Goal: Information Seeking & Learning: Learn about a topic

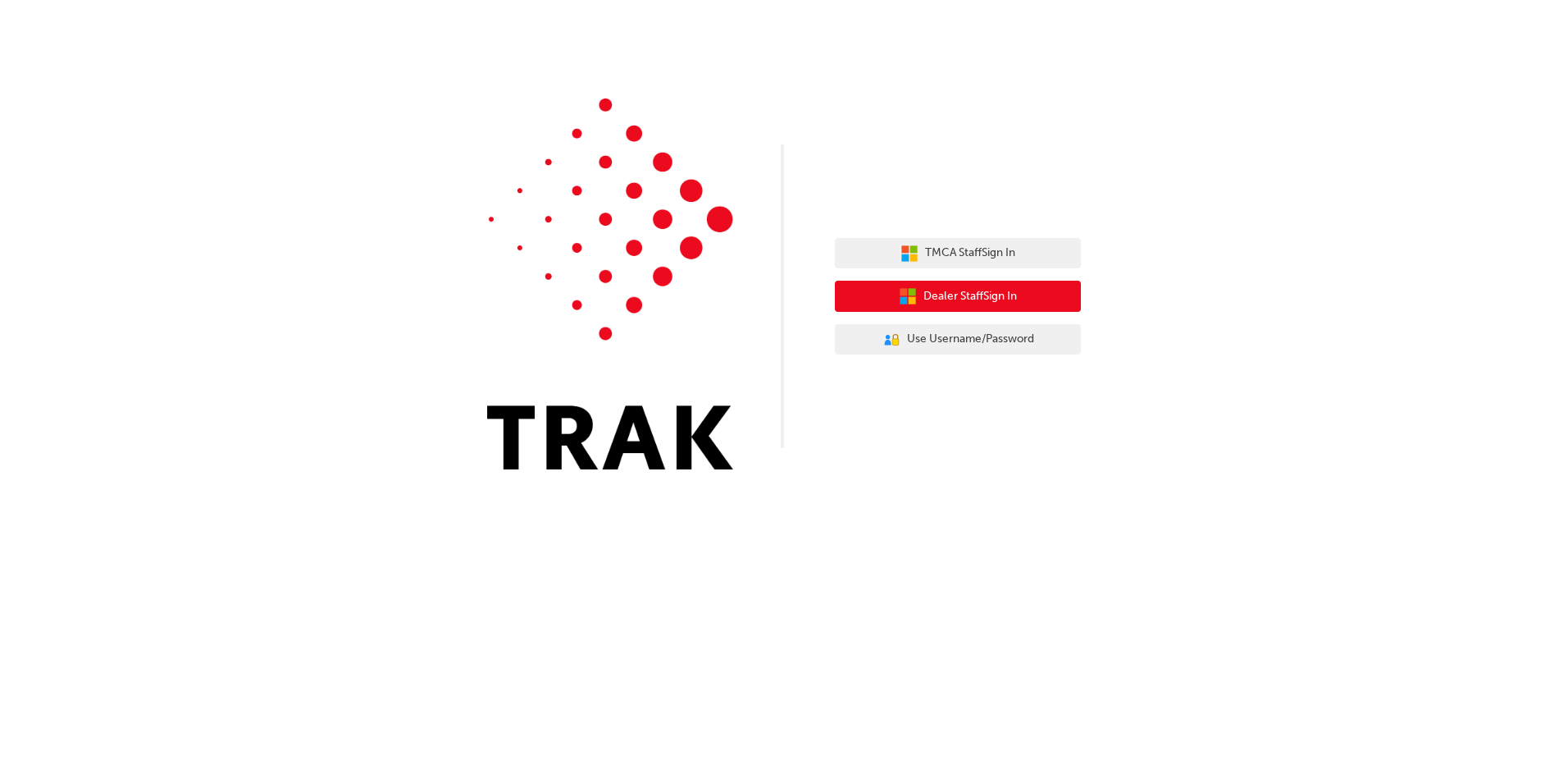
click at [1026, 311] on button "Dealer Staff Sign In" at bounding box center [958, 296] width 246 height 31
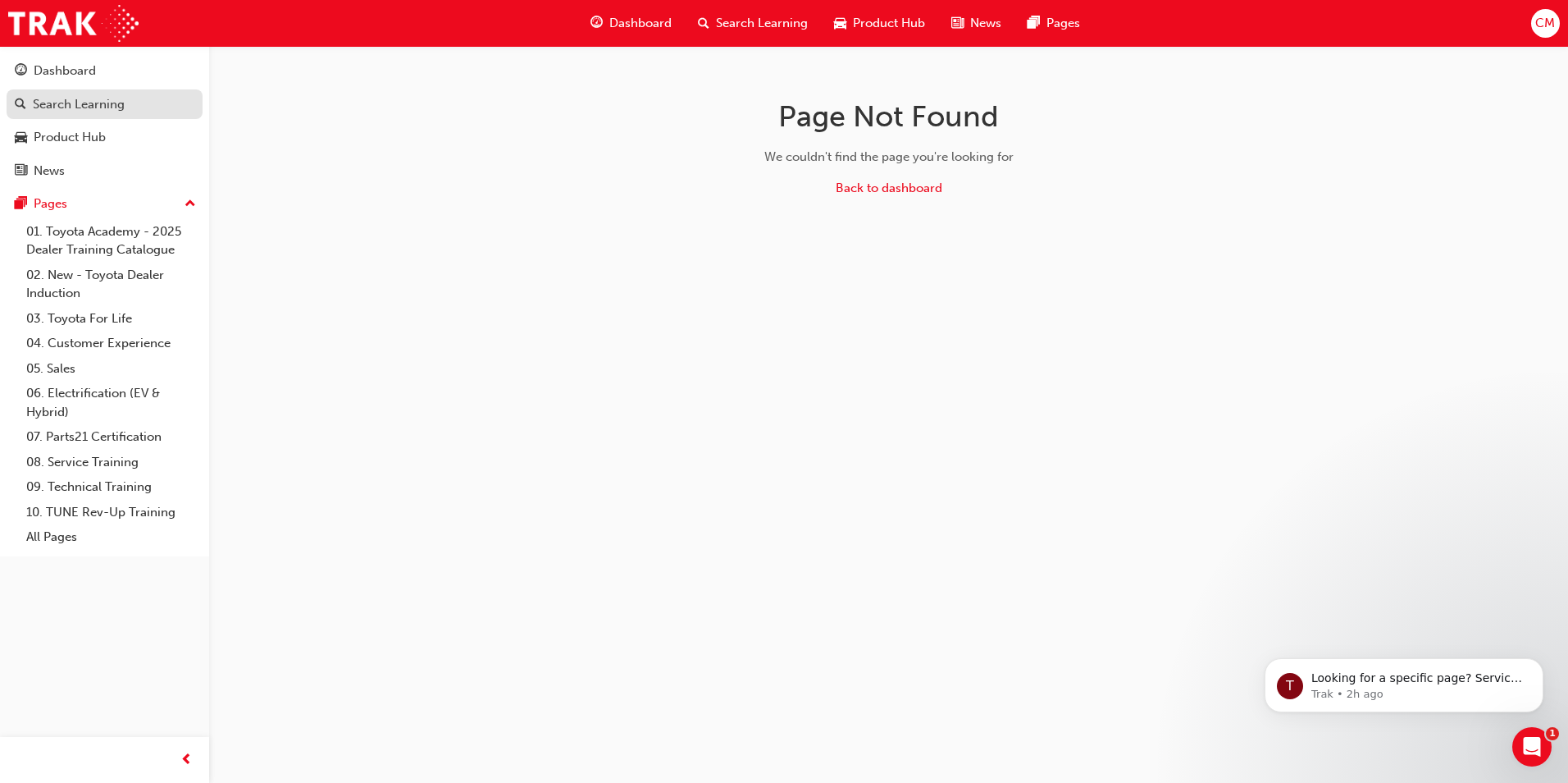
click at [57, 103] on div "Search Learning" at bounding box center [79, 104] width 92 height 19
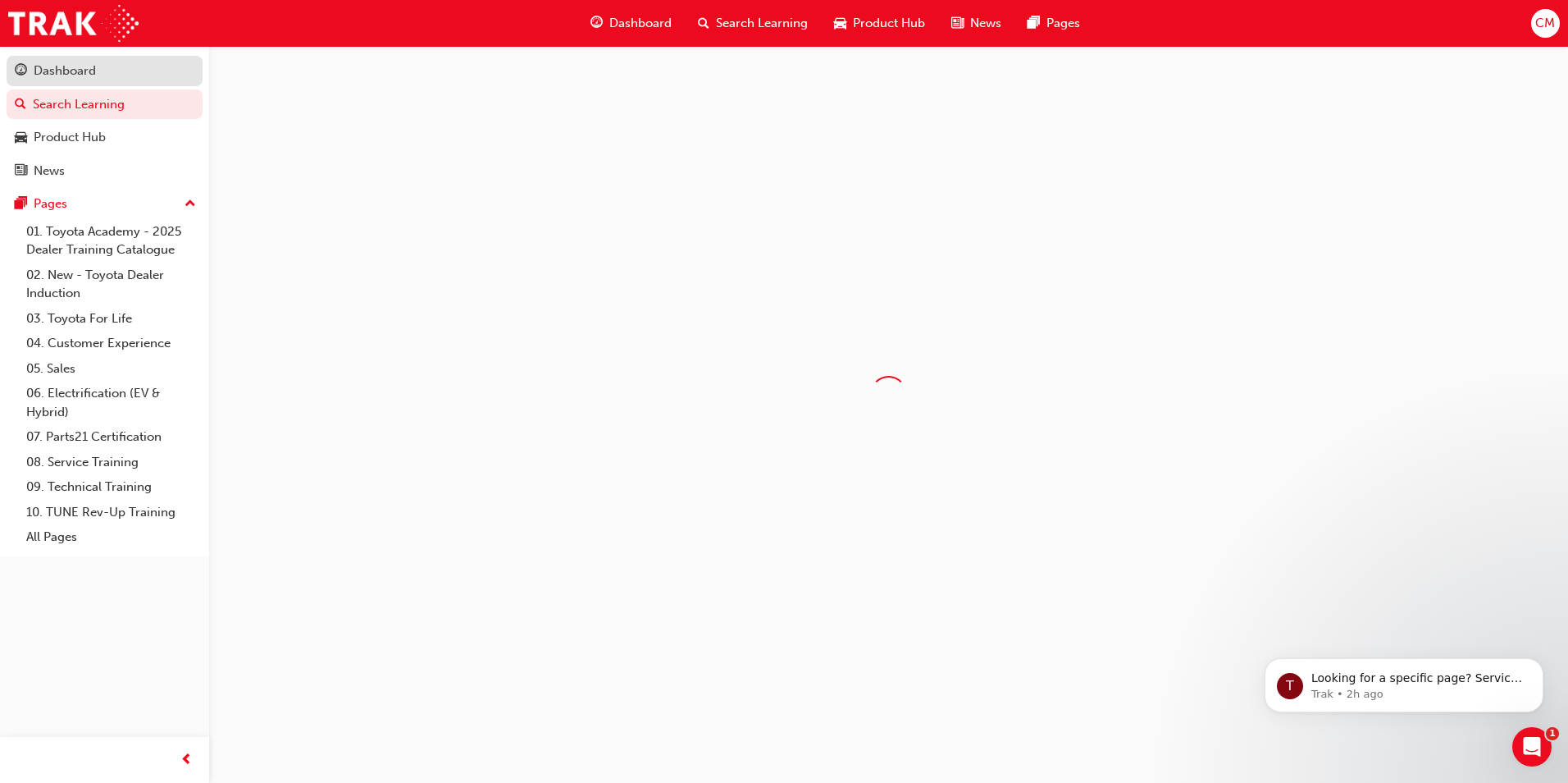
click at [57, 71] on div "Dashboard" at bounding box center [65, 71] width 62 height 19
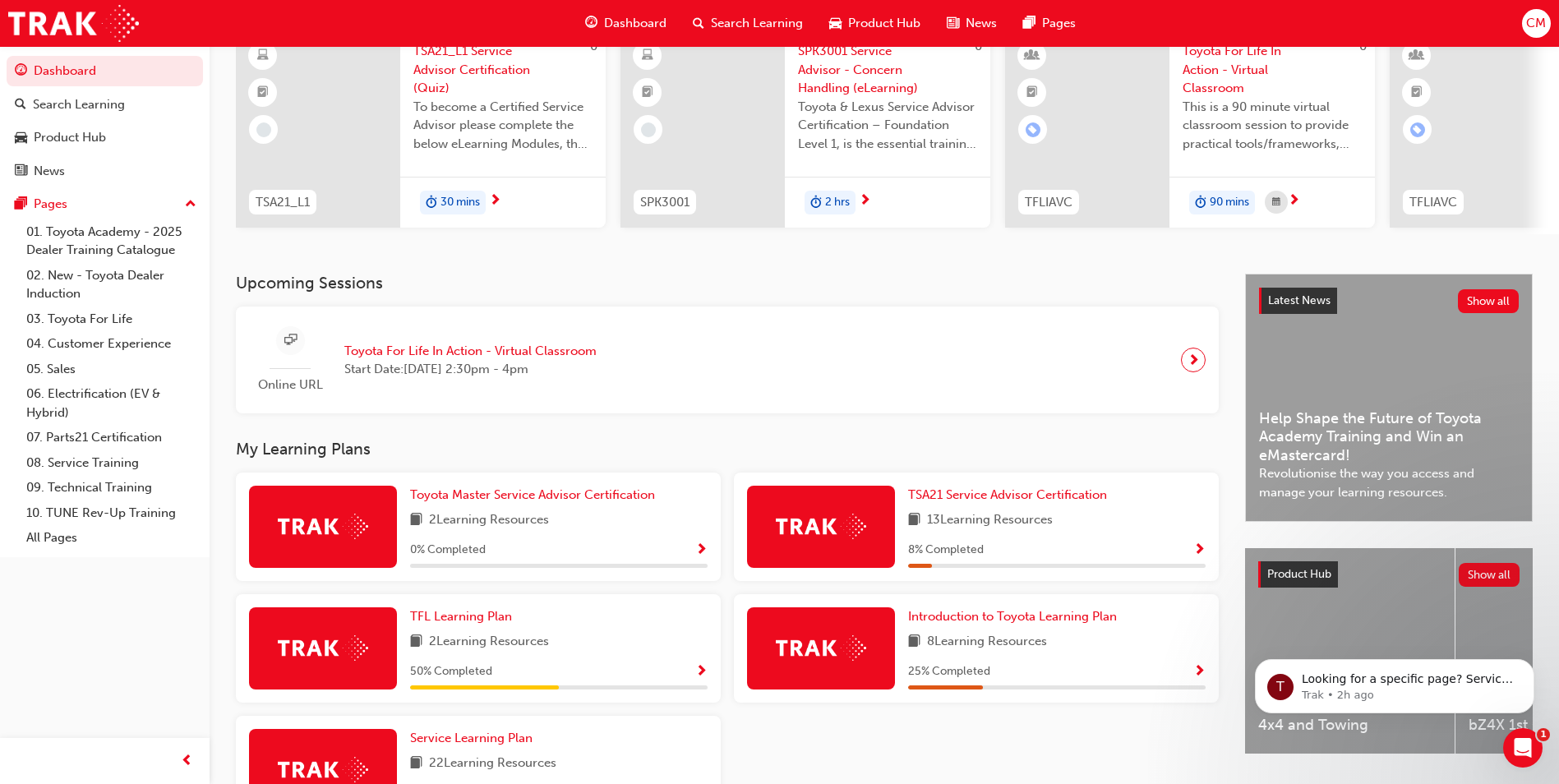
scroll to position [164, 0]
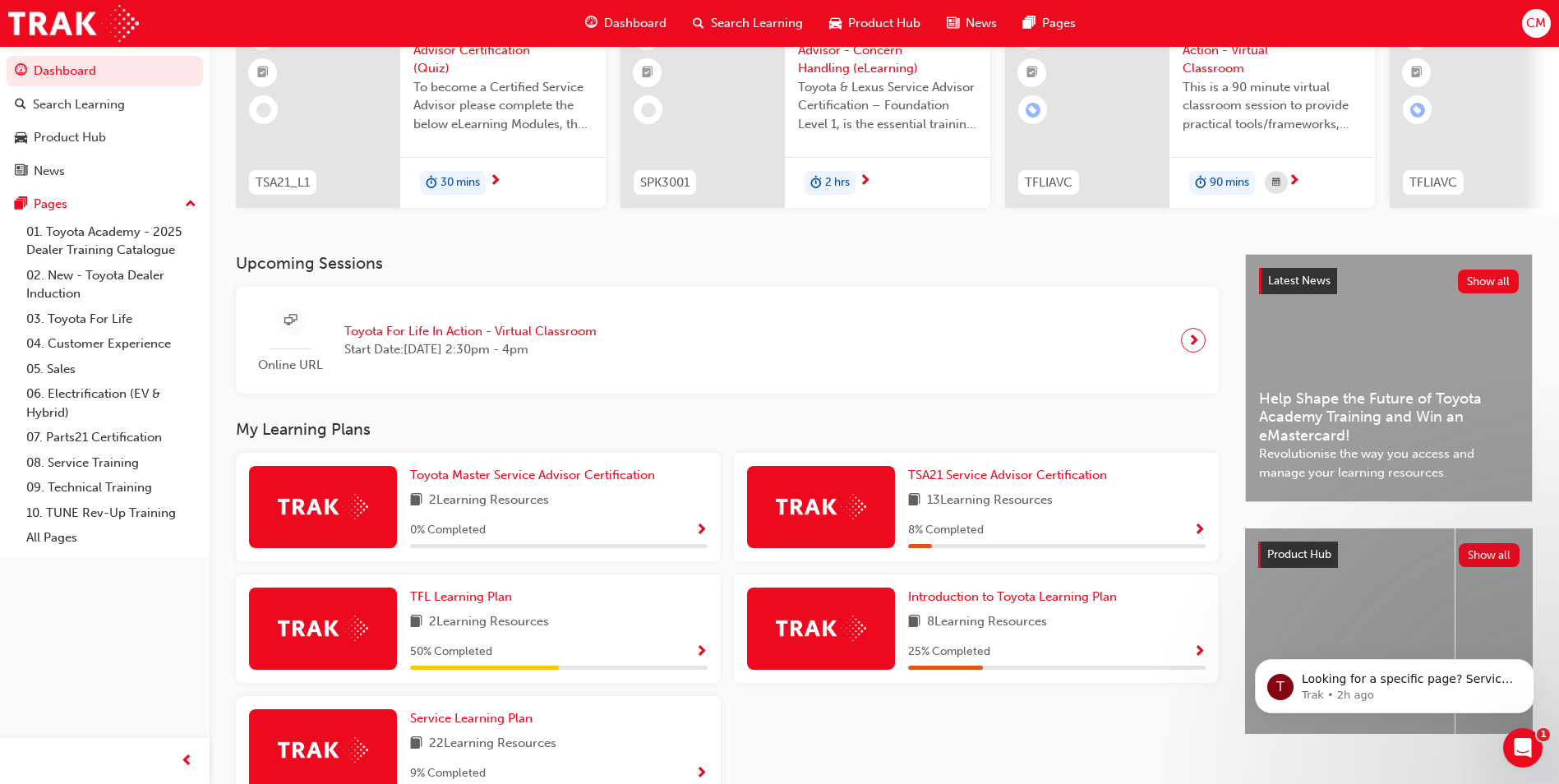
click at [664, 355] on div "Online URL Toyota For Life In Action - Virtual Classroom Start Date: Mon 29 Sep…" at bounding box center [728, 340] width 957 height 81
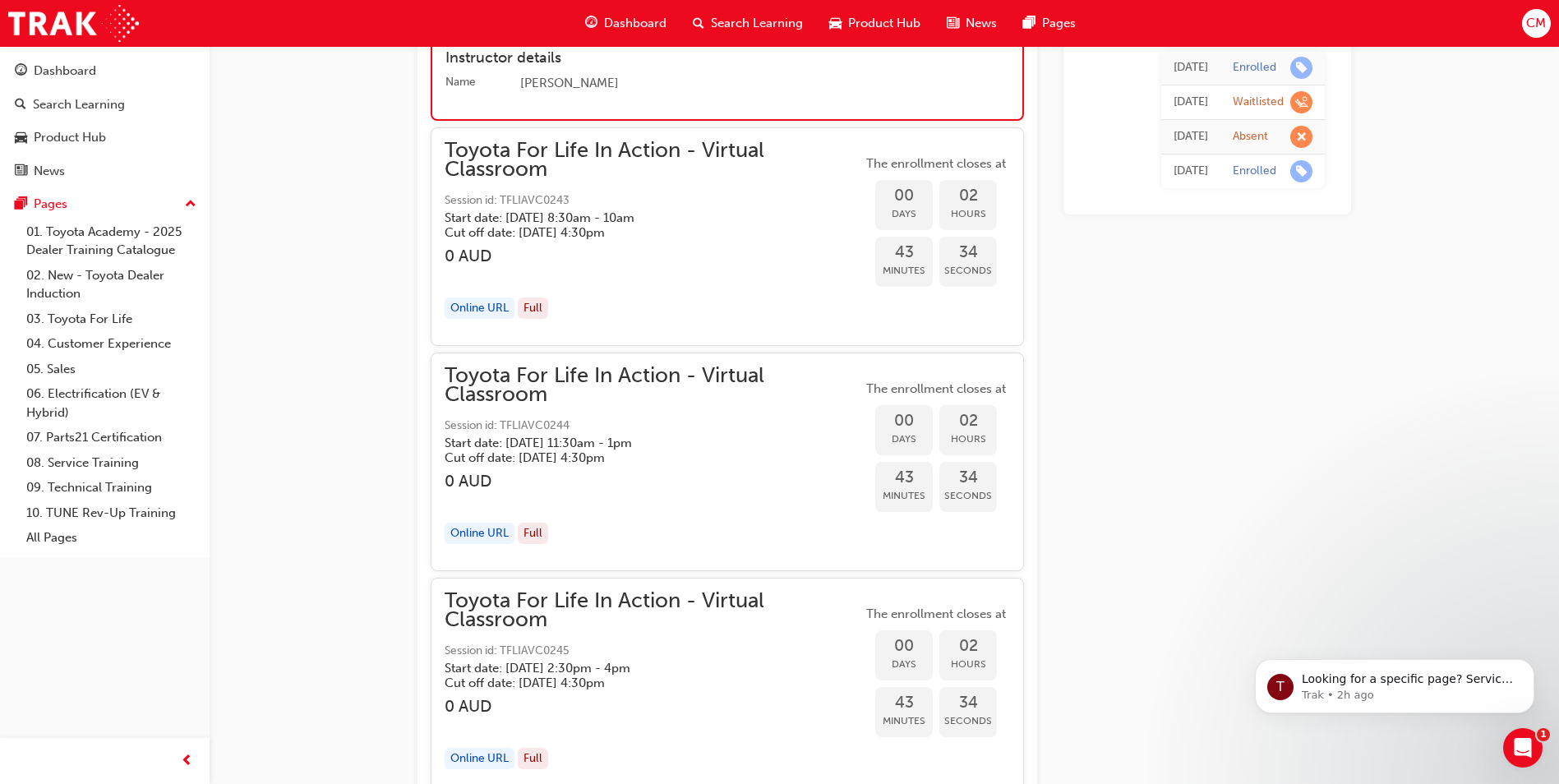
scroll to position [2601, 0]
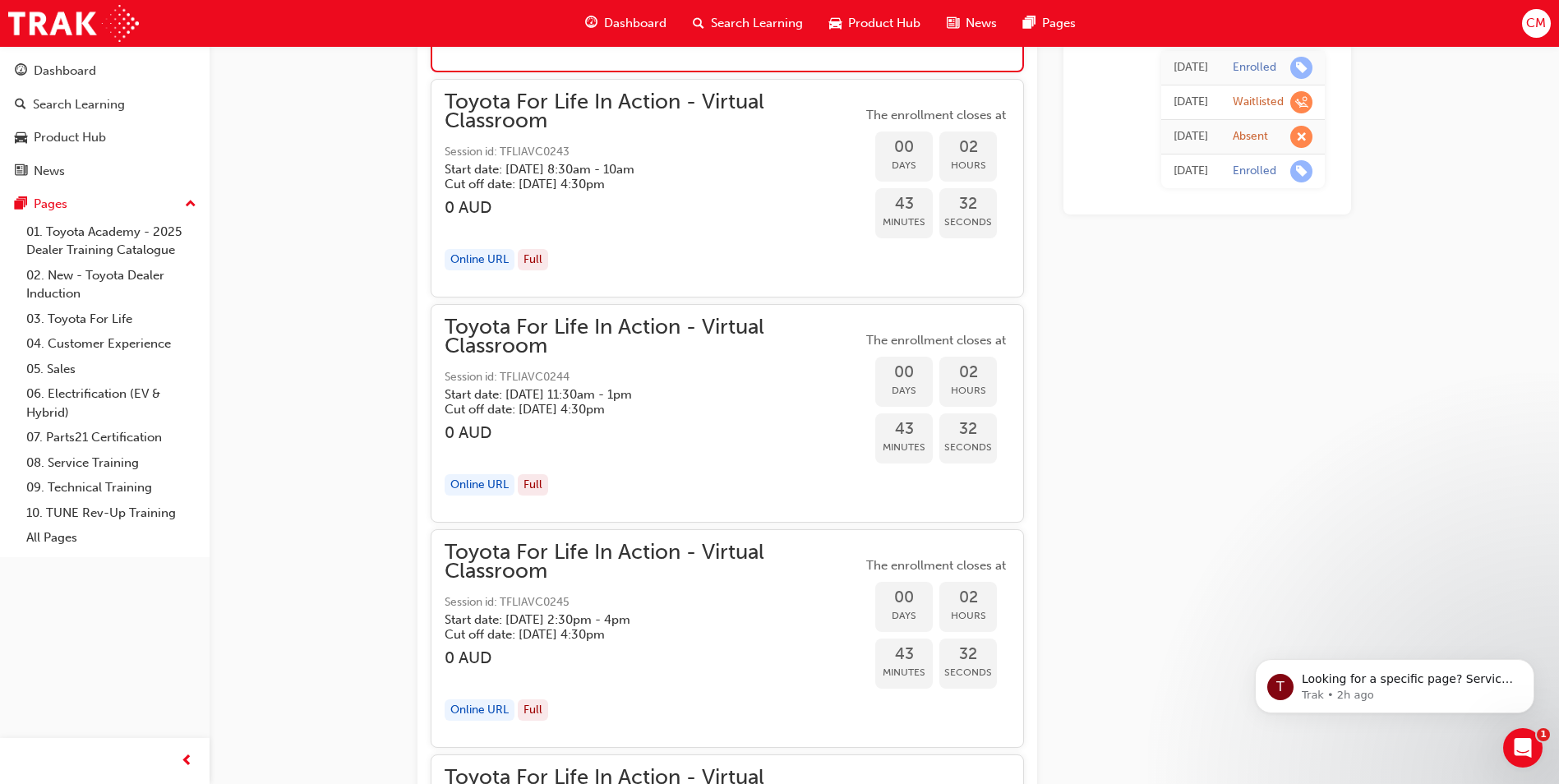
click at [1302, 104] on span "learningRecordVerb_WAITLIST-icon" at bounding box center [1302, 102] width 22 height 22
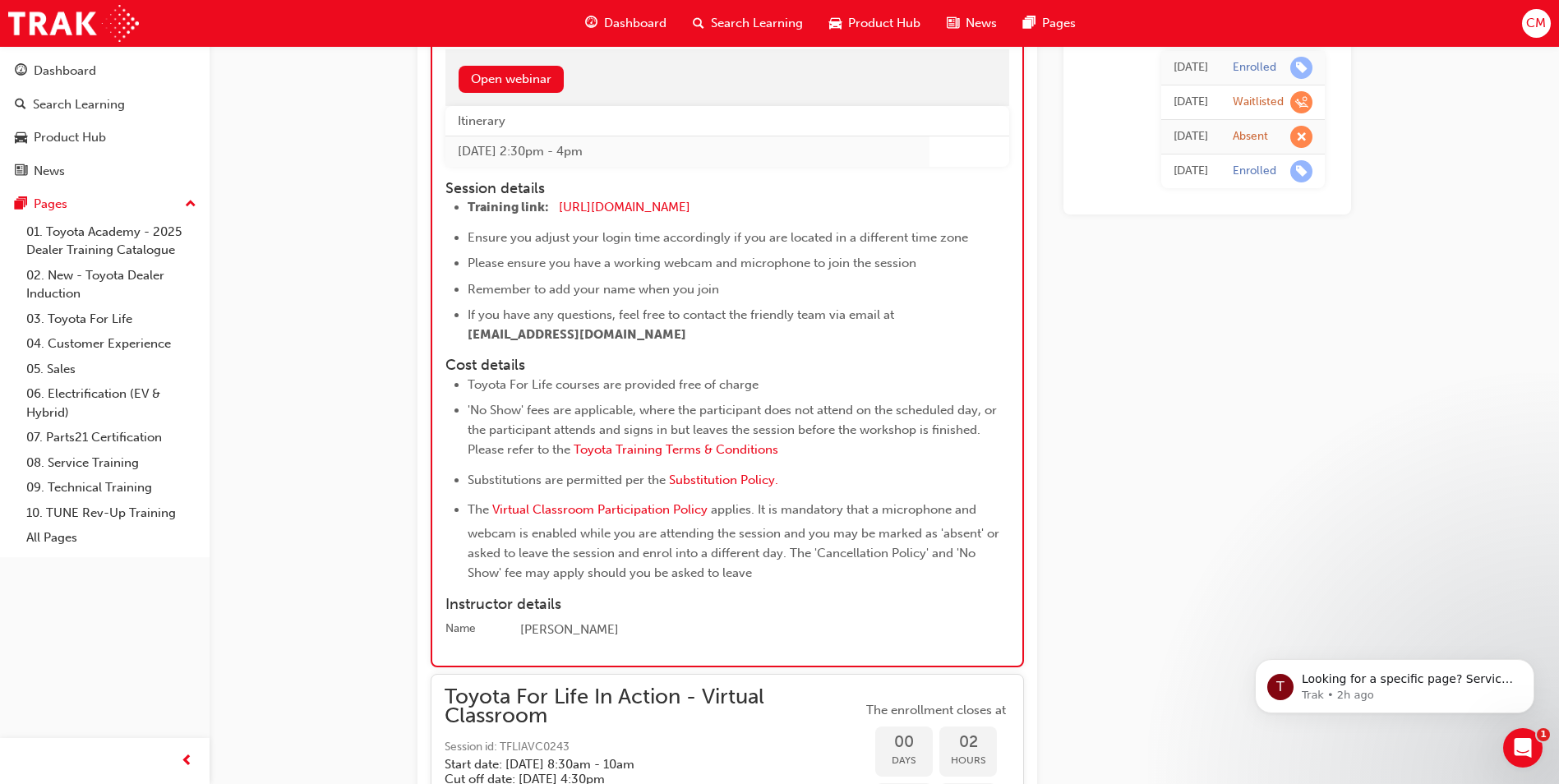
scroll to position [1861, 0]
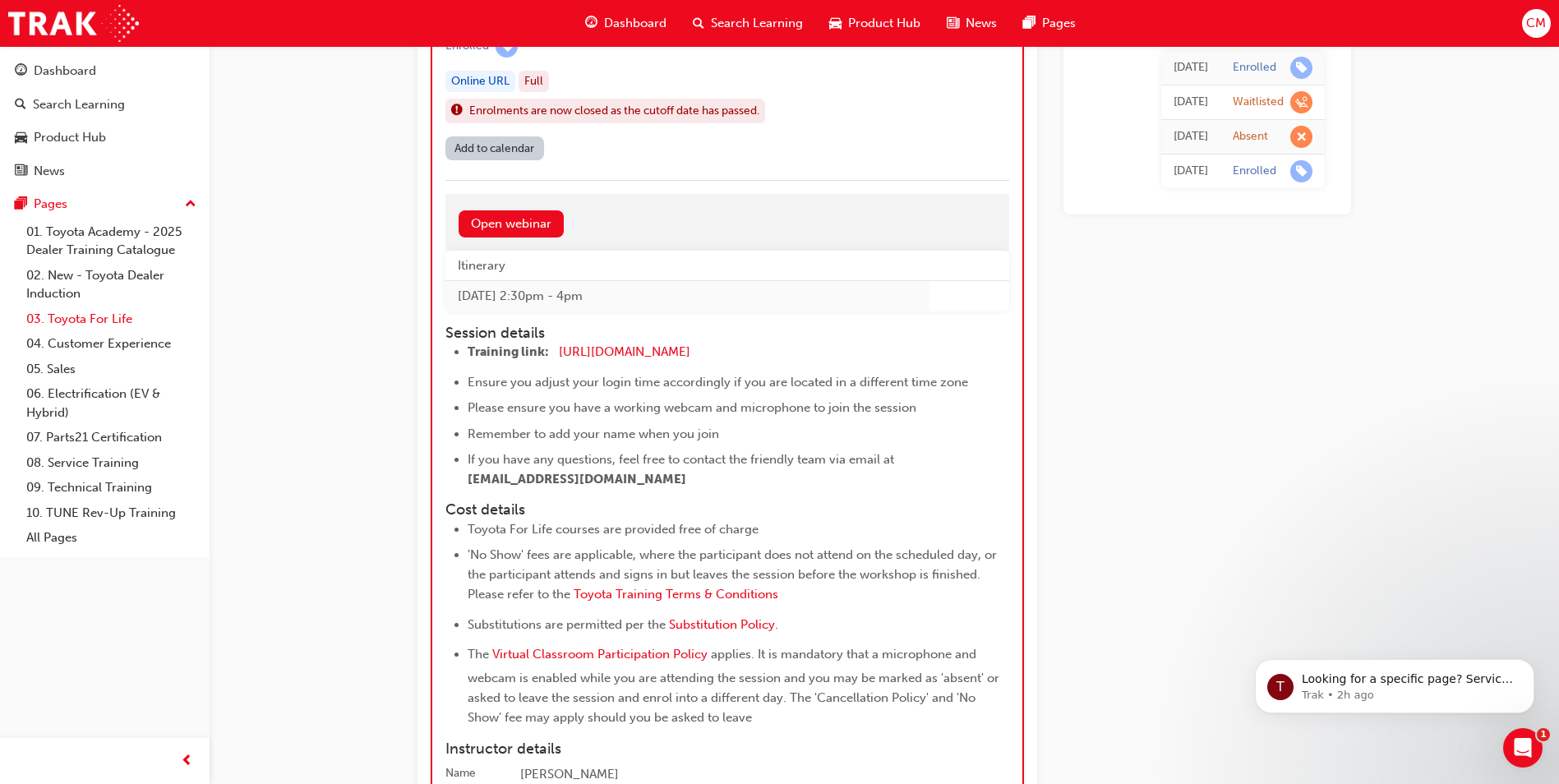
click at [105, 316] on link "03. Toyota For Life" at bounding box center [111, 319] width 183 height 25
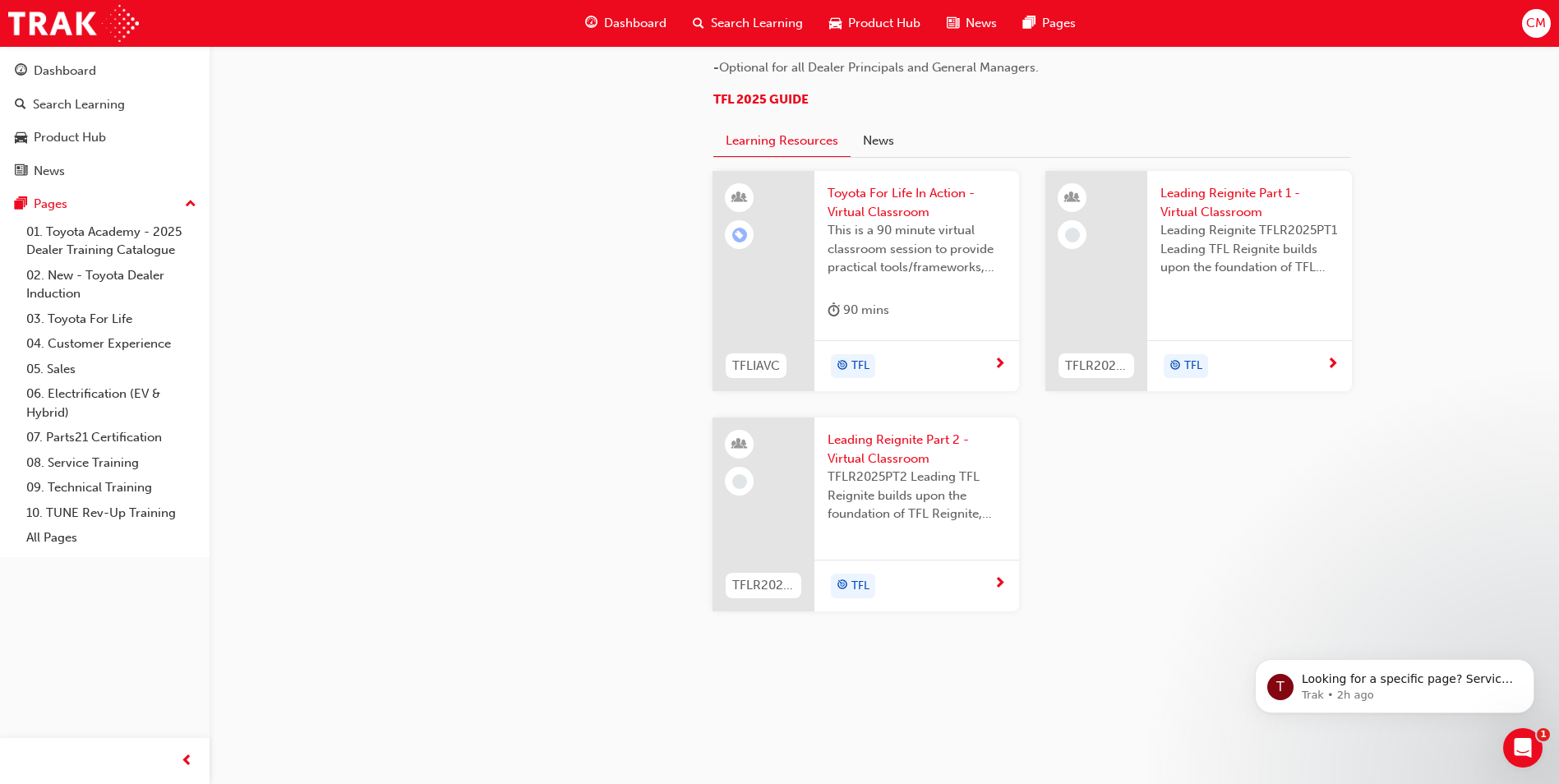
scroll to position [1643, 0]
click at [957, 379] on div "TFL" at bounding box center [911, 367] width 166 height 25
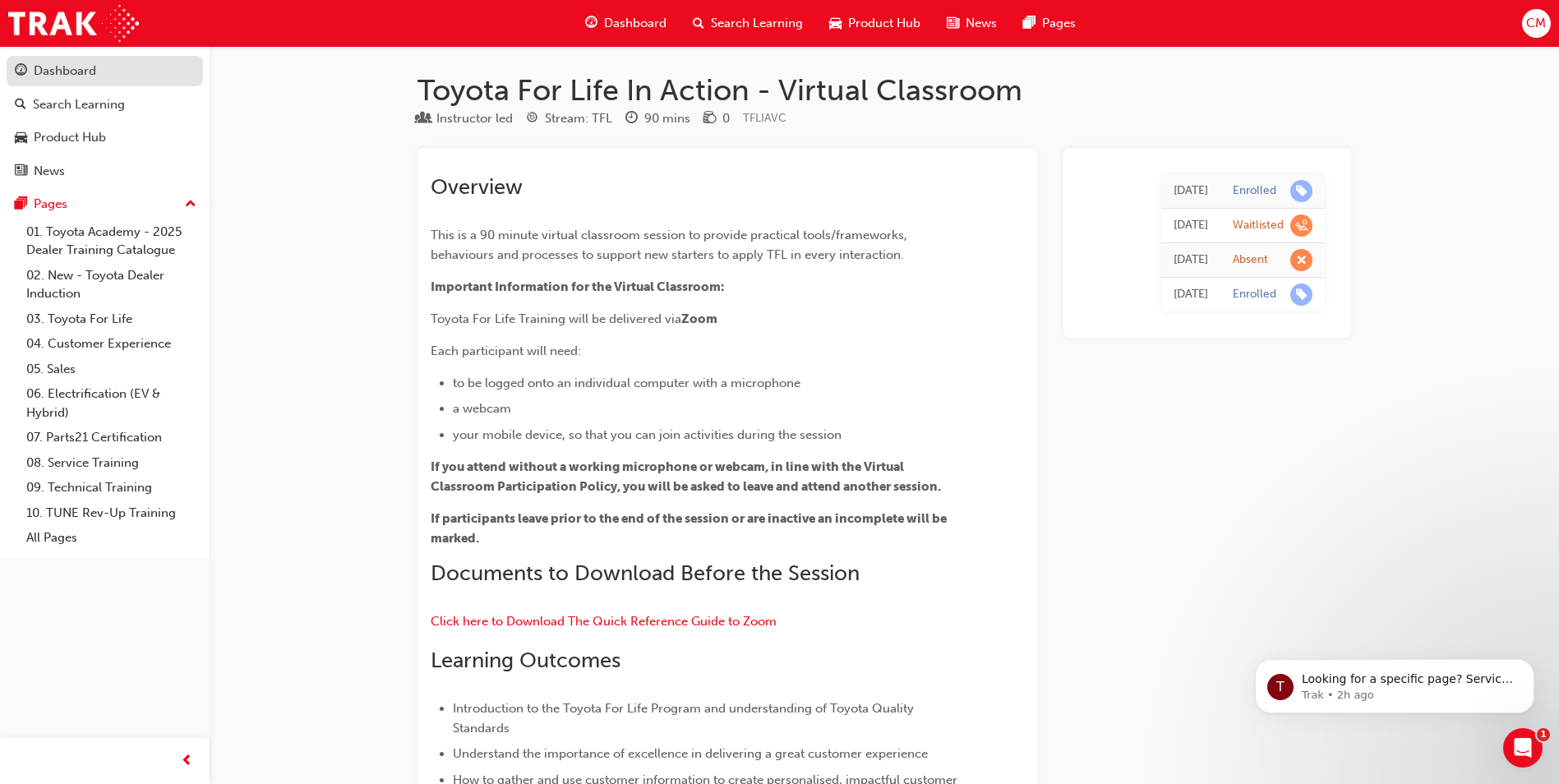
click at [74, 62] on div "Dashboard" at bounding box center [65, 71] width 62 height 19
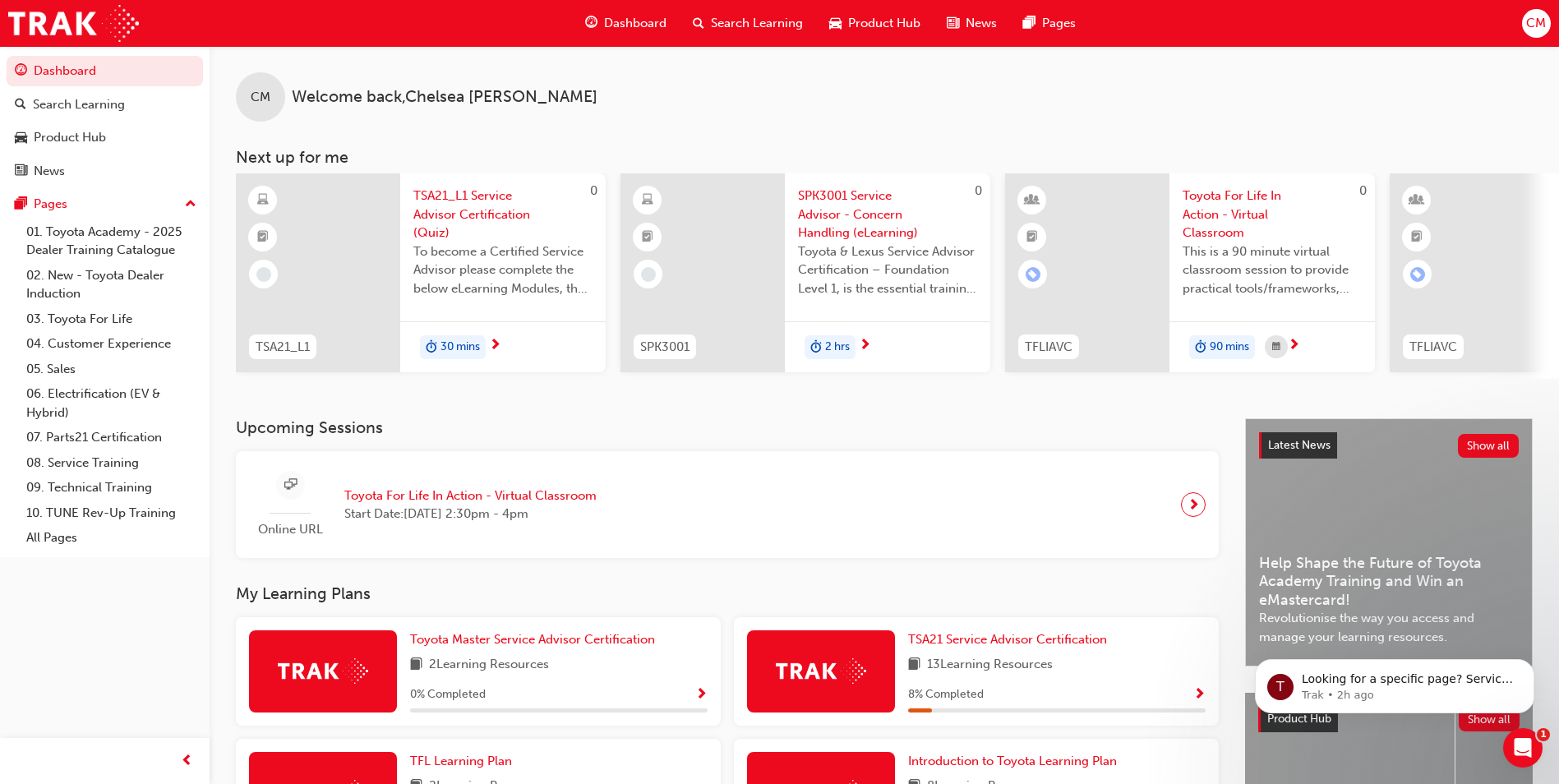
click at [1189, 514] on span "next-icon" at bounding box center [1194, 505] width 12 height 23
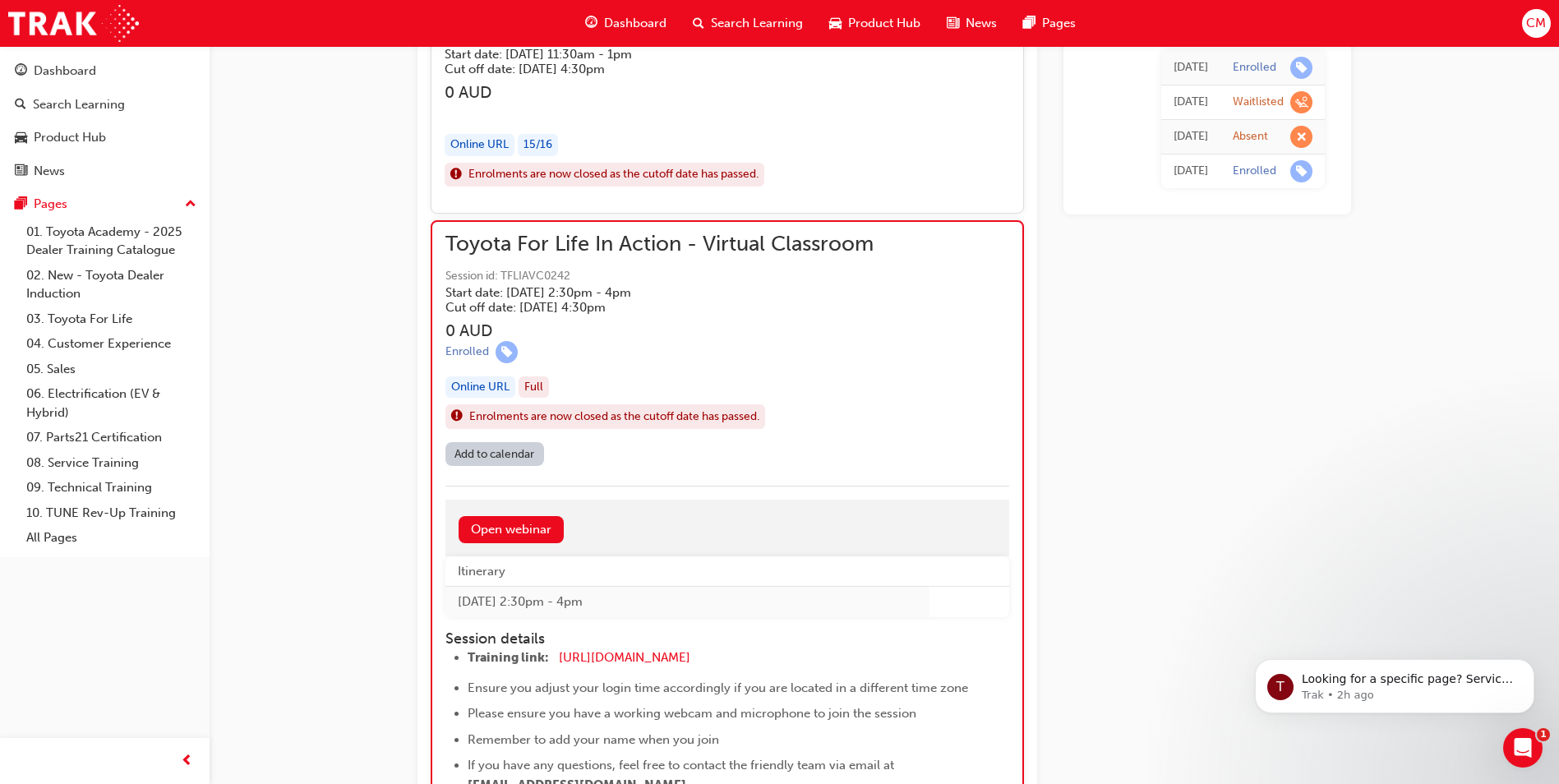
scroll to position [1548, 0]
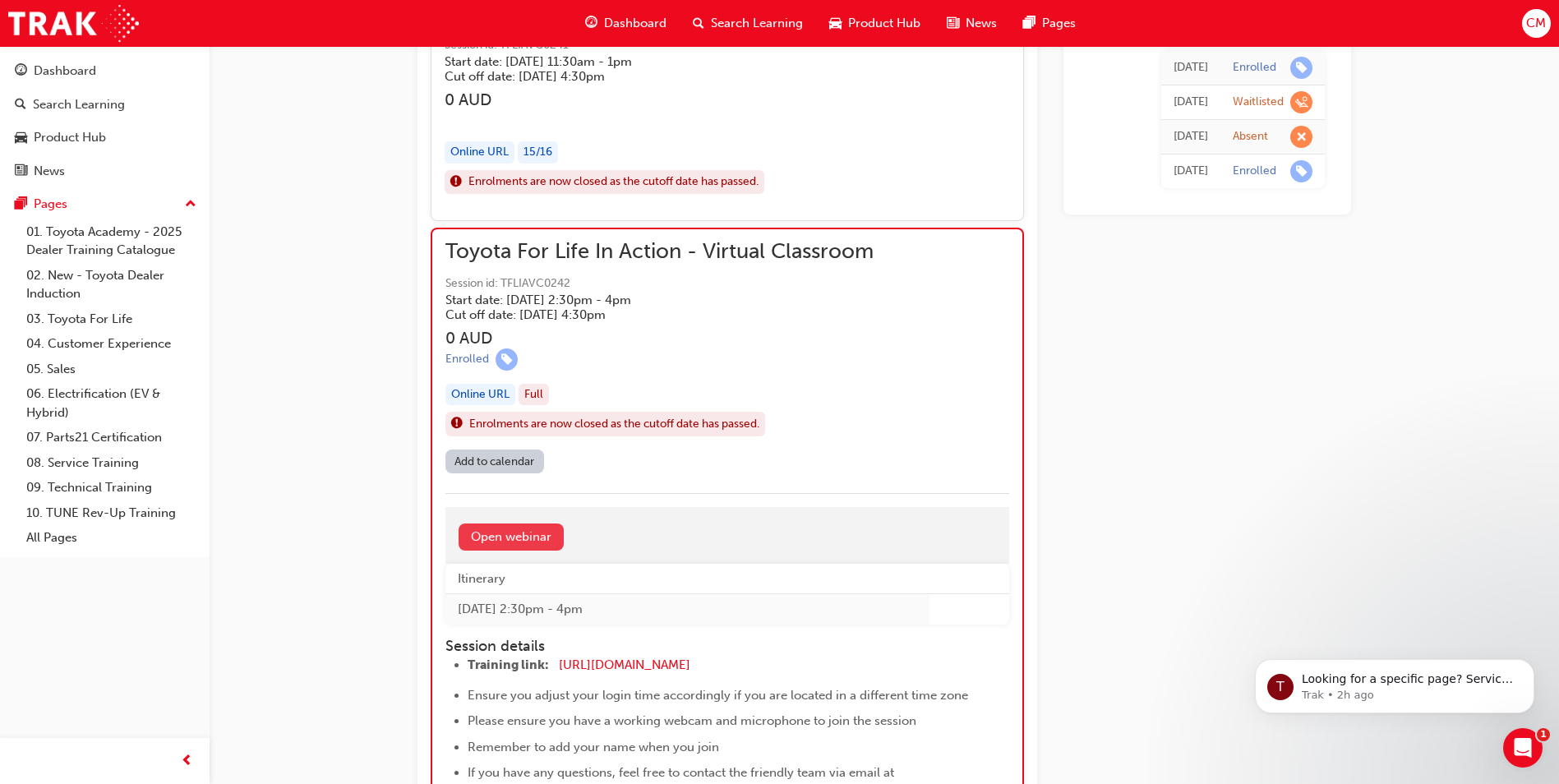
click at [547, 536] on link "Open webinar" at bounding box center [511, 537] width 105 height 27
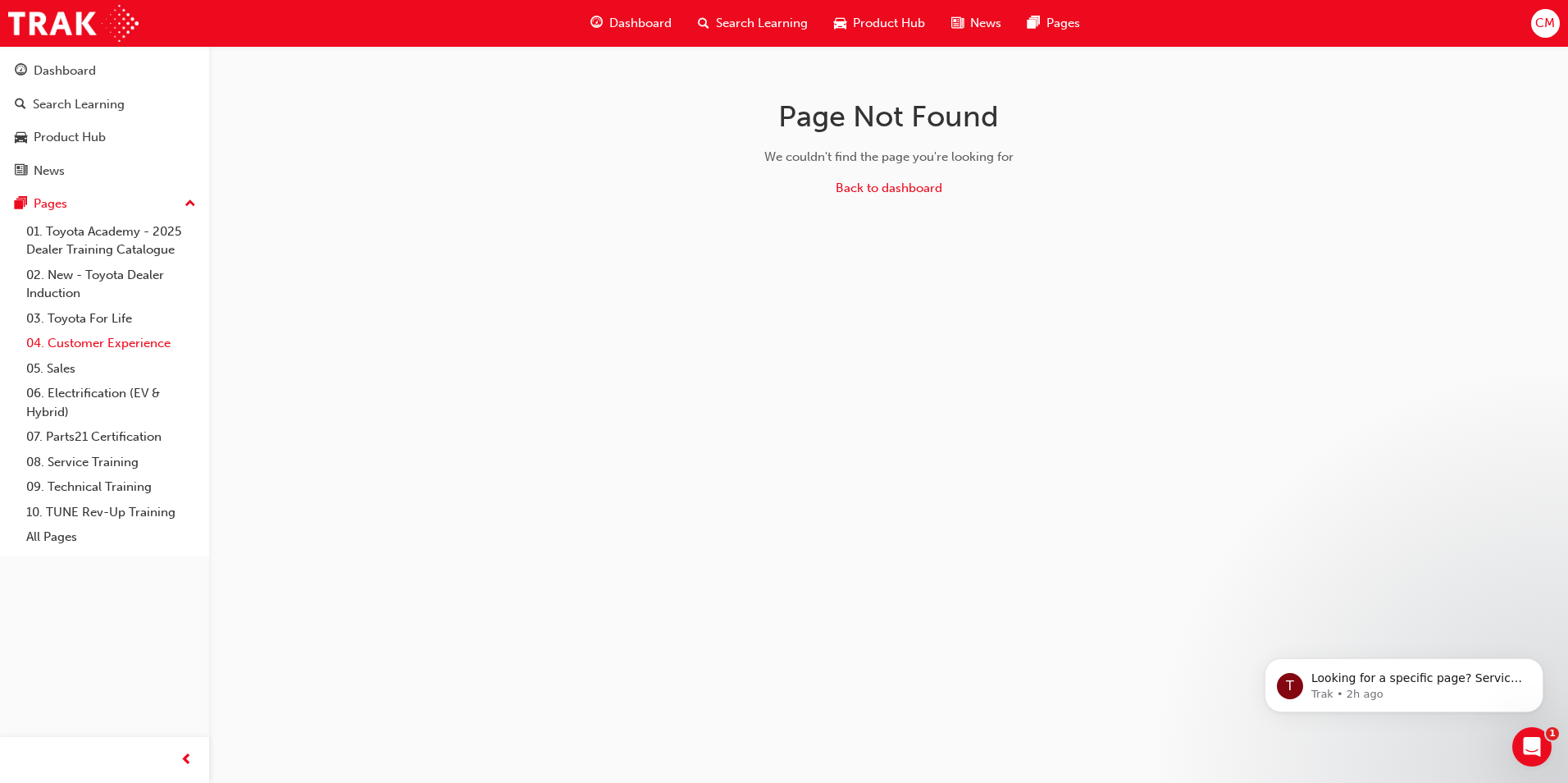
click at [135, 340] on link "04. Customer Experience" at bounding box center [111, 343] width 183 height 25
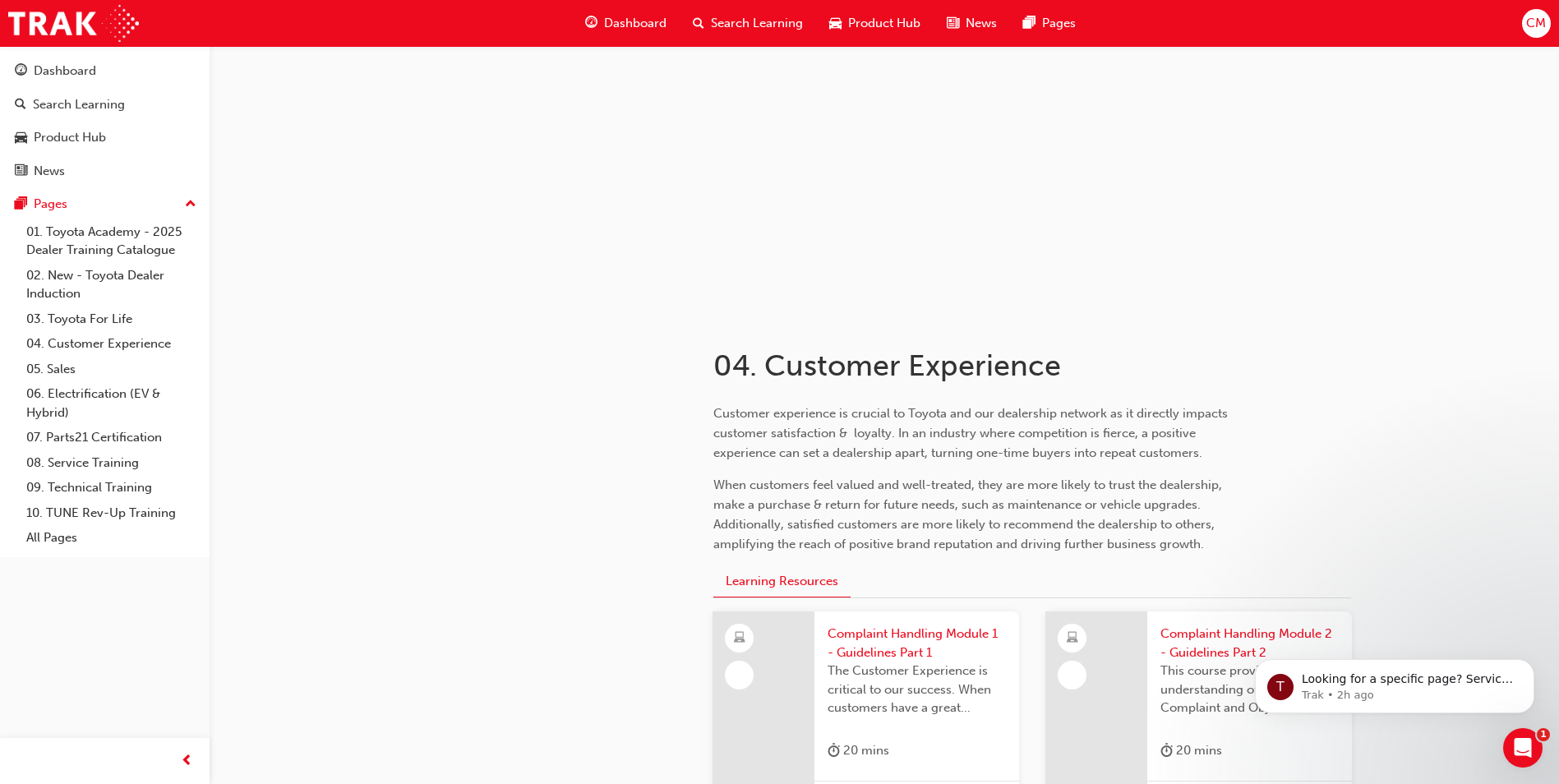
scroll to position [411, 0]
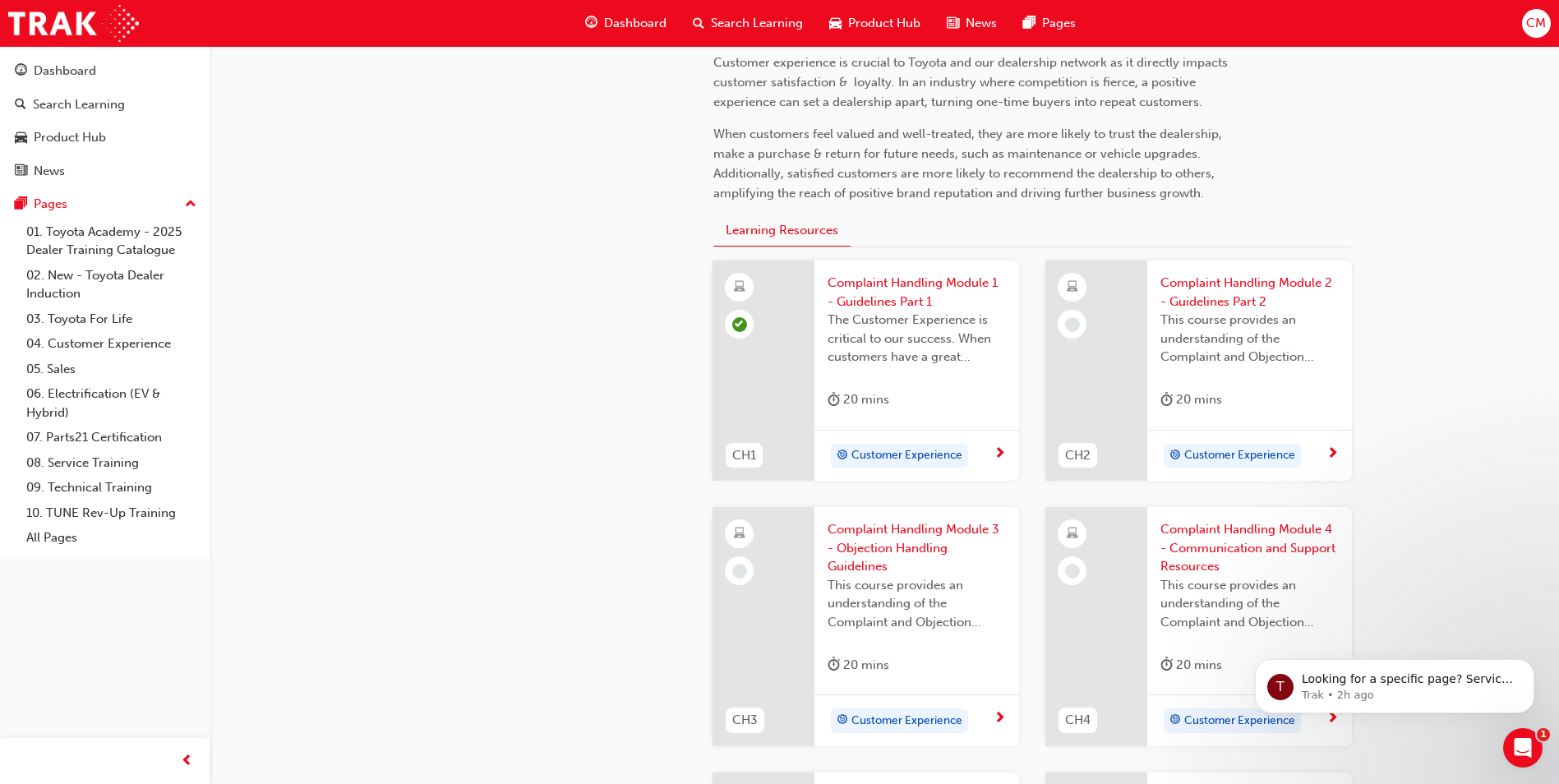
click at [1298, 428] on div "Complaint Handling Module 2 - Guidelines Part 2 This course provides an underst…" at bounding box center [1250, 371] width 205 height 220
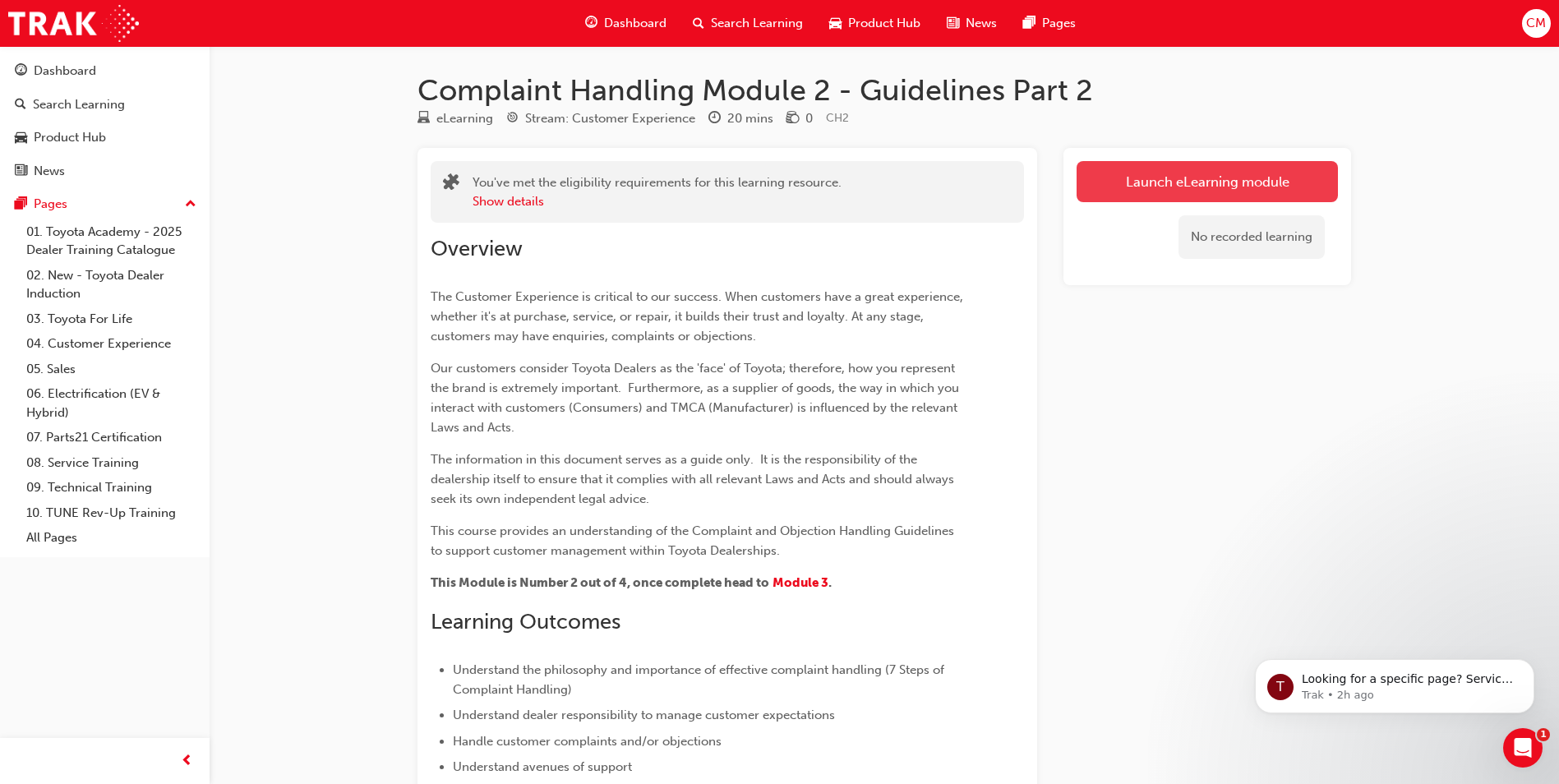
click at [1263, 179] on link "Launch eLearning module" at bounding box center [1208, 182] width 261 height 41
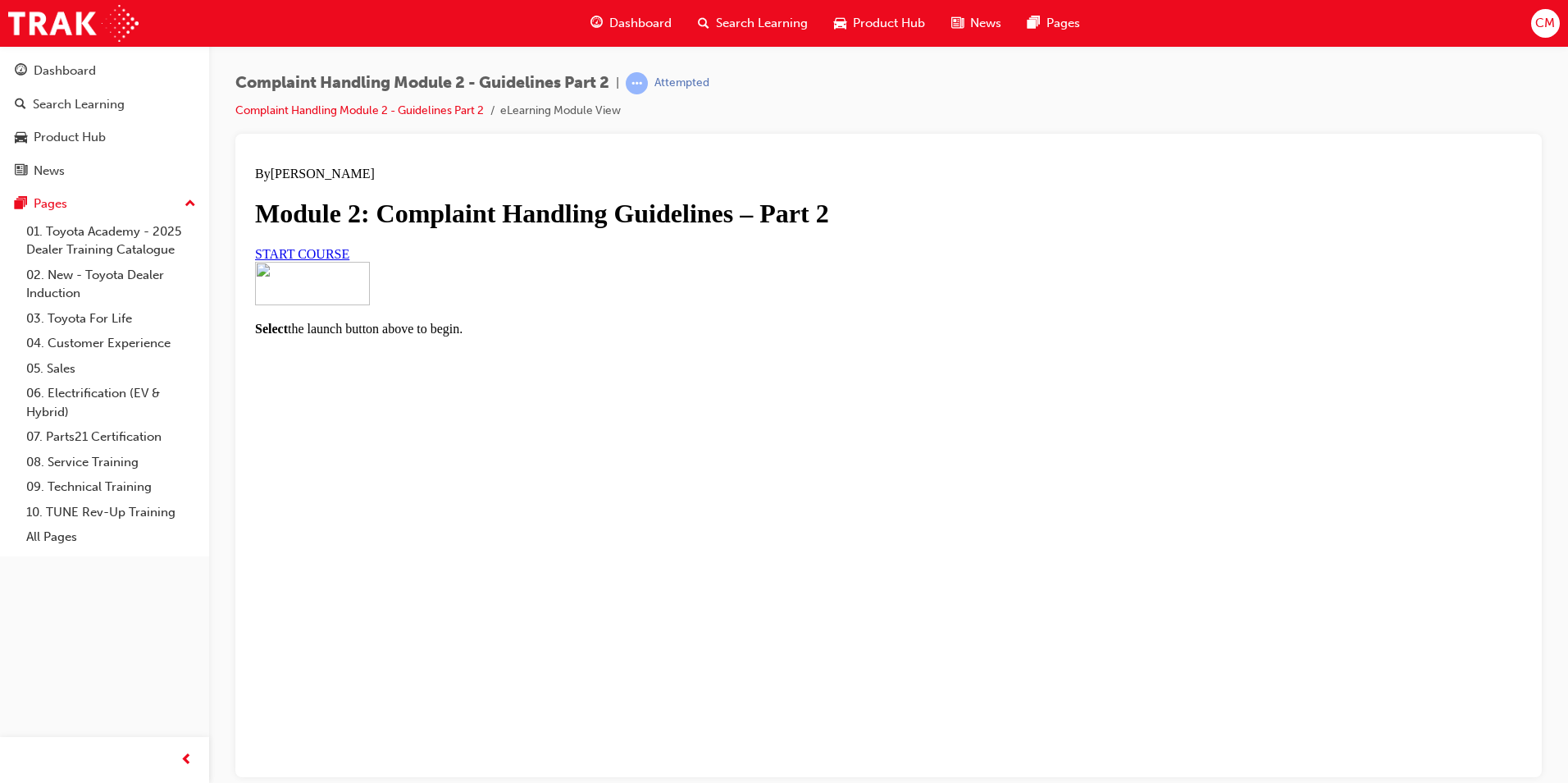
click at [350, 260] on span "START COURSE" at bounding box center [302, 253] width 94 height 14
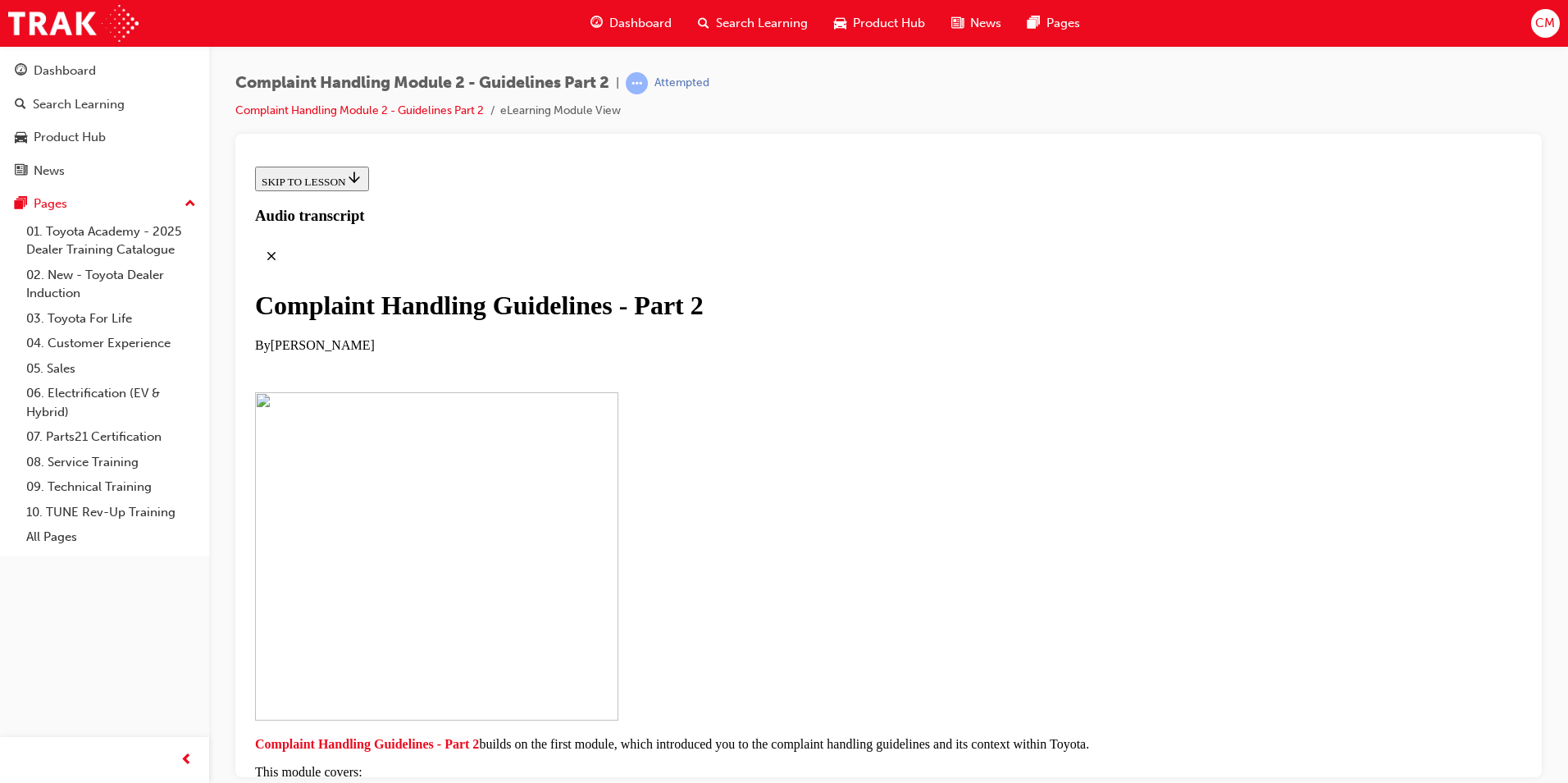
scroll to position [308, 0]
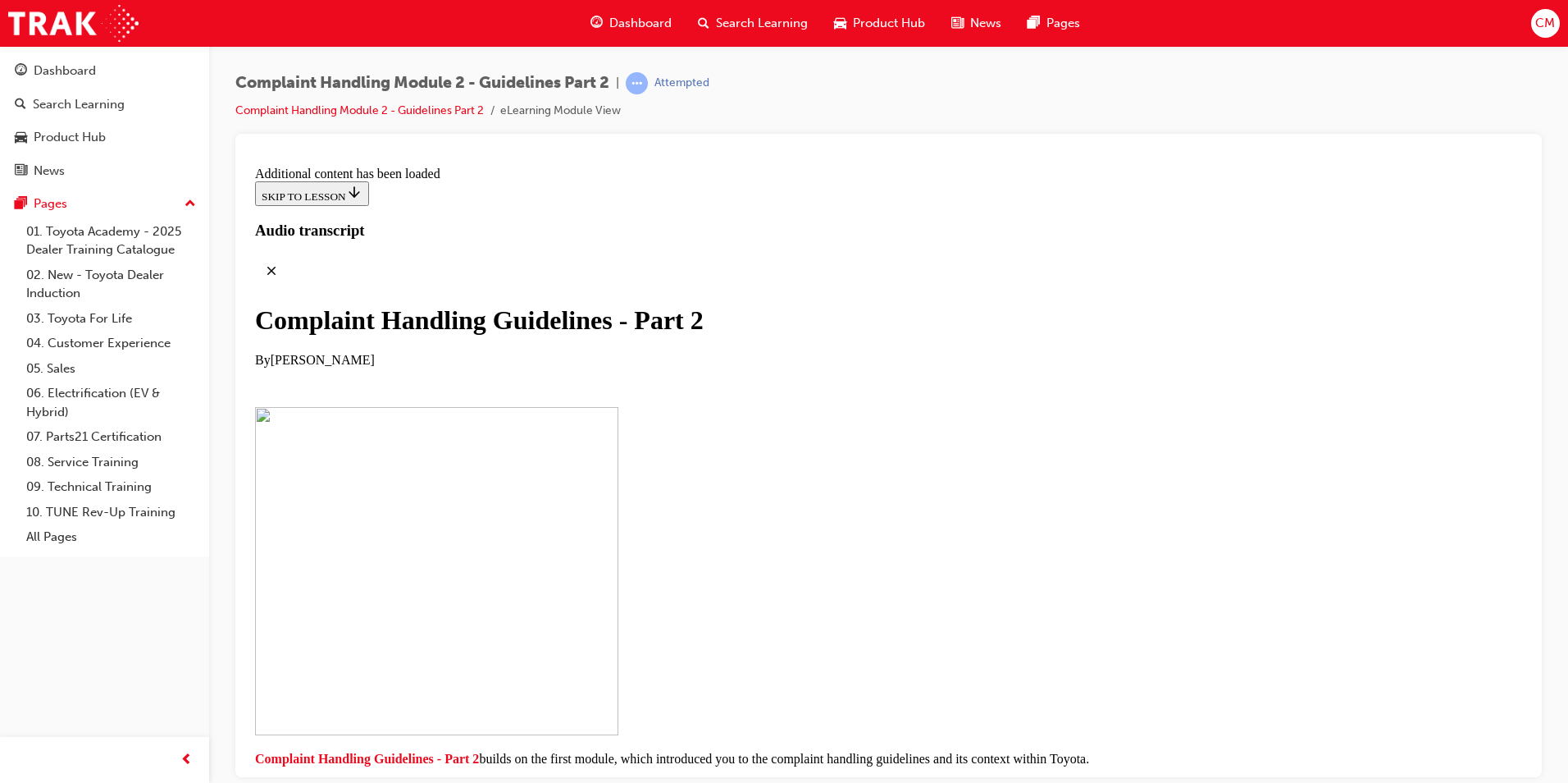
scroll to position [7819, 0]
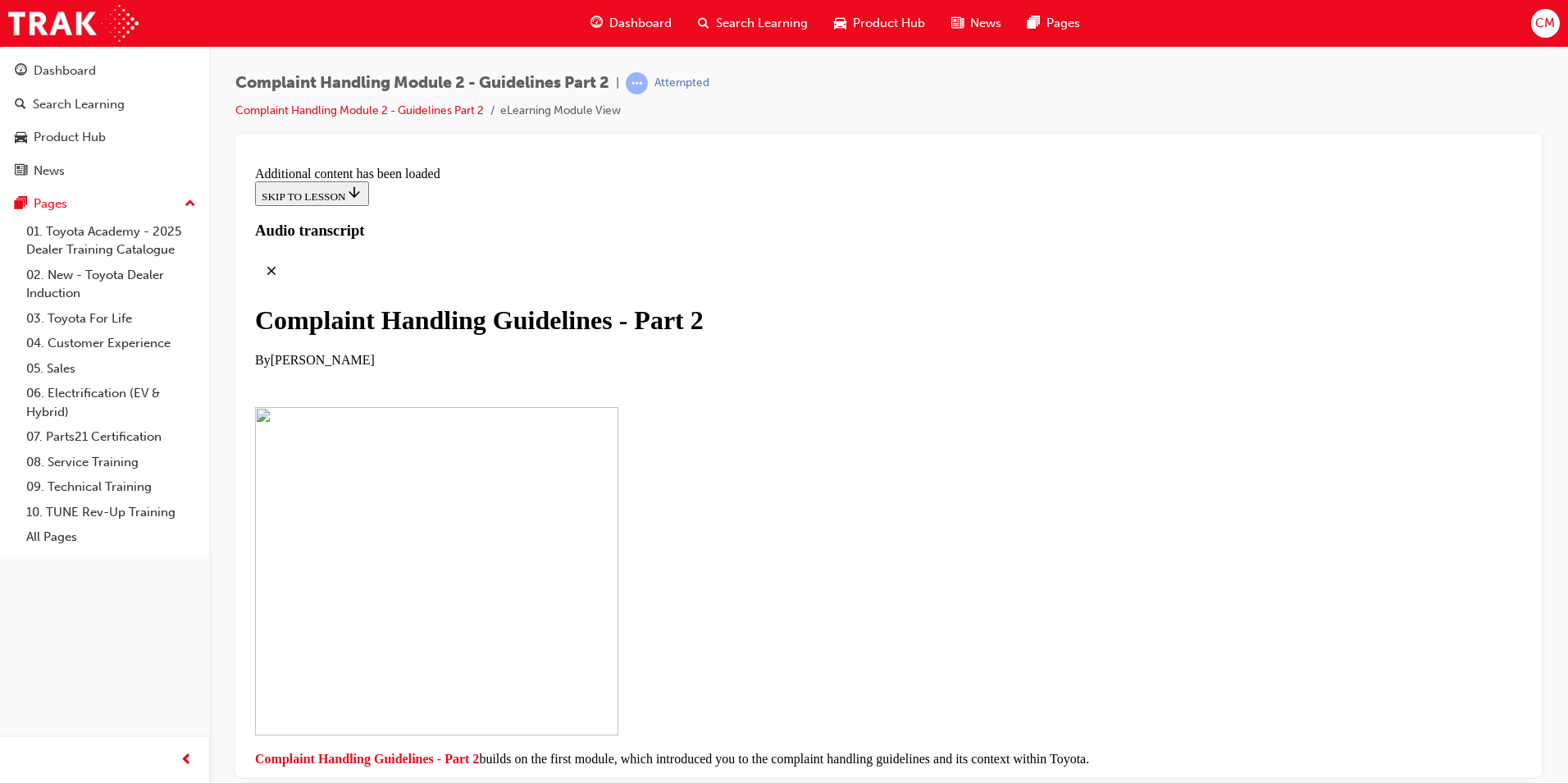
drag, startPoint x: 1177, startPoint y: 472, endPoint x: 1161, endPoint y: 474, distance: 16.1
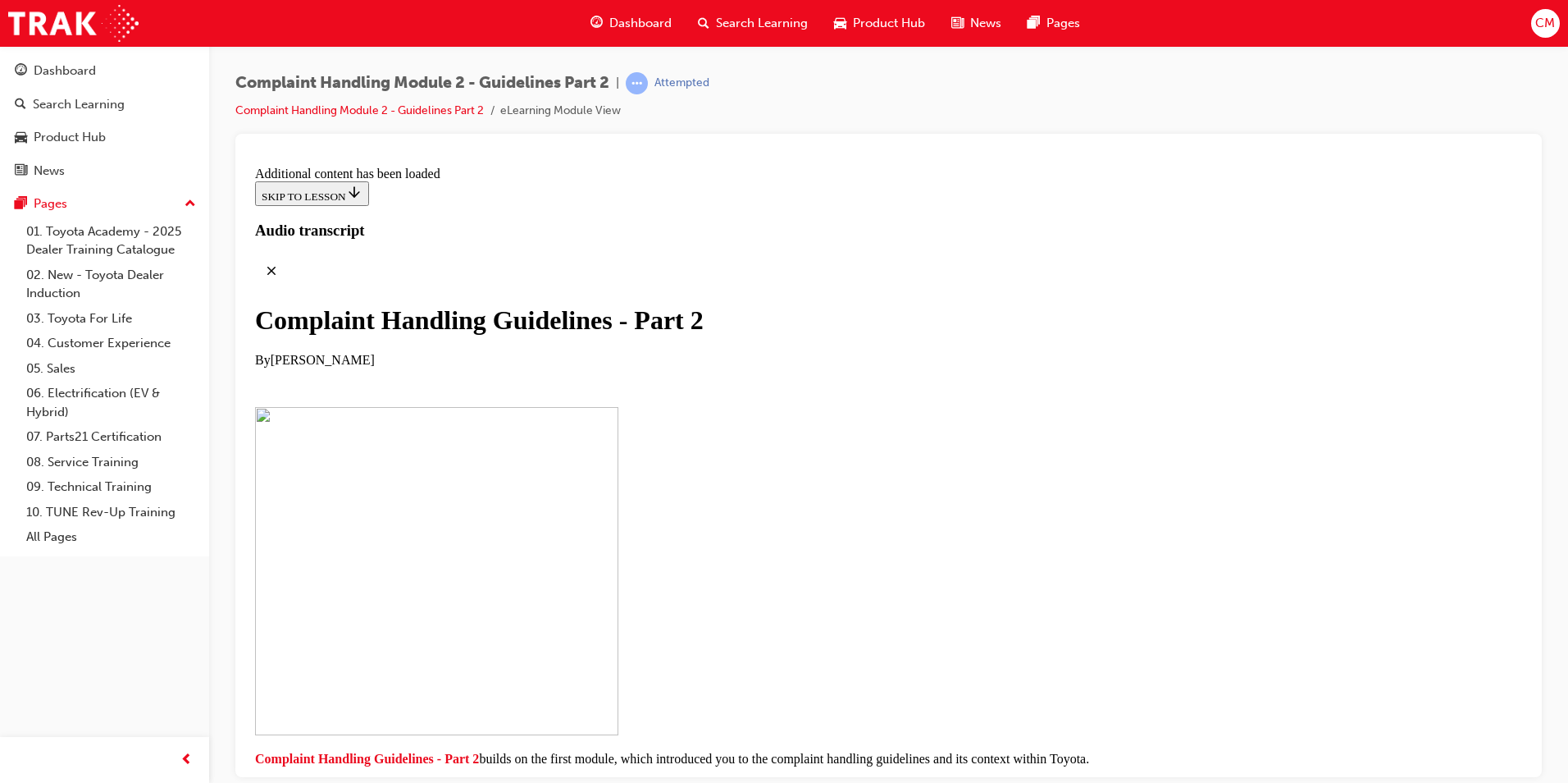
scroll to position [9448, 0]
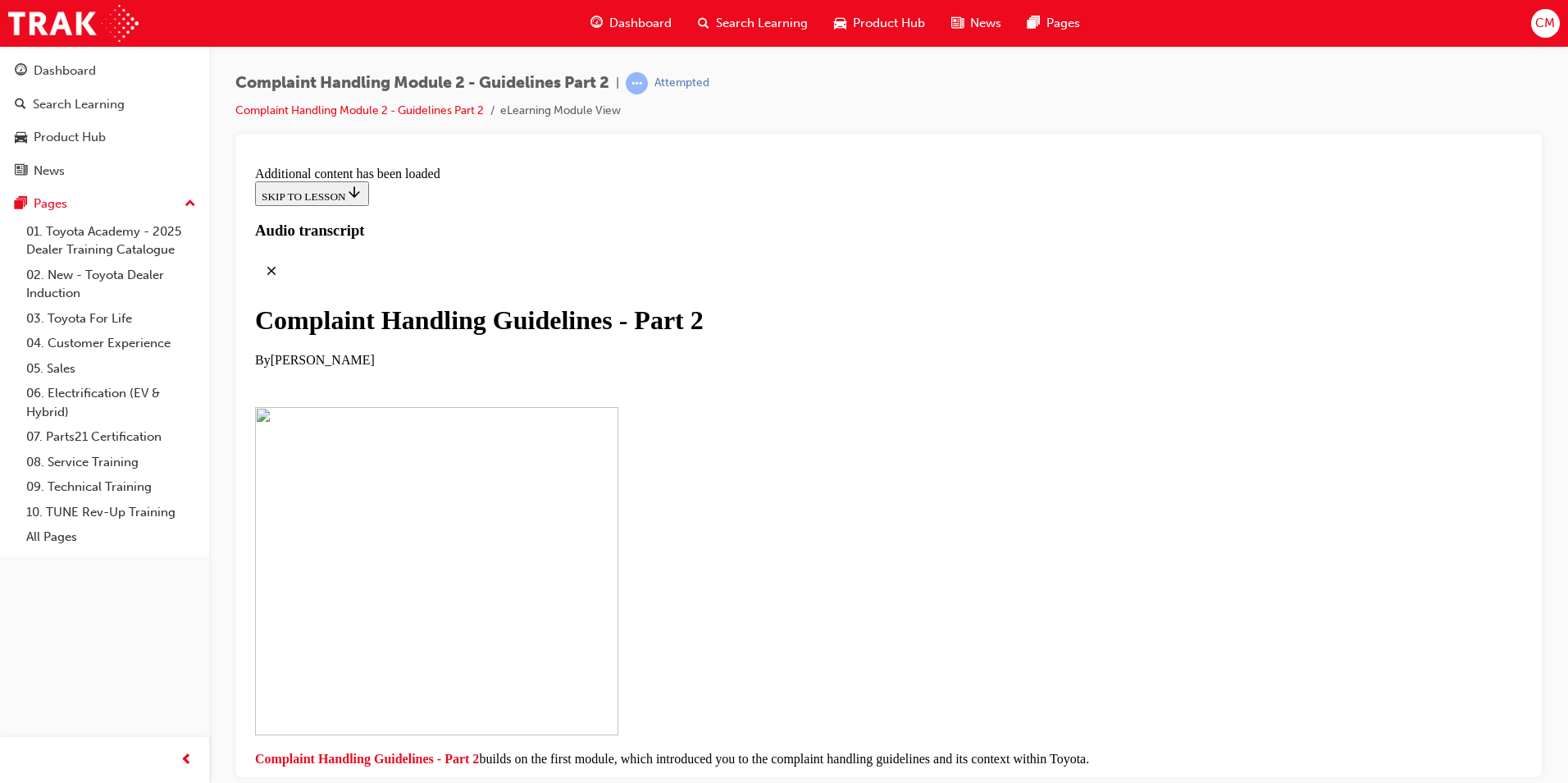
checkbox input "true"
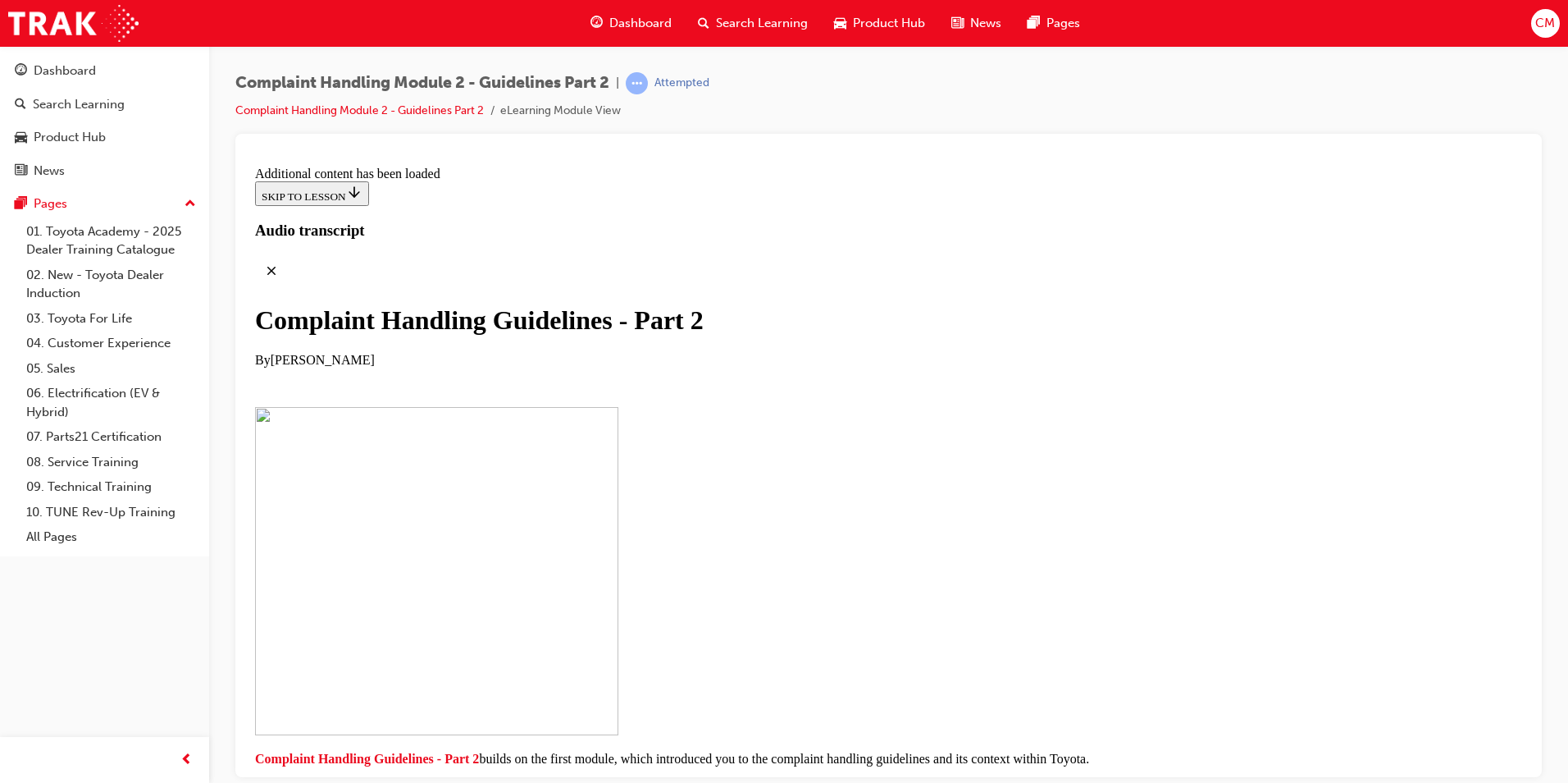
drag, startPoint x: 871, startPoint y: 628, endPoint x: 791, endPoint y: 337, distance: 301.8
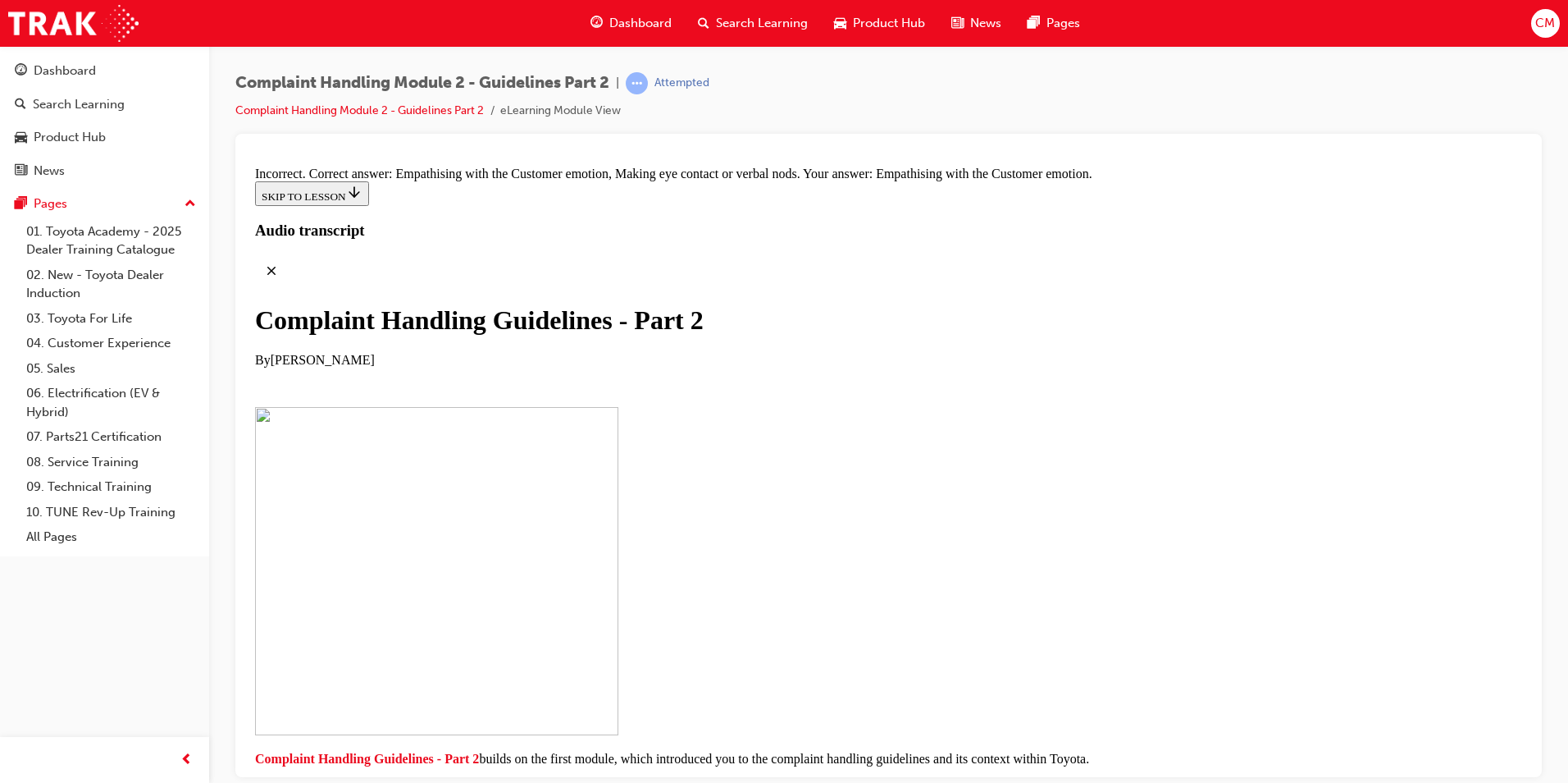
checkbox input "true"
checkbox input "false"
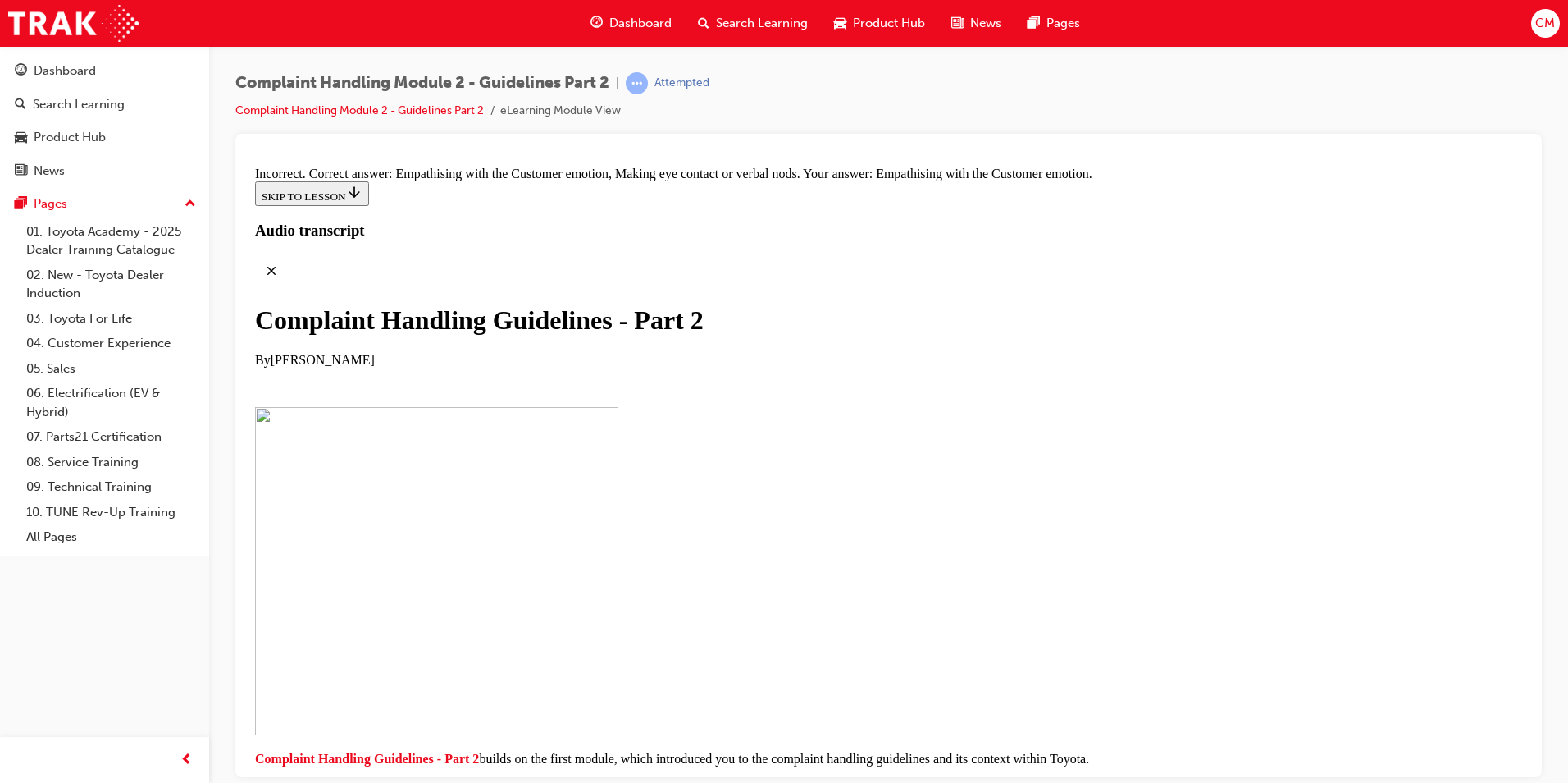
drag, startPoint x: 784, startPoint y: 295, endPoint x: 1065, endPoint y: 301, distance: 281.1
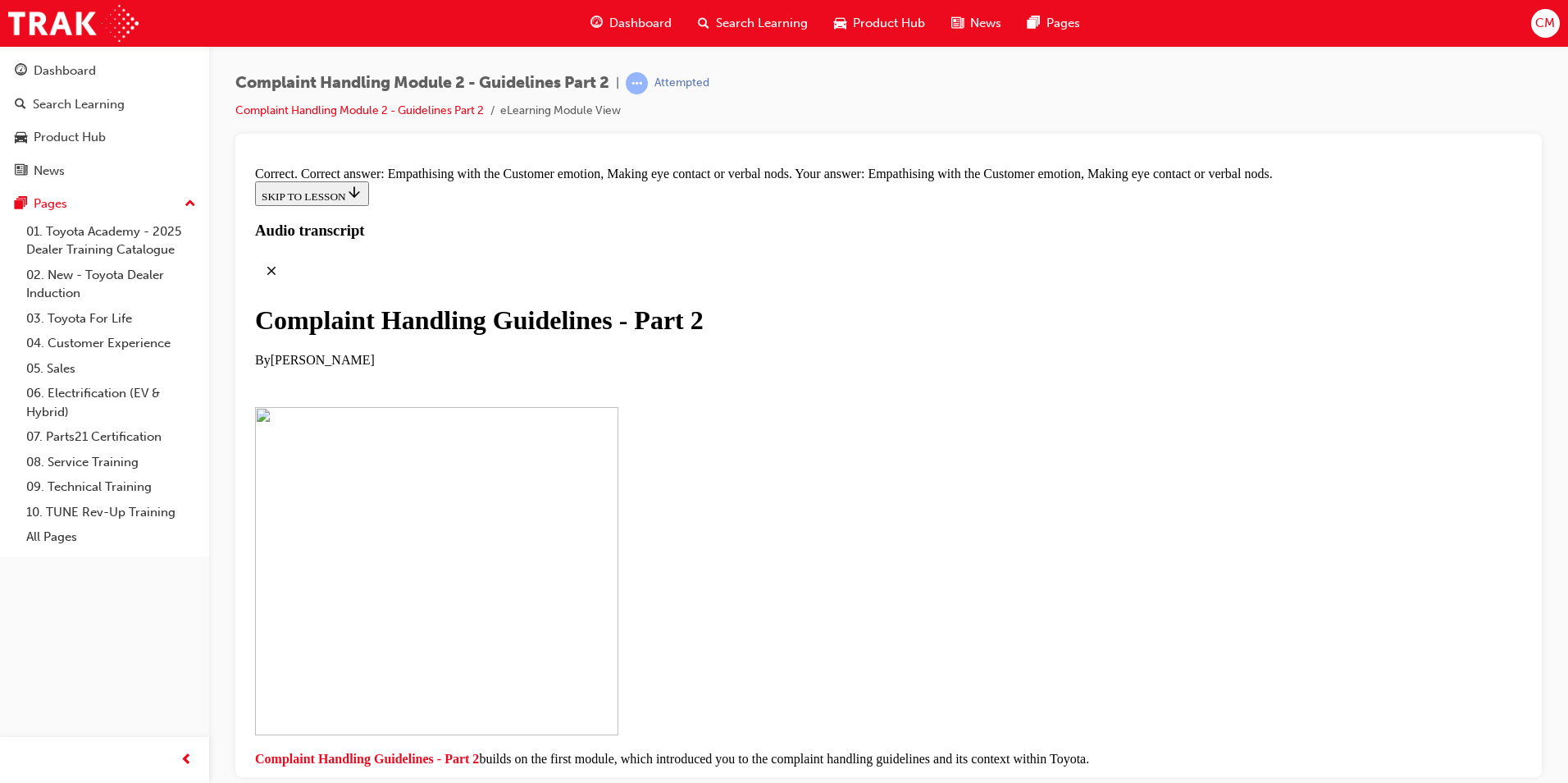
drag, startPoint x: 776, startPoint y: 319, endPoint x: 844, endPoint y: 304, distance: 69.6
drag, startPoint x: 802, startPoint y: 366, endPoint x: 882, endPoint y: 362, distance: 80.1
drag, startPoint x: 771, startPoint y: 451, endPoint x: 882, endPoint y: 458, distance: 111.2
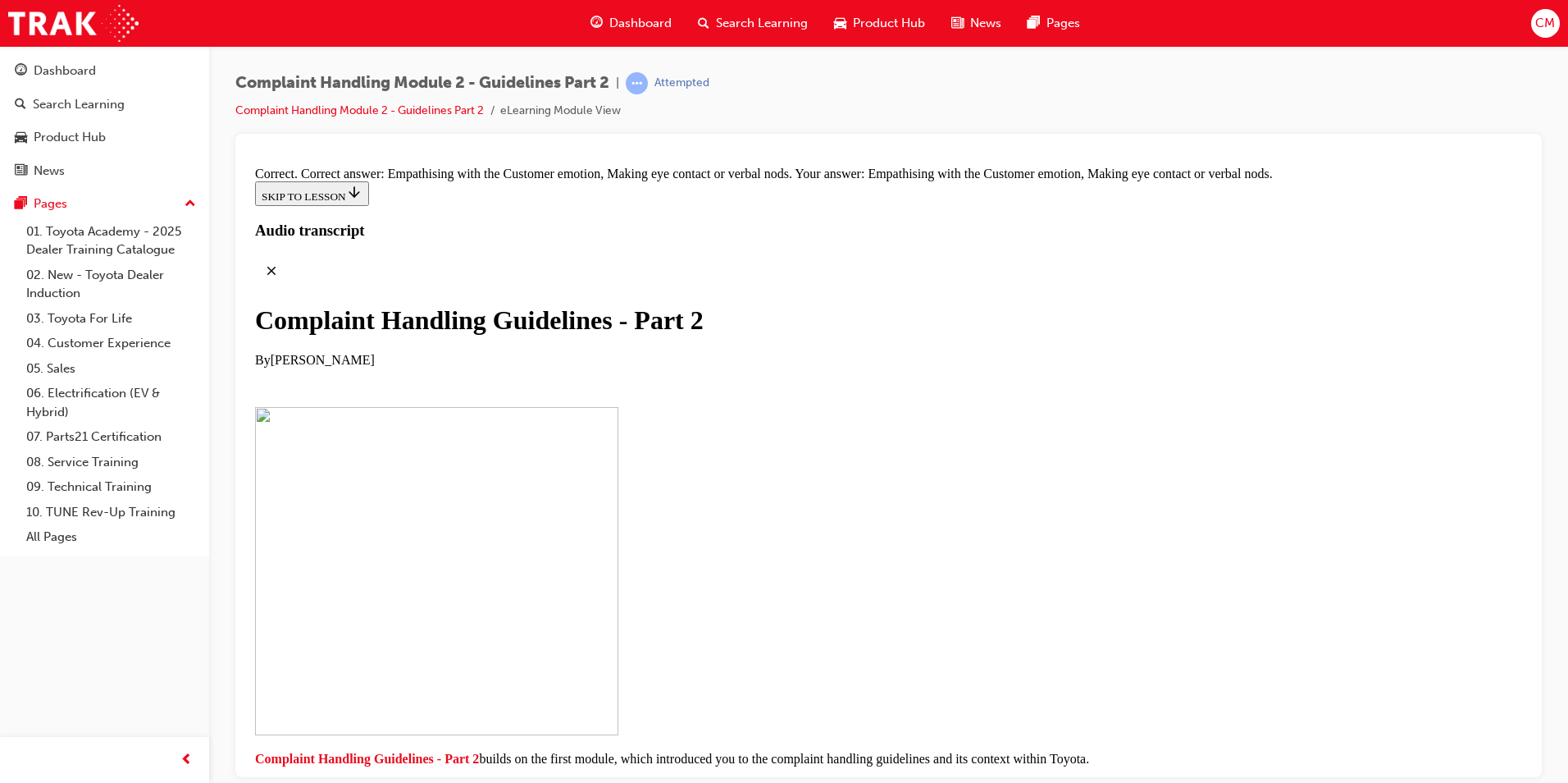
drag, startPoint x: 804, startPoint y: 538, endPoint x: 930, endPoint y: 541, distance: 126.0
drag, startPoint x: 848, startPoint y: 625, endPoint x: 877, endPoint y: 662, distance: 47.0
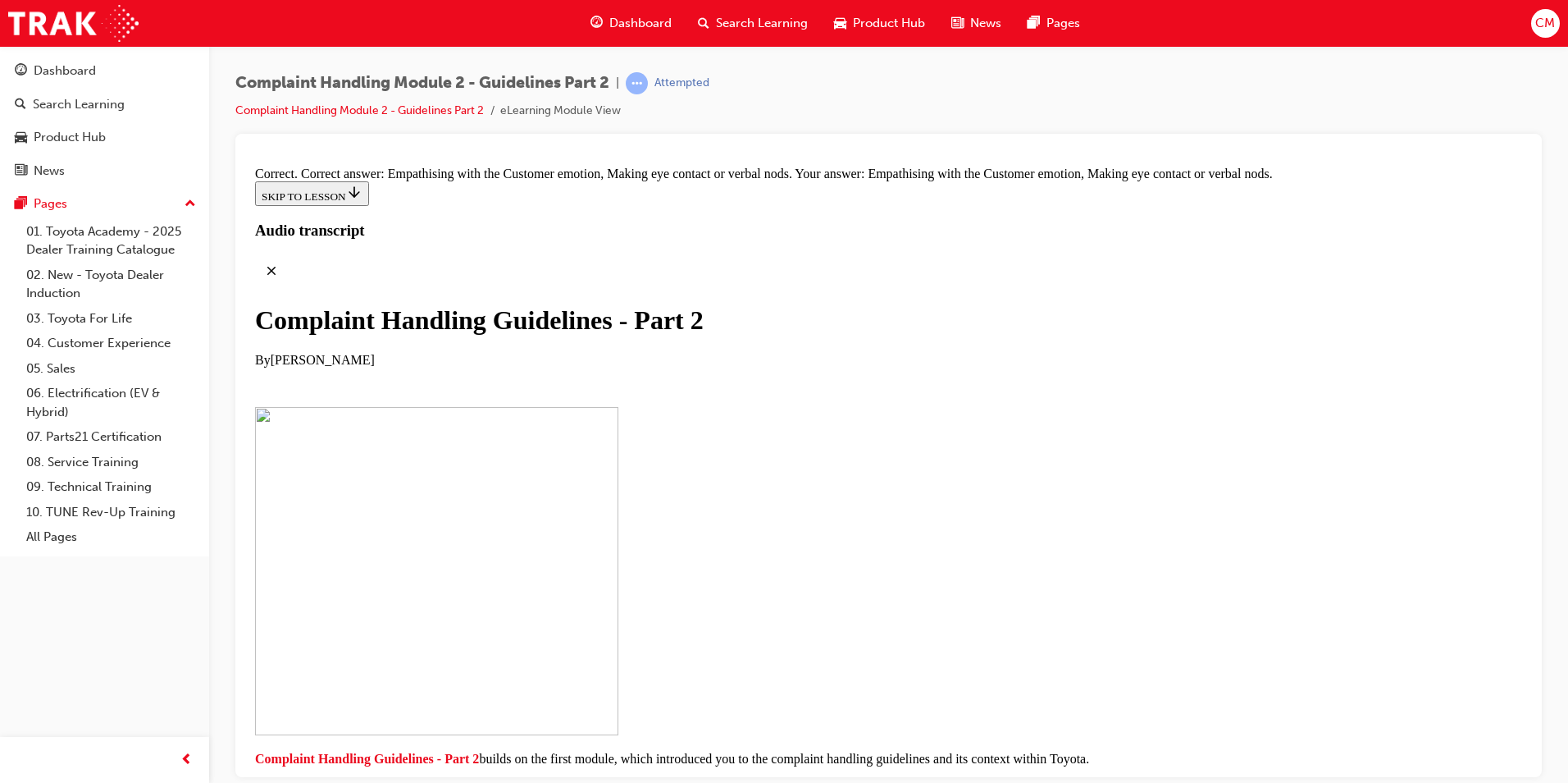
drag, startPoint x: 847, startPoint y: 734, endPoint x: 914, endPoint y: 716, distance: 69.4
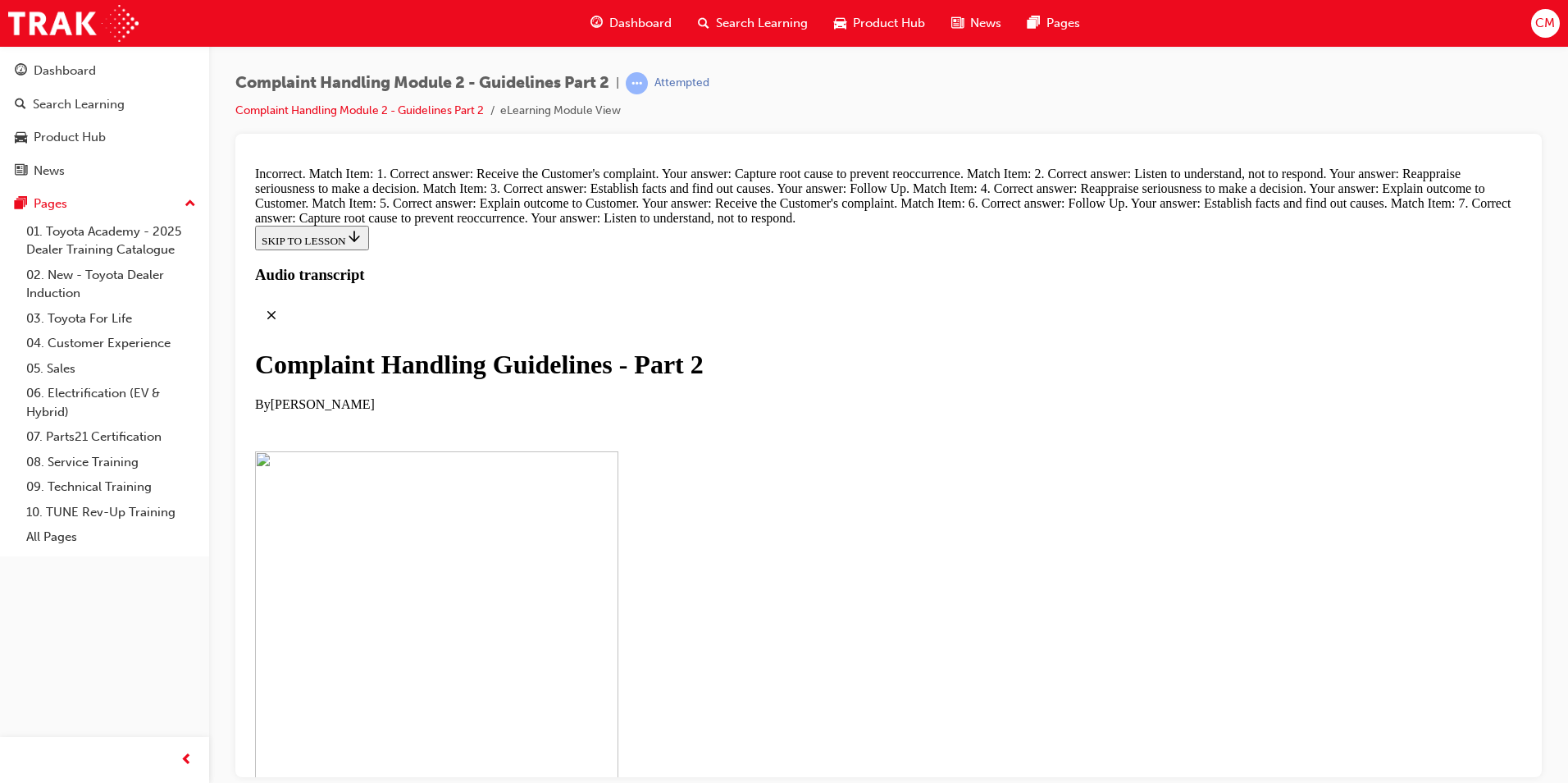
scroll to position [11048, 0]
drag, startPoint x: 798, startPoint y: 758, endPoint x: 760, endPoint y: 652, distance: 112.6
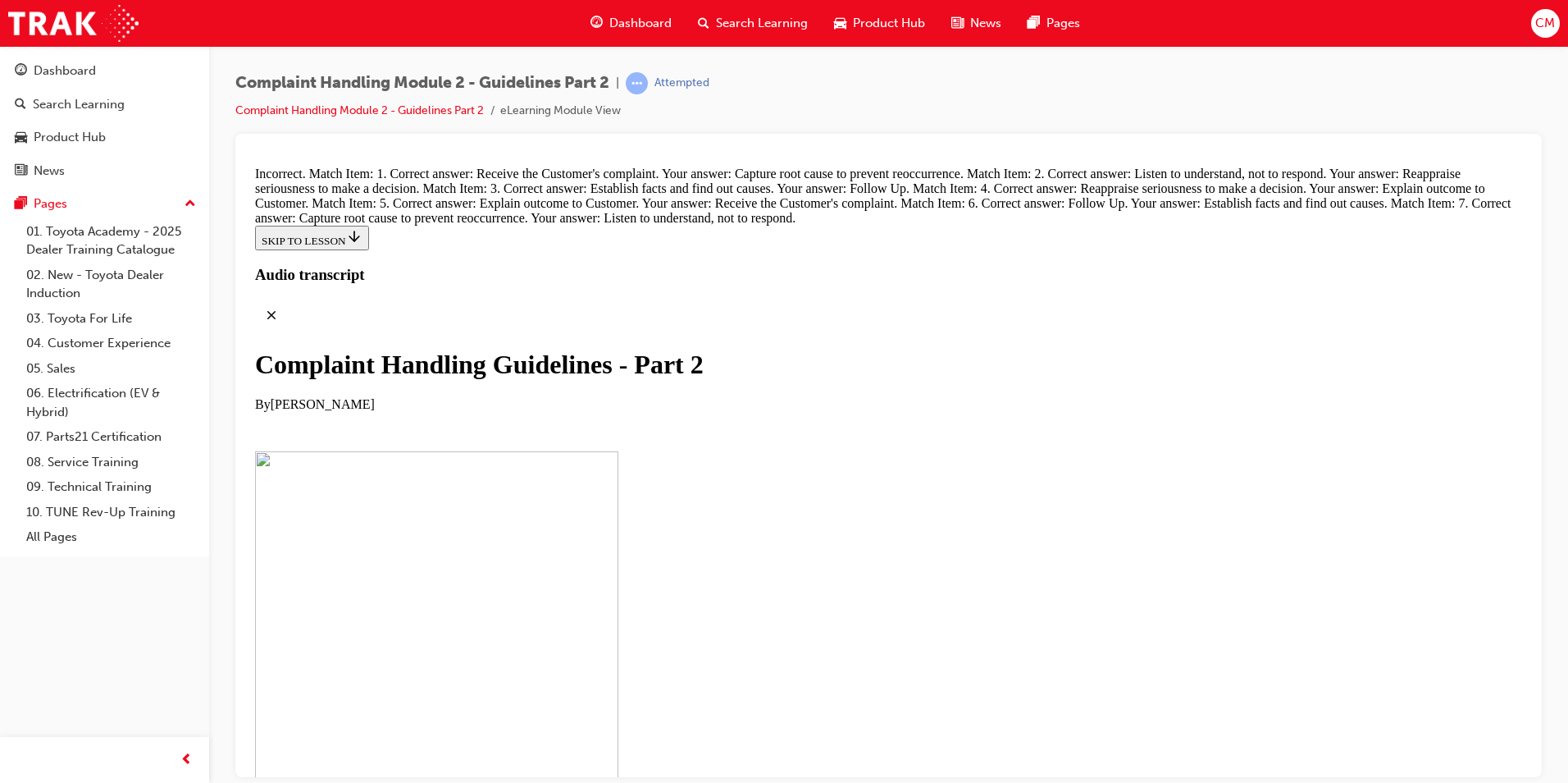
scroll to position [11459, 0]
drag, startPoint x: 738, startPoint y: 743, endPoint x: 813, endPoint y: 239, distance: 509.5
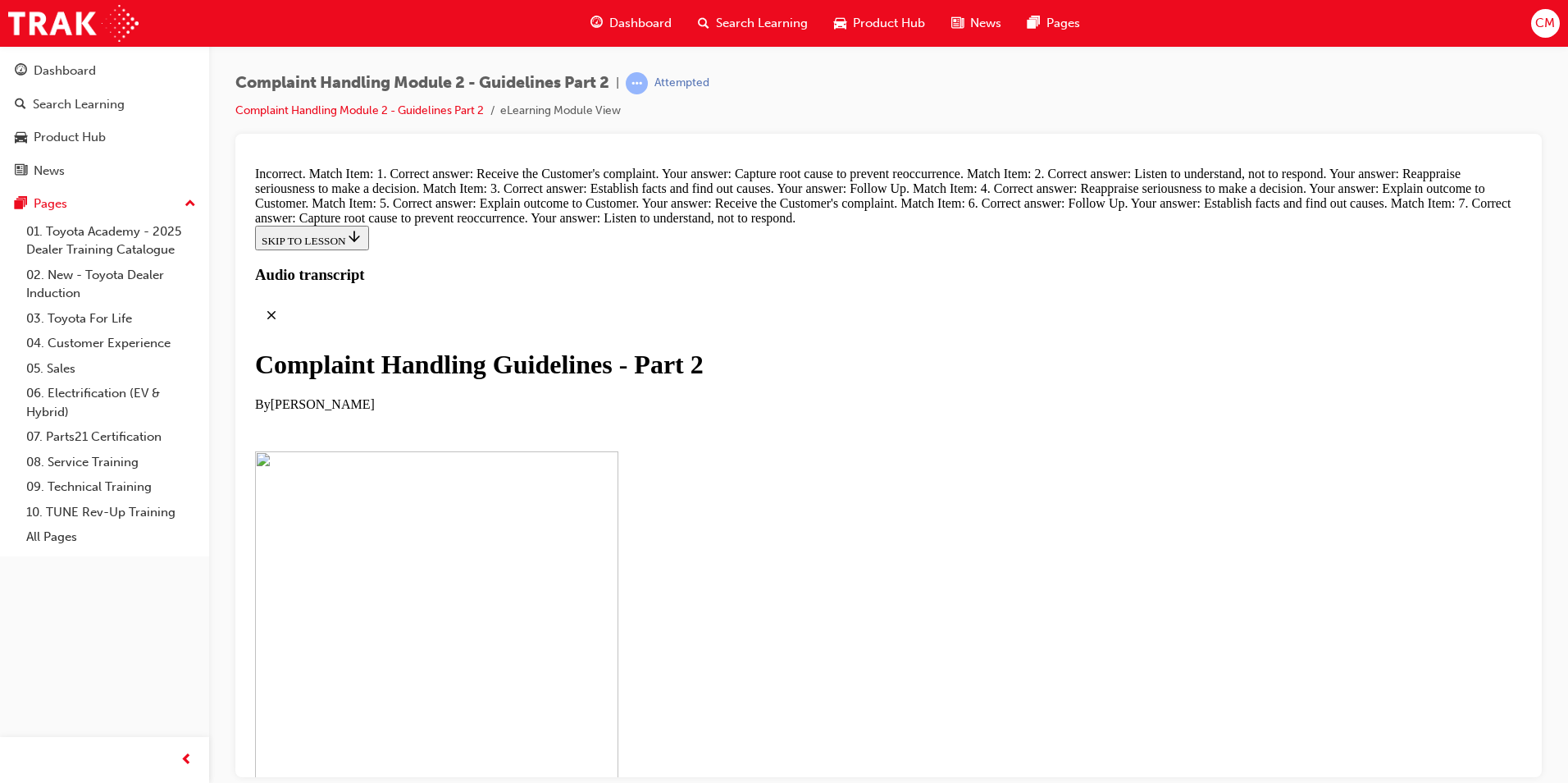
drag, startPoint x: 724, startPoint y: 488, endPoint x: 781, endPoint y: 312, distance: 185.0
drag, startPoint x: 793, startPoint y: 645, endPoint x: 840, endPoint y: 383, distance: 266.2
drag, startPoint x: 794, startPoint y: 553, endPoint x: 872, endPoint y: 467, distance: 116.1
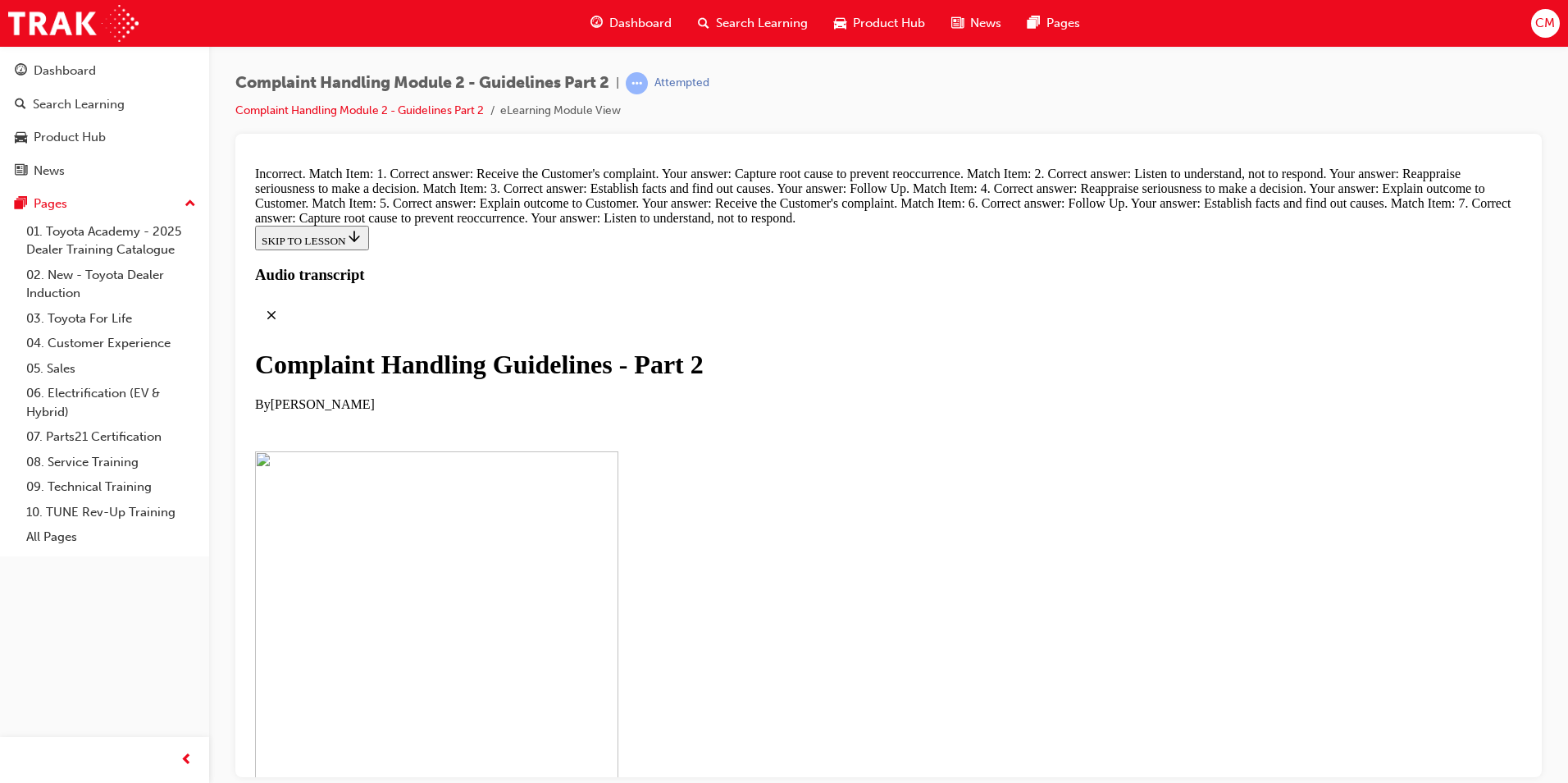
drag, startPoint x: 766, startPoint y: 743, endPoint x: 810, endPoint y: 560, distance: 188.2
drag, startPoint x: 775, startPoint y: 648, endPoint x: 822, endPoint y: 646, distance: 47.0
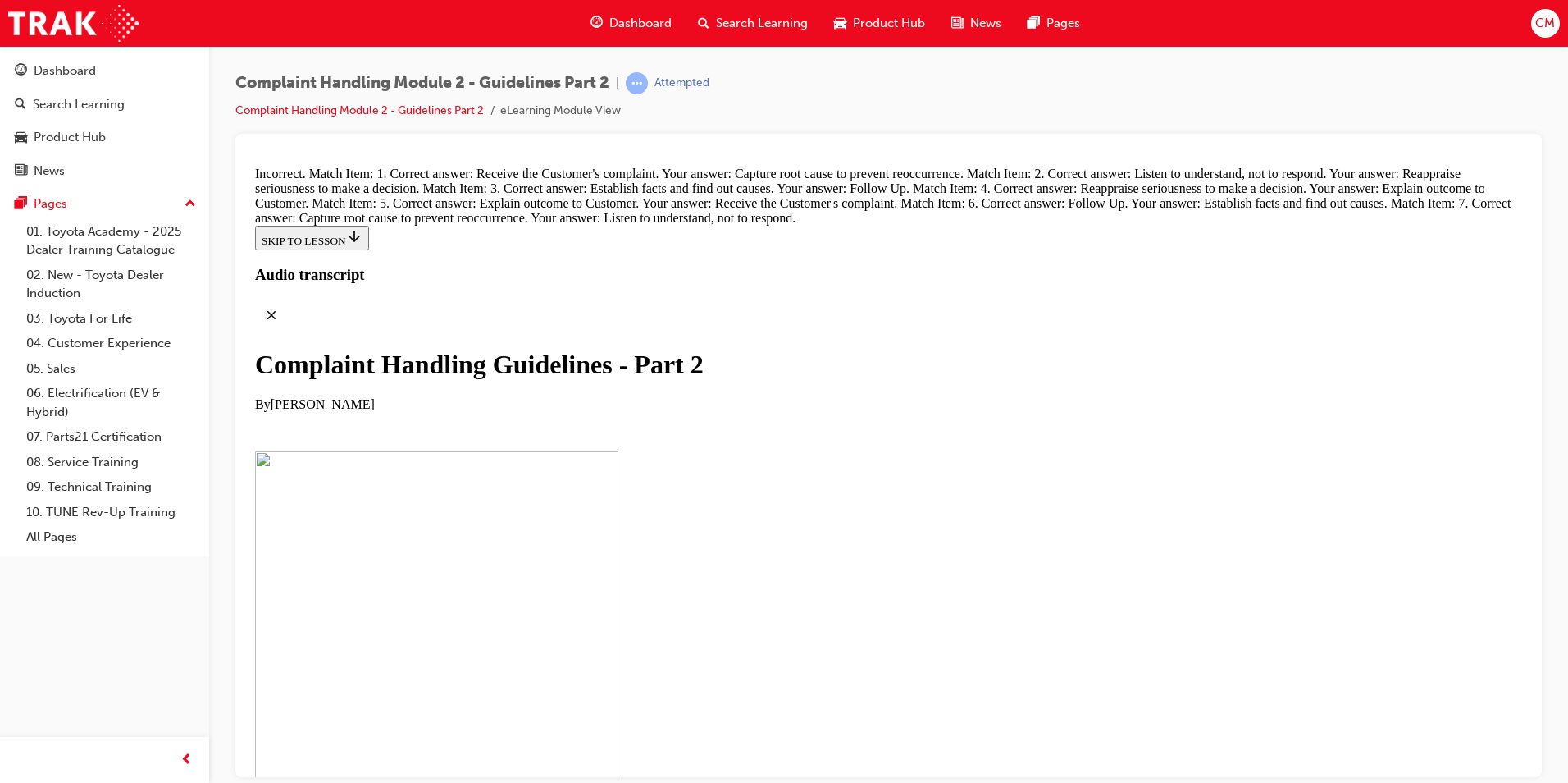
drag, startPoint x: 810, startPoint y: 720, endPoint x: 847, endPoint y: 717, distance: 37.1
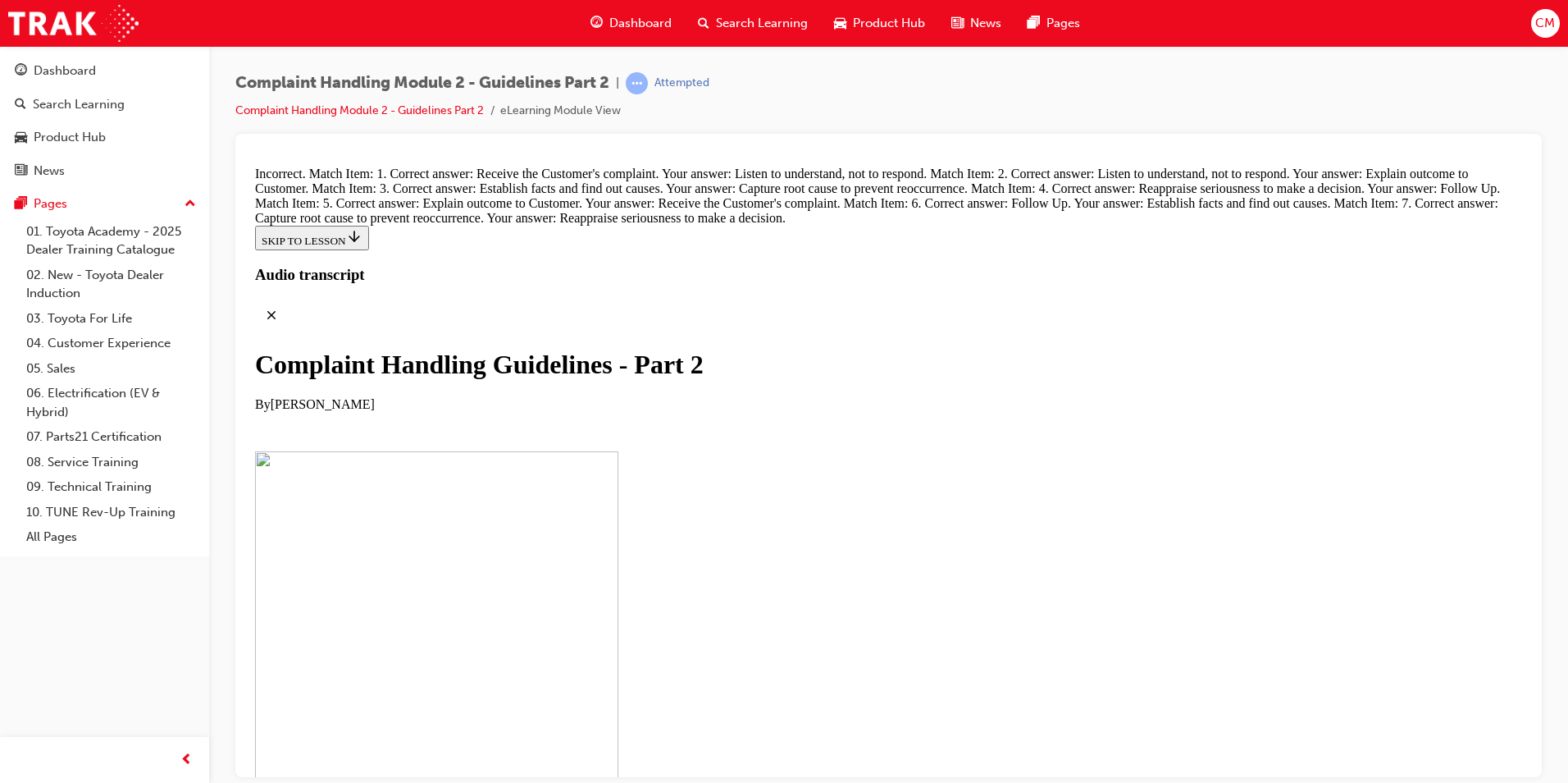
scroll to position [11103, 0]
drag, startPoint x: 814, startPoint y: 743, endPoint x: 885, endPoint y: 231, distance: 516.9
drag, startPoint x: 784, startPoint y: 323, endPoint x: 890, endPoint y: 251, distance: 128.1
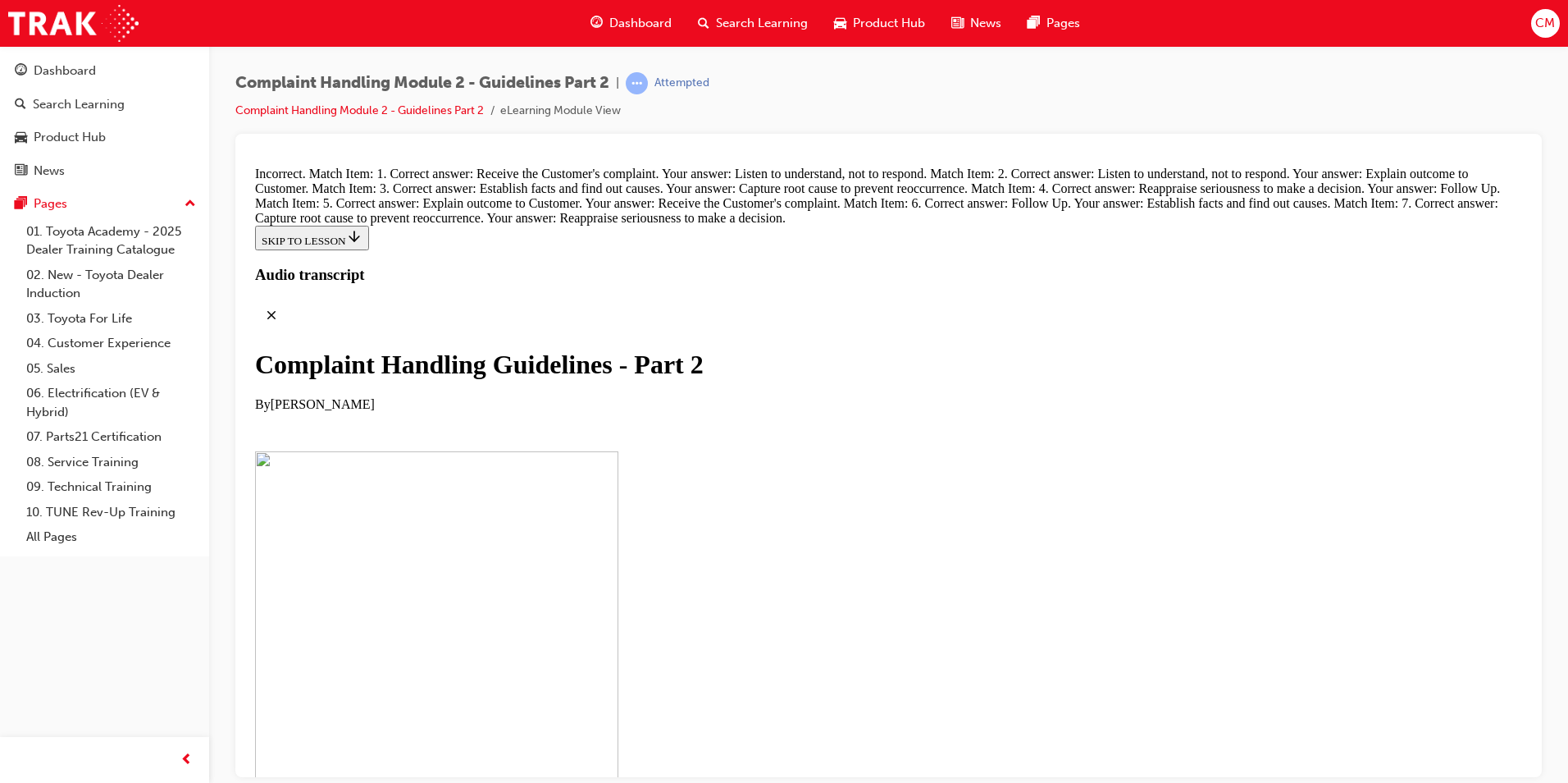
drag, startPoint x: 871, startPoint y: 293, endPoint x: 928, endPoint y: 304, distance: 58.1
drag, startPoint x: 882, startPoint y: 364, endPoint x: 921, endPoint y: 362, distance: 39.1
drag, startPoint x: 921, startPoint y: 362, endPoint x: 936, endPoint y: 397, distance: 38.1
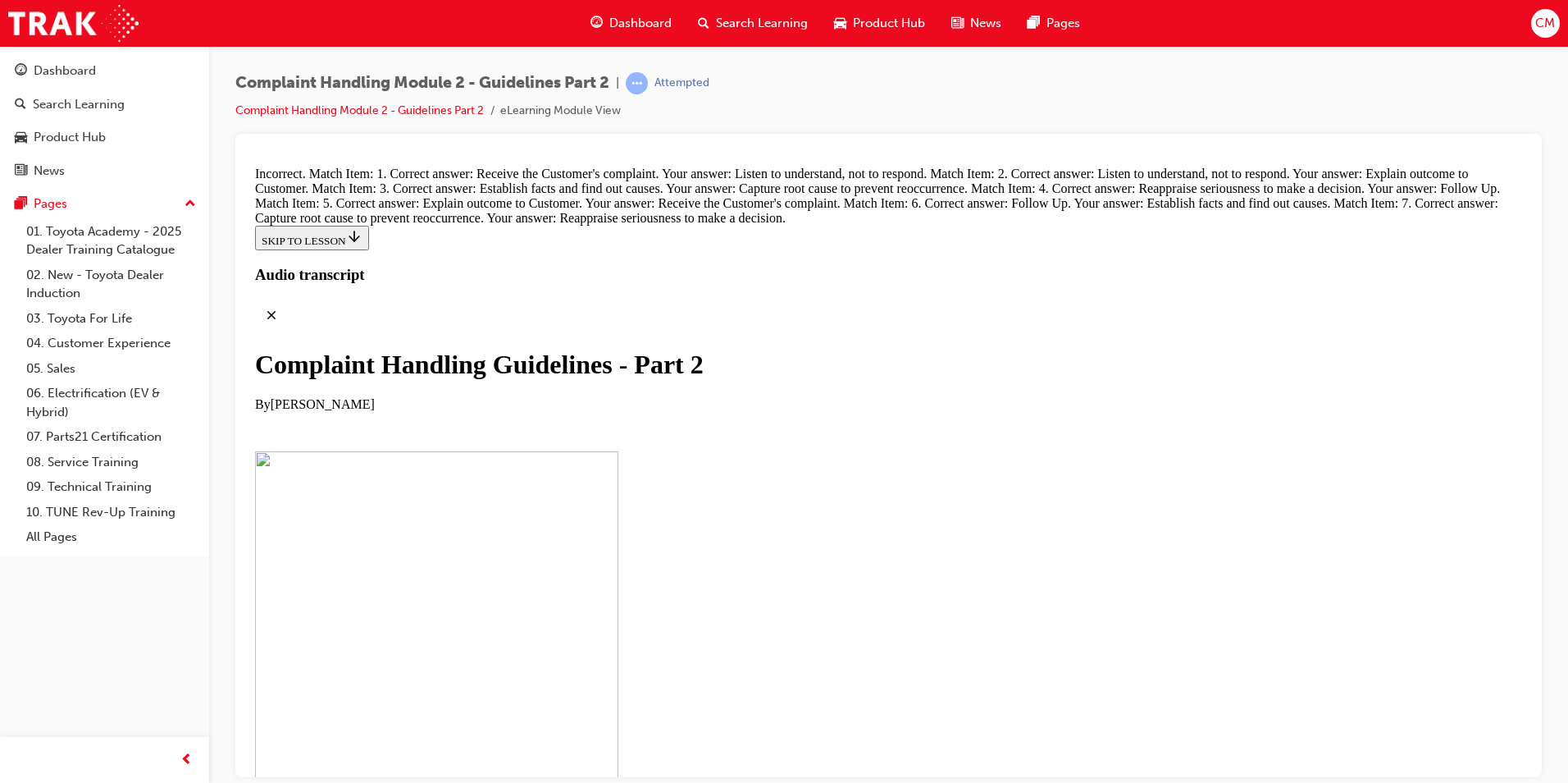
drag, startPoint x: 868, startPoint y: 446, endPoint x: 937, endPoint y: 477, distance: 75.6
drag, startPoint x: 802, startPoint y: 547, endPoint x: 908, endPoint y: 564, distance: 107.4
drag, startPoint x: 886, startPoint y: 494, endPoint x: 921, endPoint y: 491, distance: 35.1
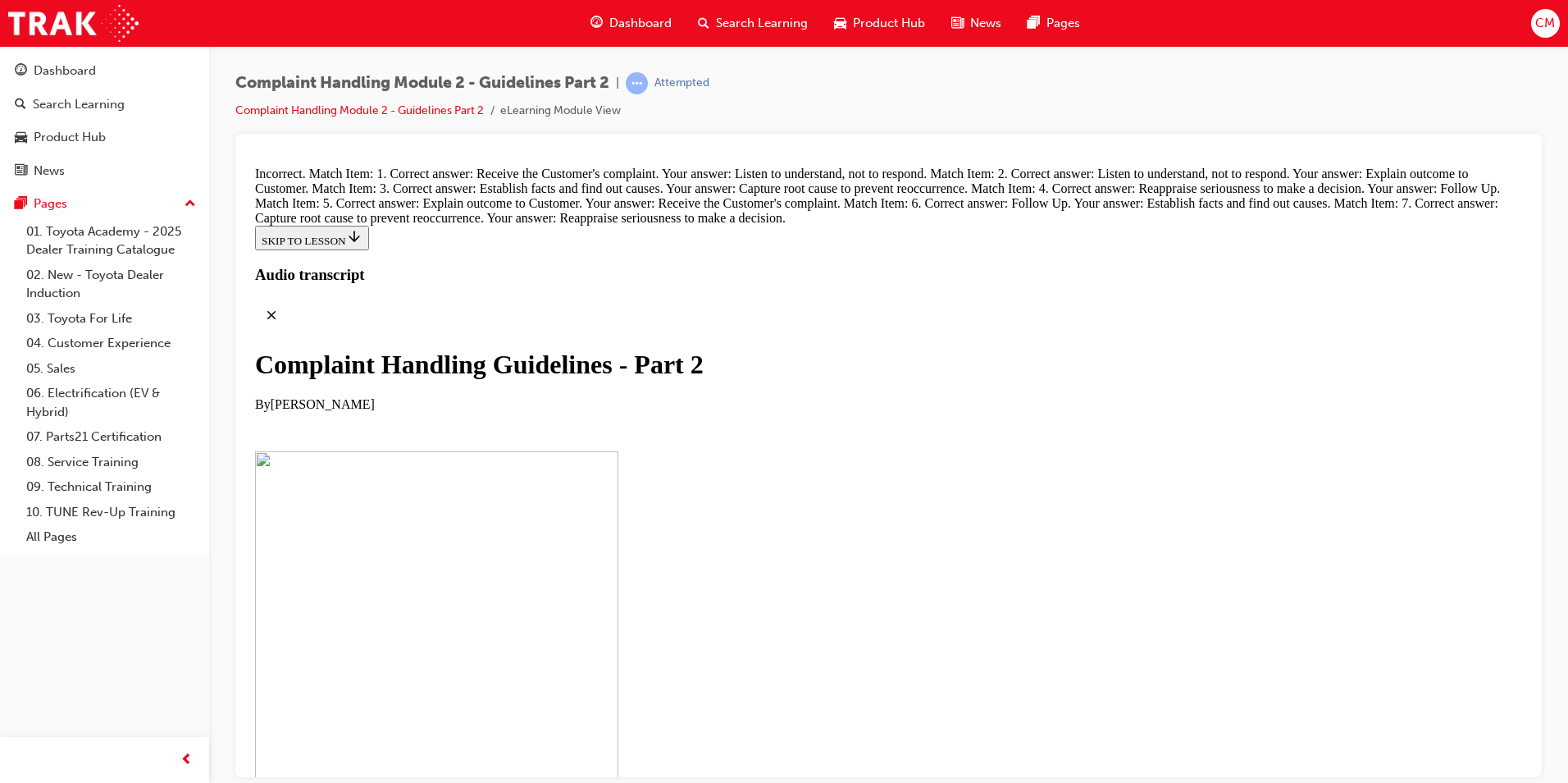
drag, startPoint x: 832, startPoint y: 471, endPoint x: 917, endPoint y: 487, distance: 86.5
drag, startPoint x: 881, startPoint y: 566, endPoint x: 947, endPoint y: 559, distance: 66.4
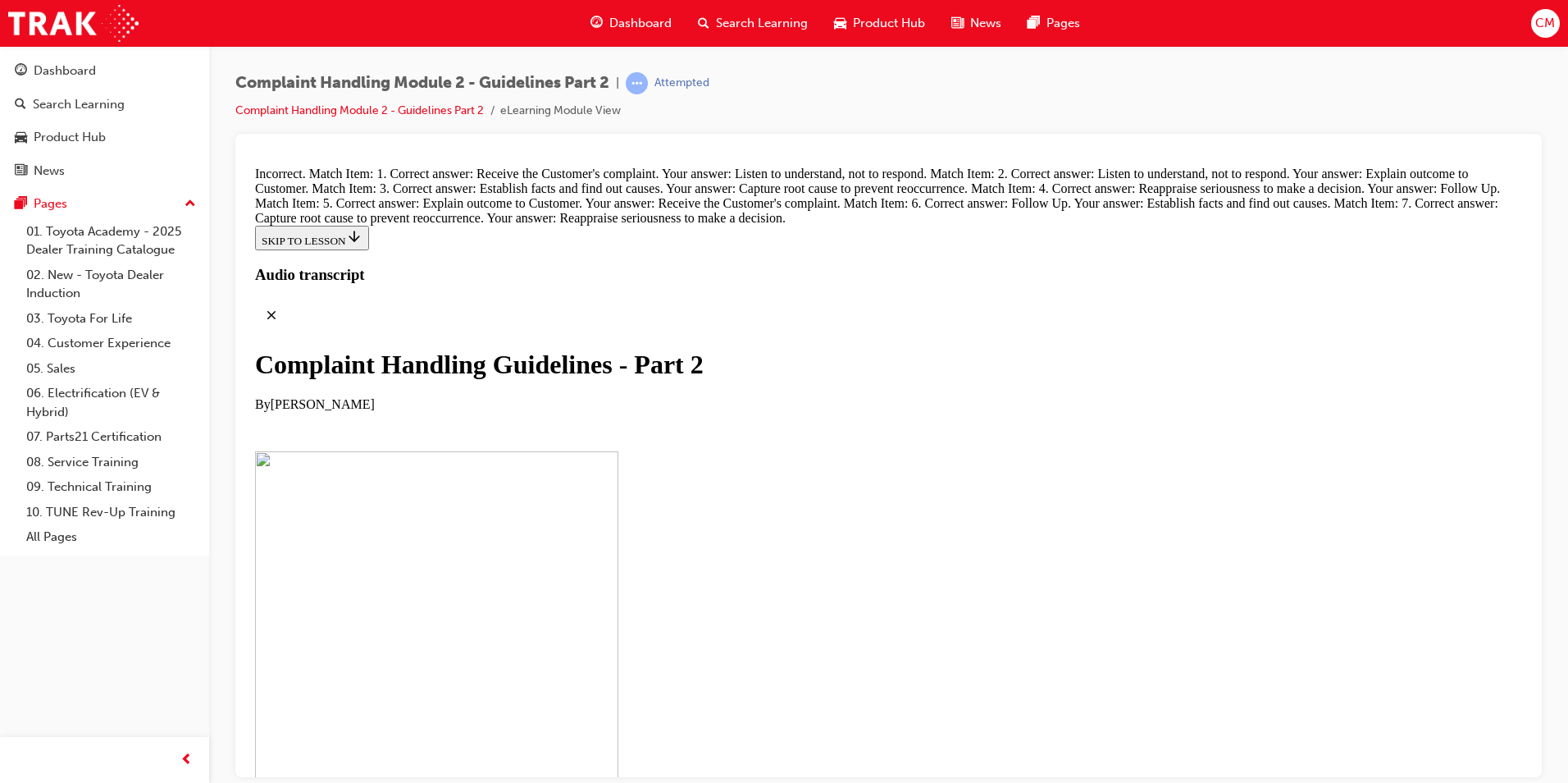
drag, startPoint x: 815, startPoint y: 478, endPoint x: 919, endPoint y: 483, distance: 104.1
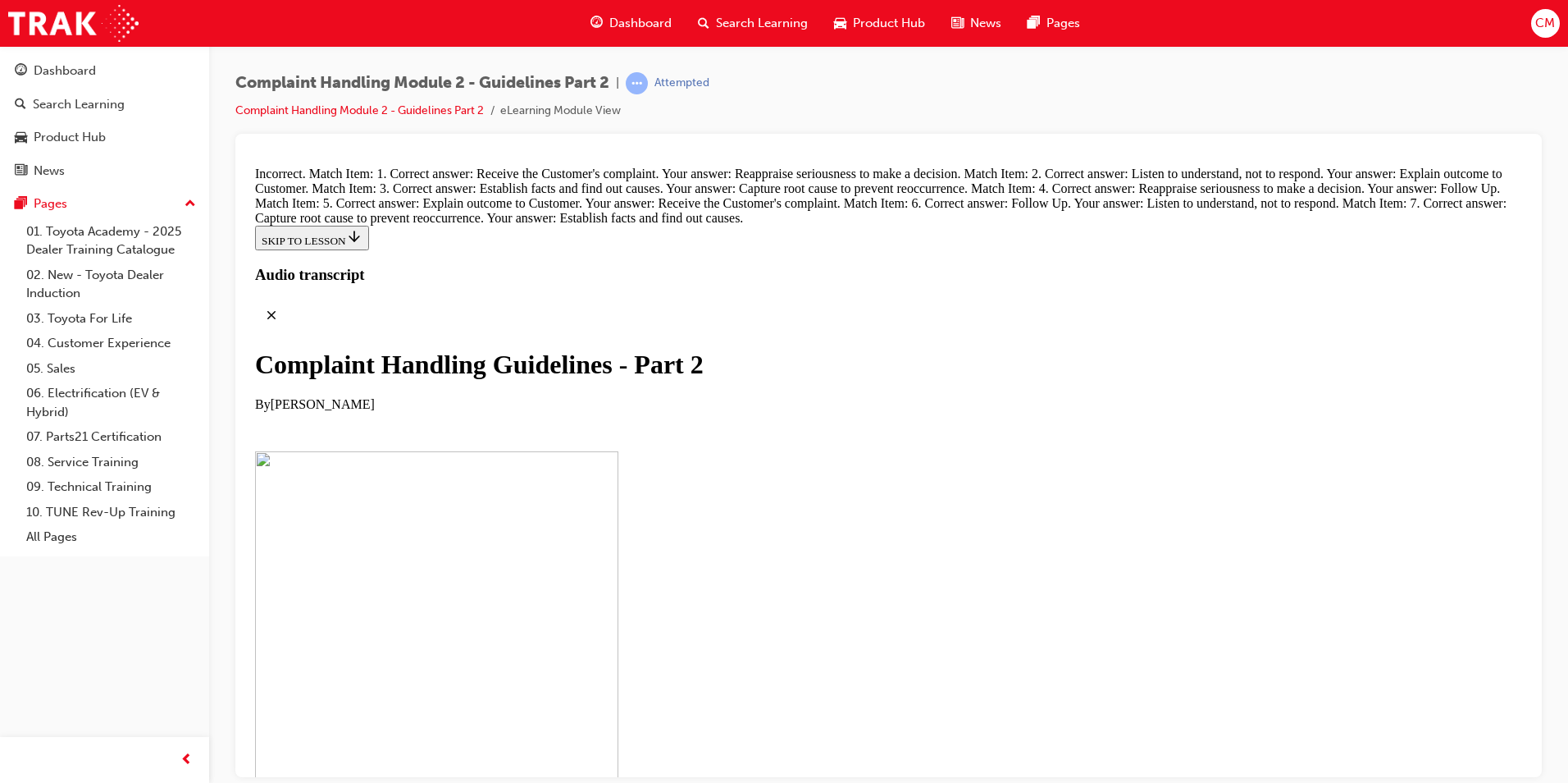
scroll to position [11021, 0]
drag, startPoint x: 685, startPoint y: 299, endPoint x: 687, endPoint y: 309, distance: 10.2
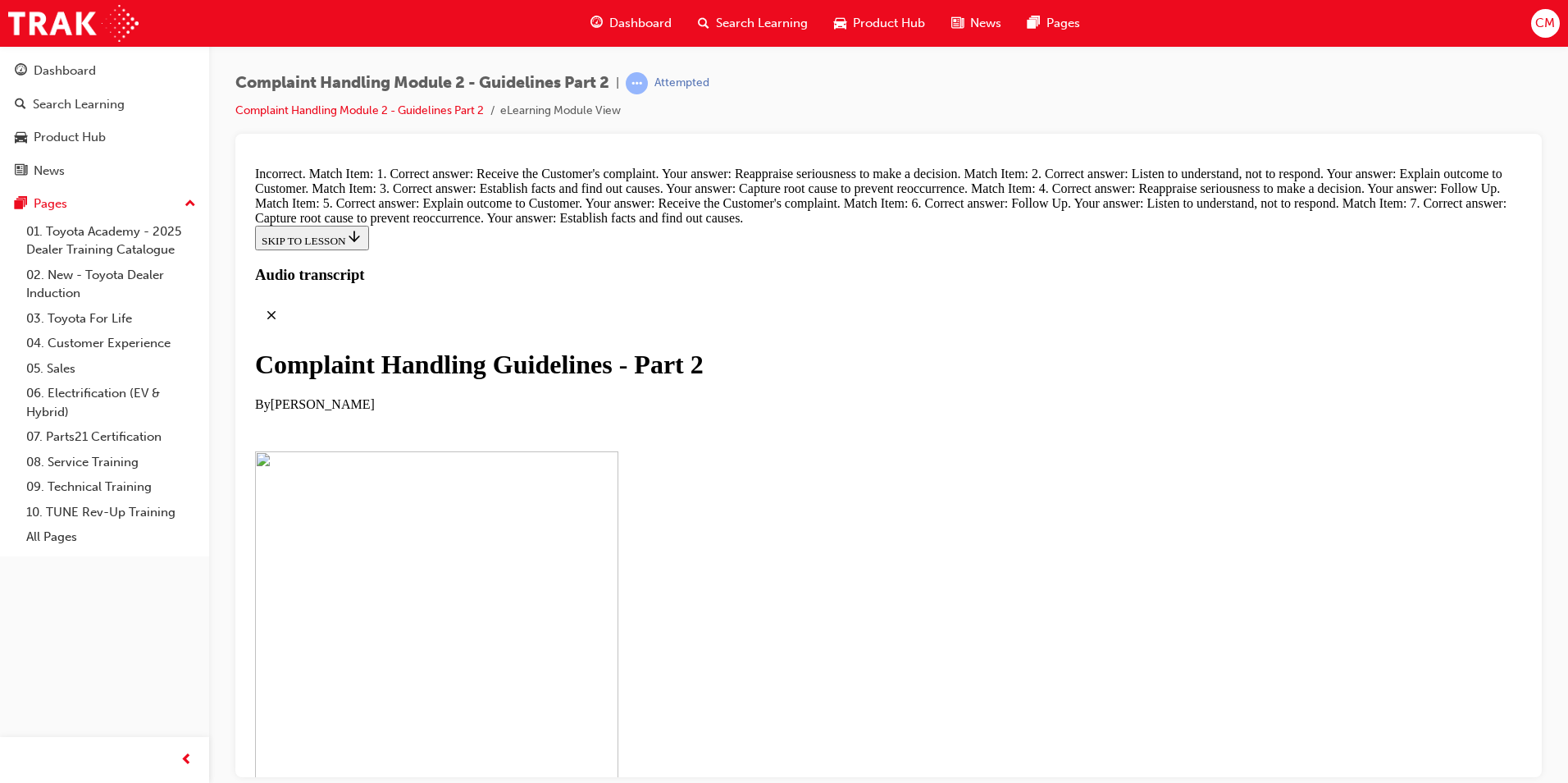
scroll to position [11185, 0]
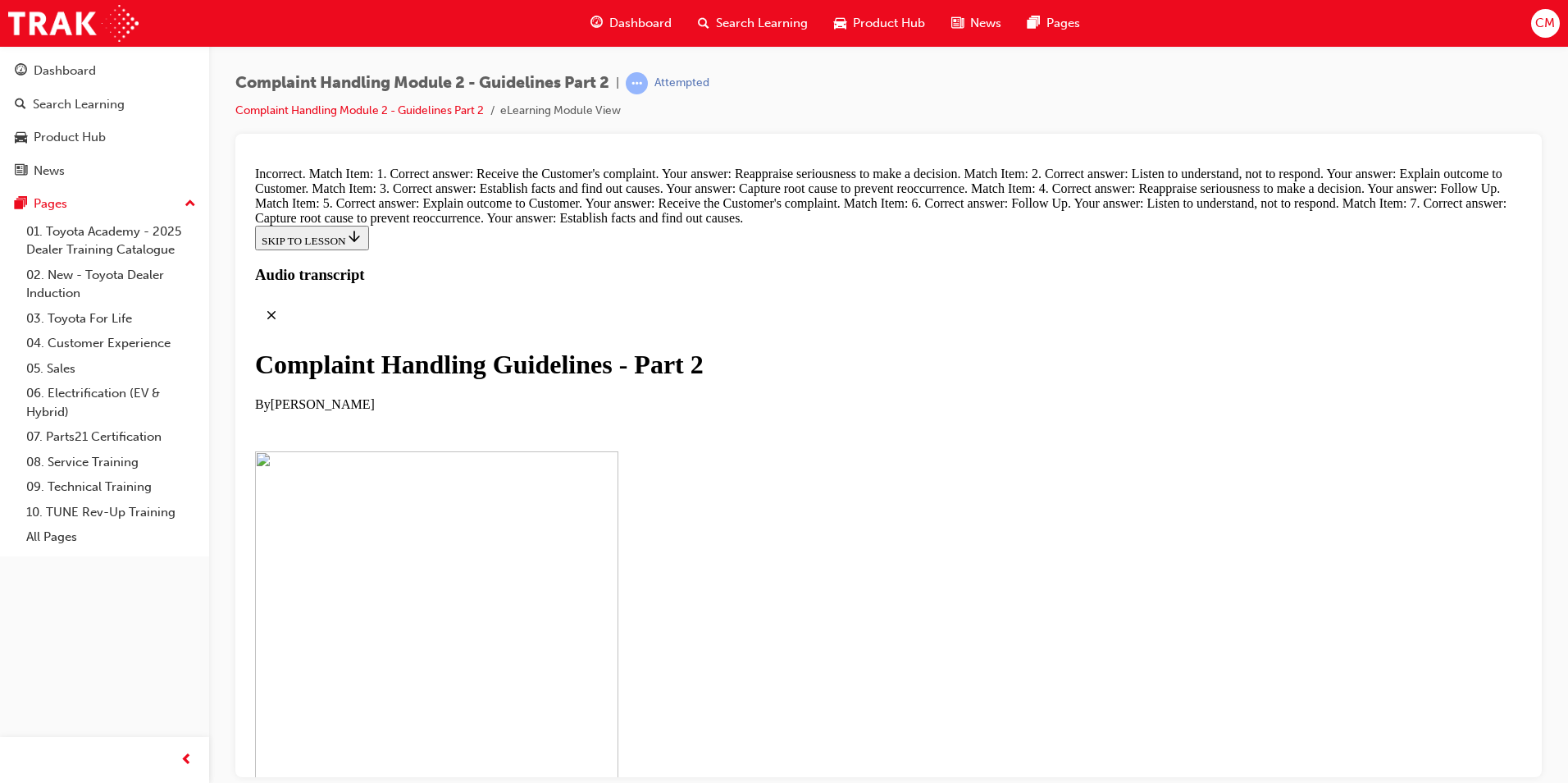
drag, startPoint x: 854, startPoint y: 404, endPoint x: 889, endPoint y: 410, distance: 35.5
drag, startPoint x: 849, startPoint y: 538, endPoint x: 892, endPoint y: 564, distance: 50.2
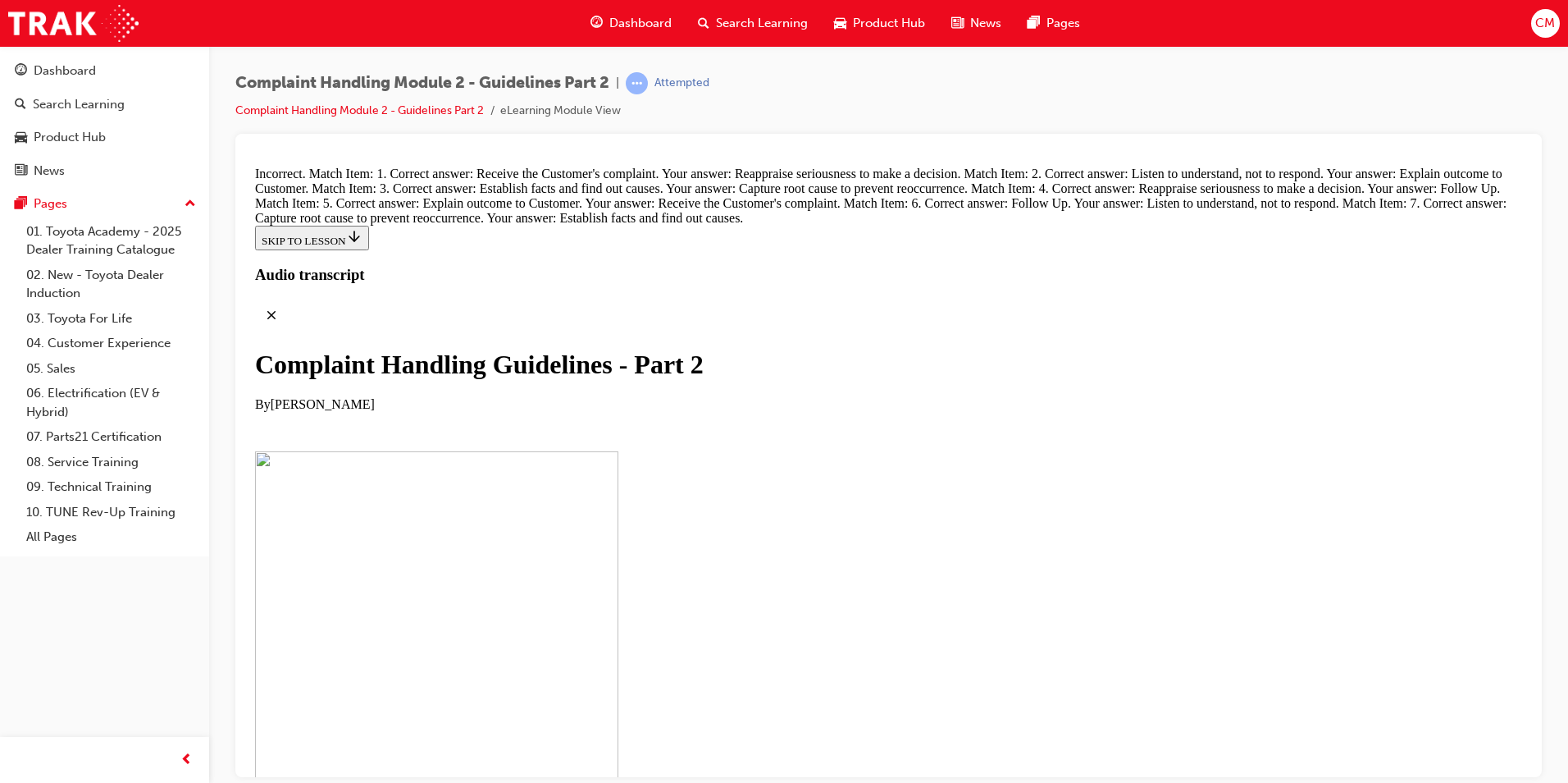
drag, startPoint x: 842, startPoint y: 660, endPoint x: 906, endPoint y: 644, distance: 66.0
drag, startPoint x: 847, startPoint y: 749, endPoint x: 888, endPoint y: 734, distance: 43.7
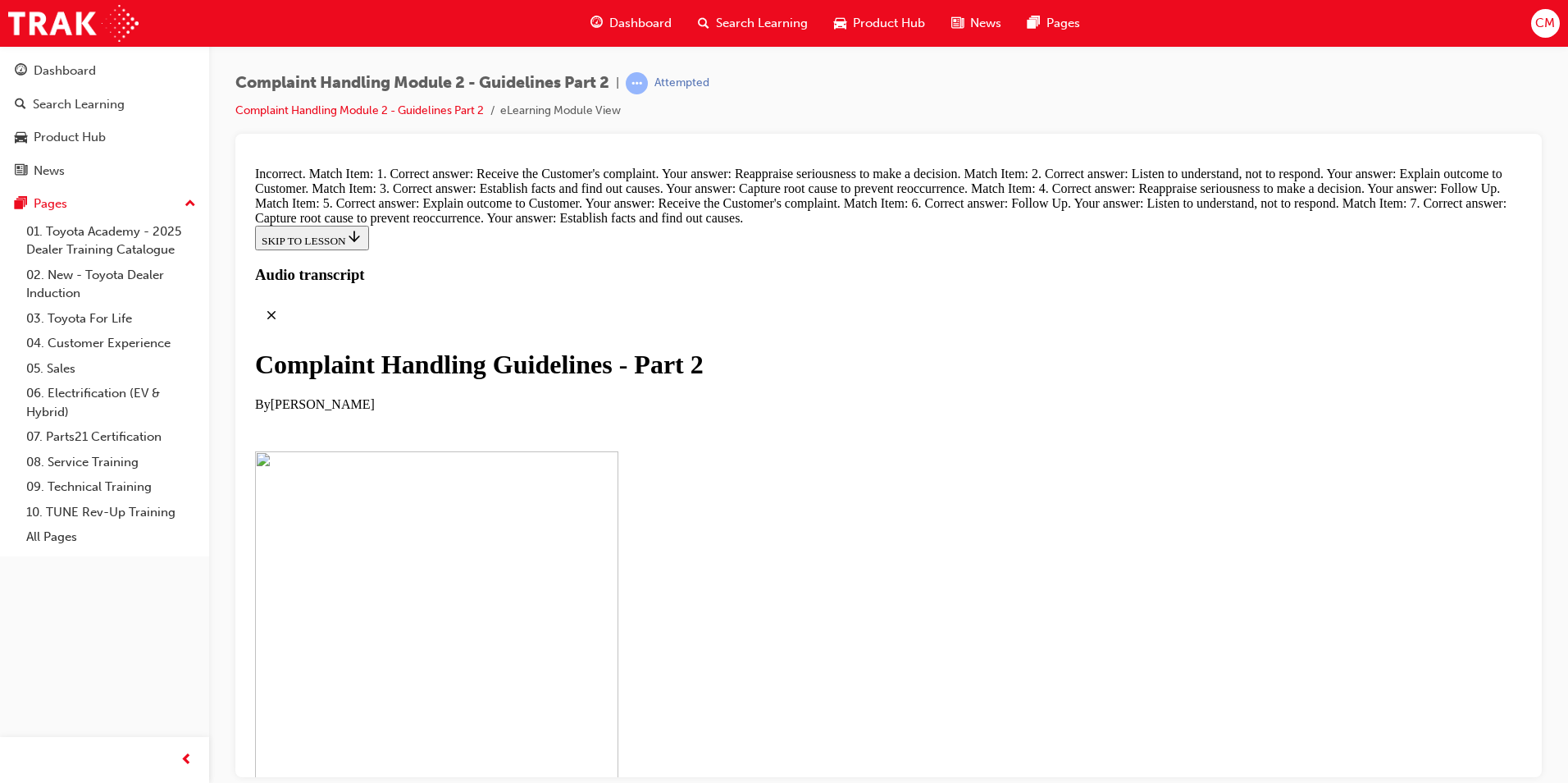
drag, startPoint x: 888, startPoint y: 734, endPoint x: 906, endPoint y: 724, distance: 20.6
drag, startPoint x: 846, startPoint y: 642, endPoint x: 907, endPoint y: 644, distance: 61.0
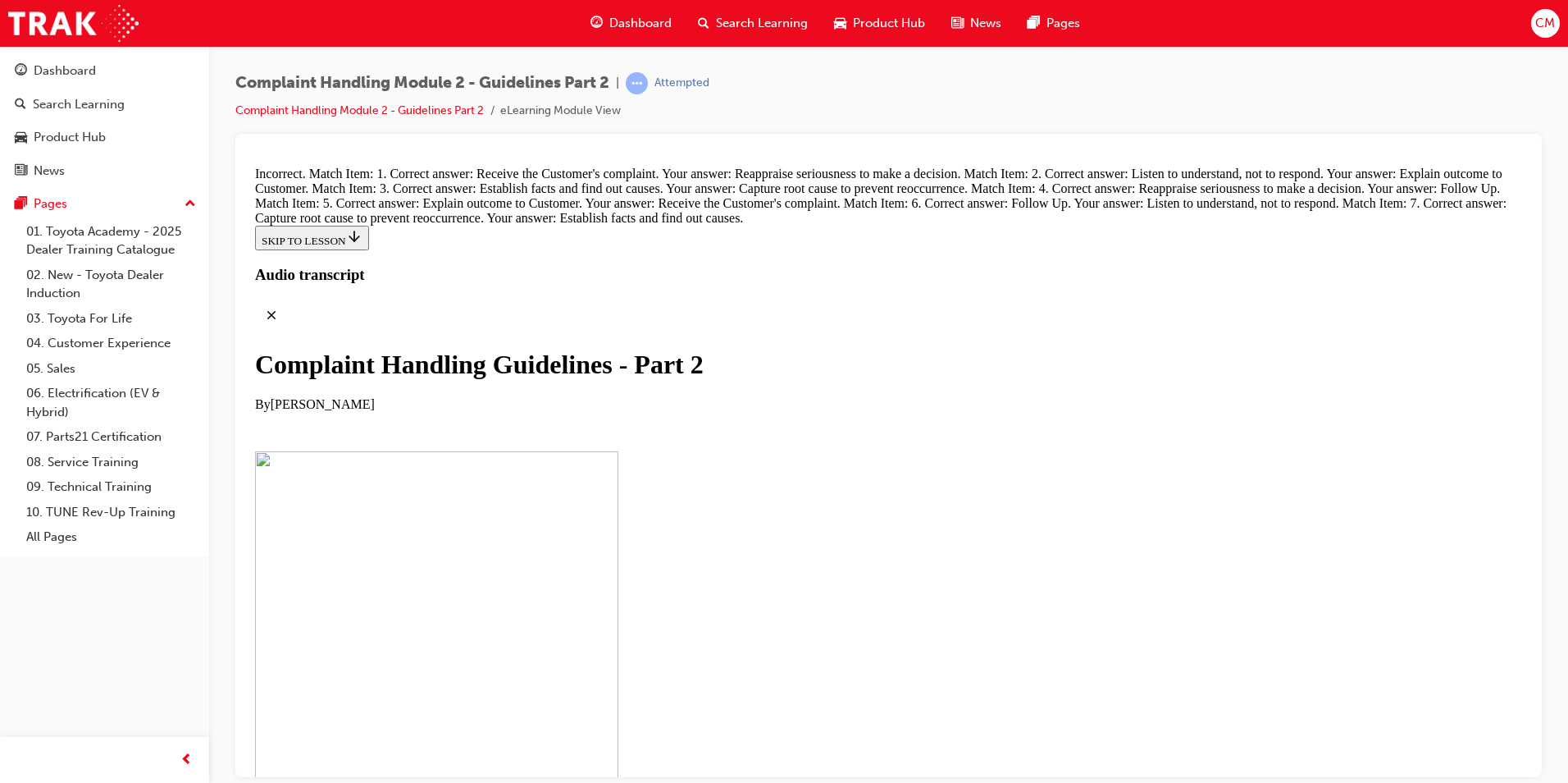
drag, startPoint x: 773, startPoint y: 579, endPoint x: 817, endPoint y: 243, distance: 338.9
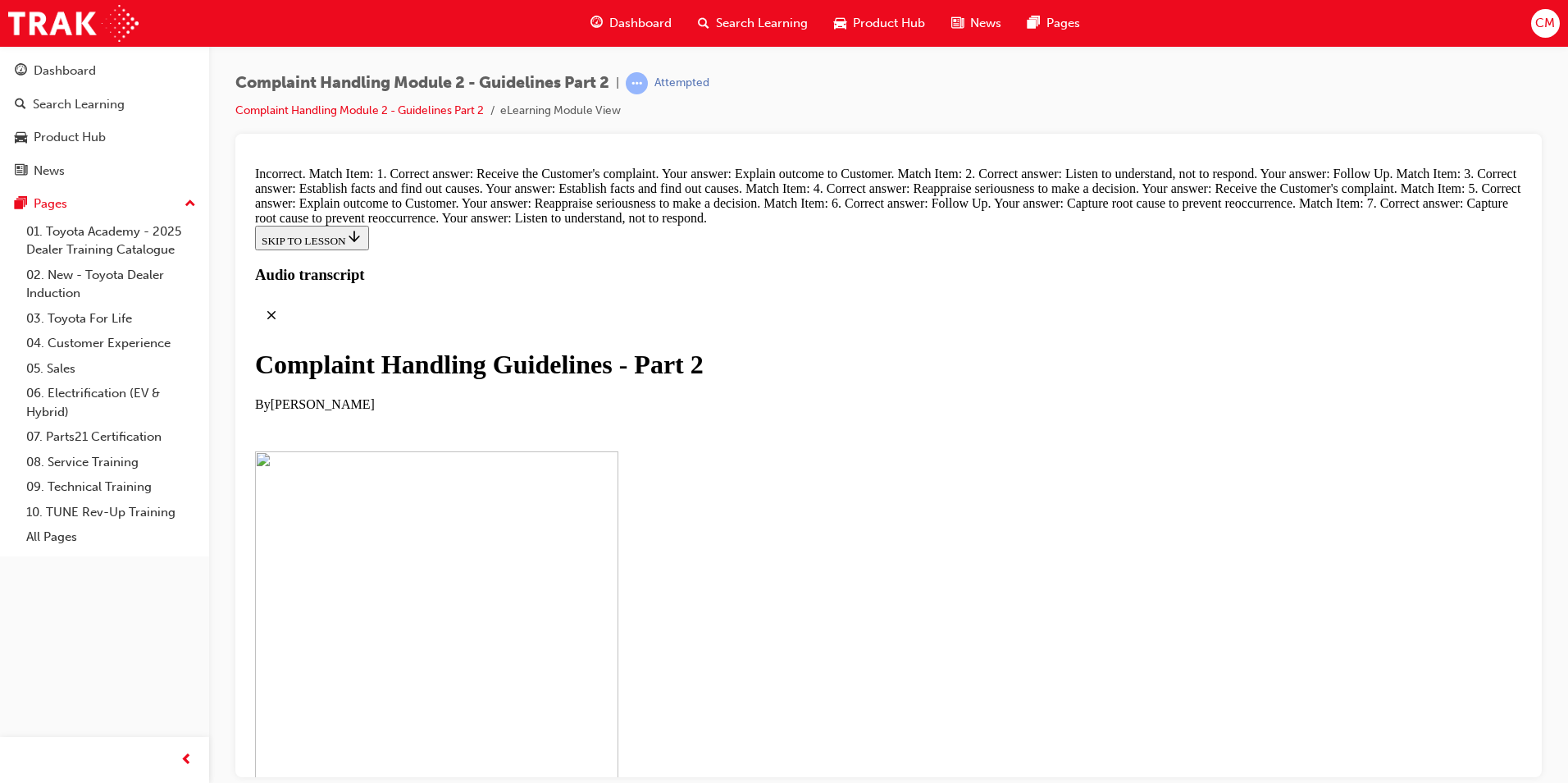
drag, startPoint x: 763, startPoint y: 634, endPoint x: 826, endPoint y: 295, distance: 344.8
drag, startPoint x: 790, startPoint y: 418, endPoint x: 831, endPoint y: 428, distance: 42.2
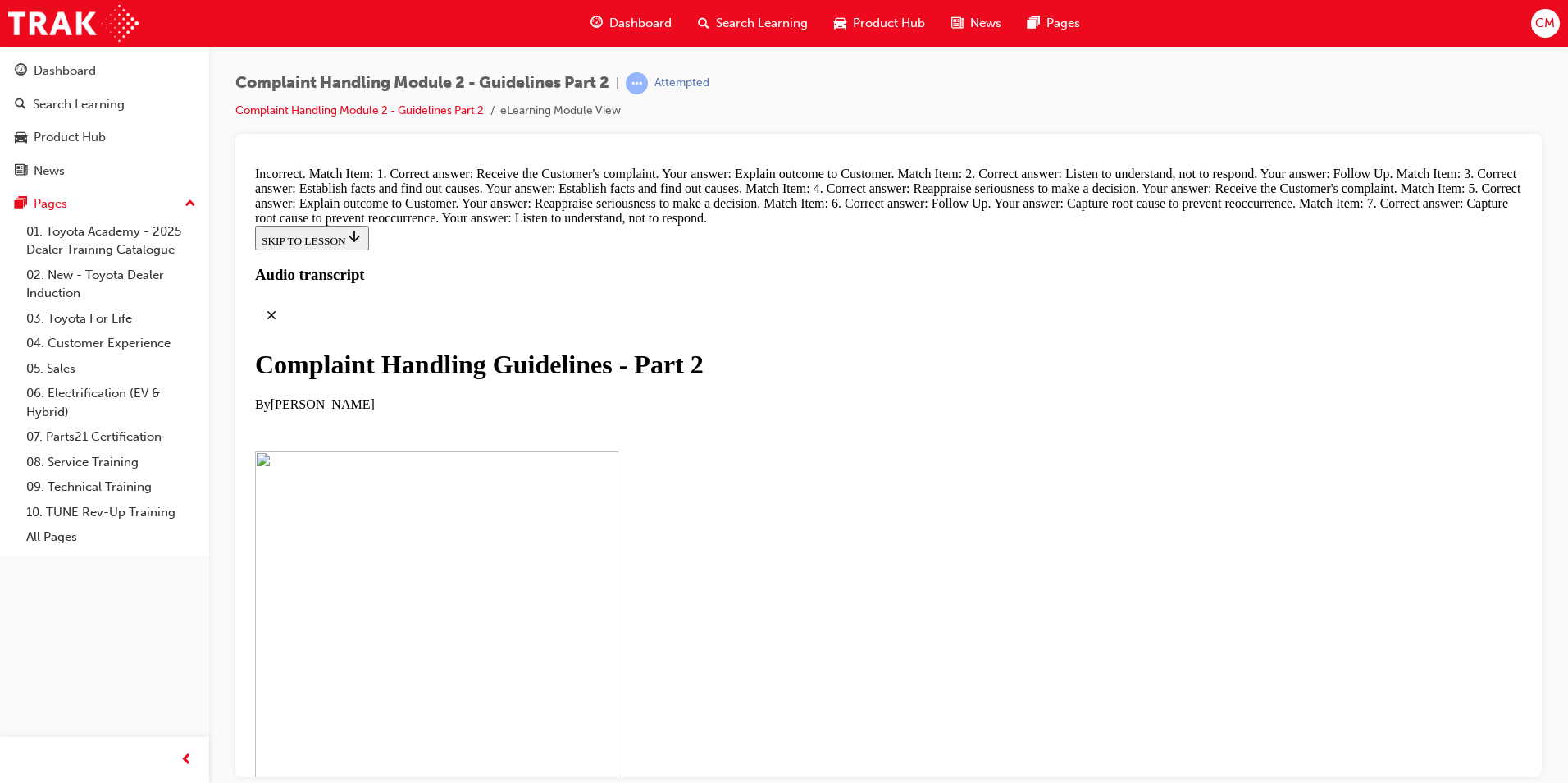
drag, startPoint x: 818, startPoint y: 555, endPoint x: 866, endPoint y: 465, distance: 102.0
drag, startPoint x: 816, startPoint y: 593, endPoint x: 917, endPoint y: 615, distance: 103.4
drag, startPoint x: 859, startPoint y: 676, endPoint x: 889, endPoint y: 740, distance: 70.7
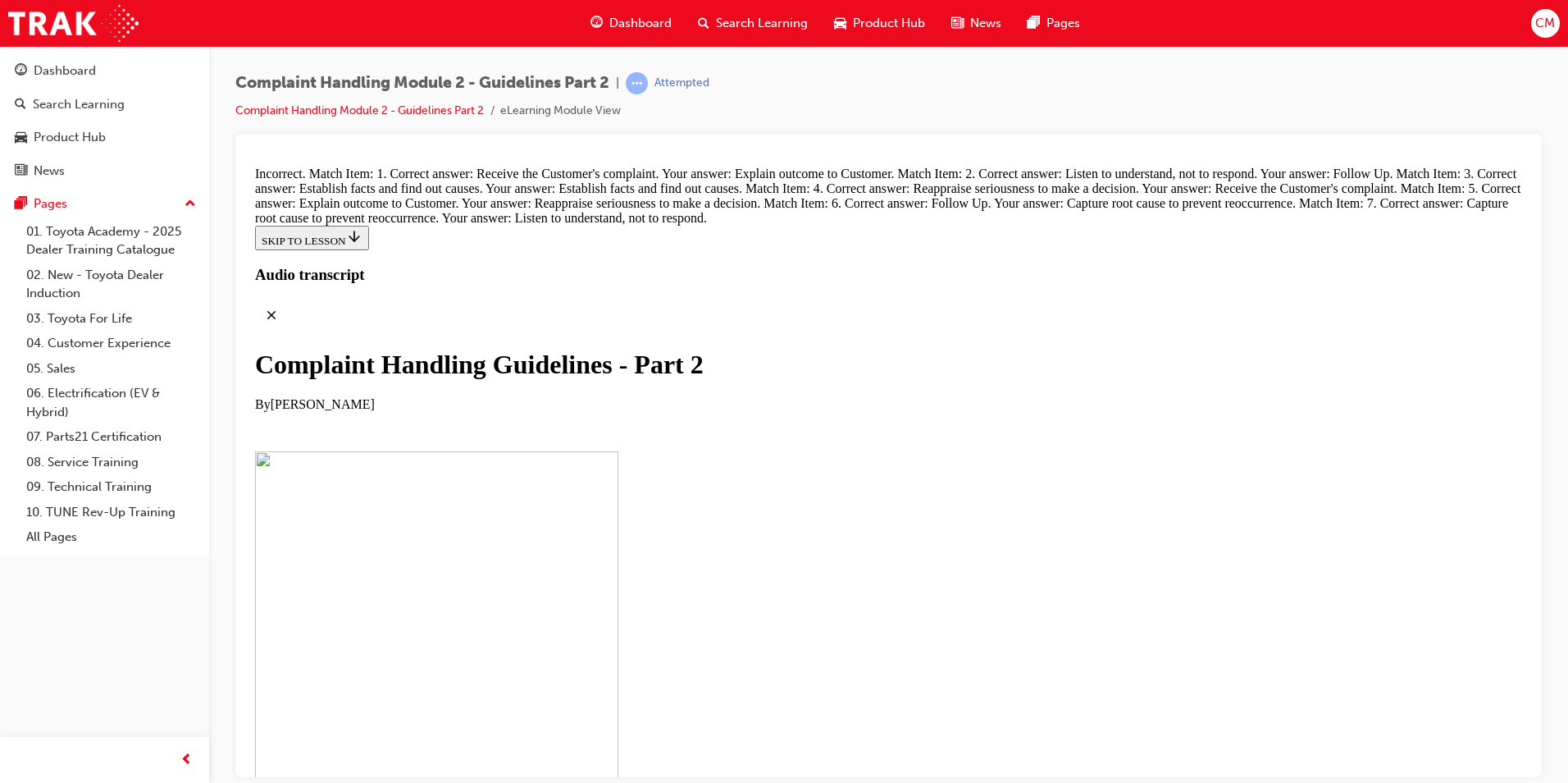
drag, startPoint x: 817, startPoint y: 517, endPoint x: 951, endPoint y: 532, distance: 134.8
drag, startPoint x: 859, startPoint y: 666, endPoint x: 867, endPoint y: 639, distance: 28.2
drag, startPoint x: 808, startPoint y: 599, endPoint x: 880, endPoint y: 612, distance: 73.2
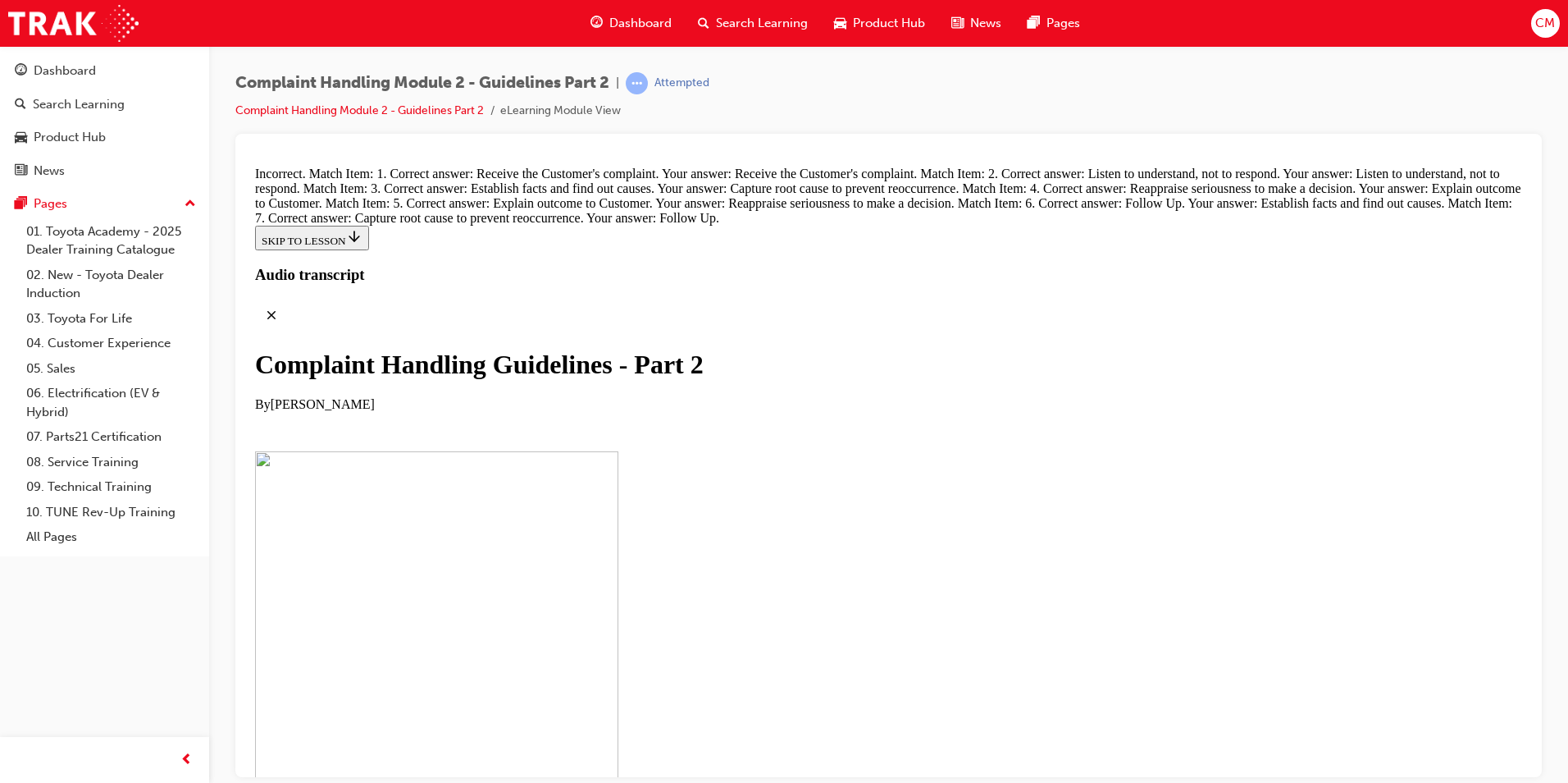
radio input "true"
drag, startPoint x: 893, startPoint y: 637, endPoint x: 893, endPoint y: 628, distance: 9.0
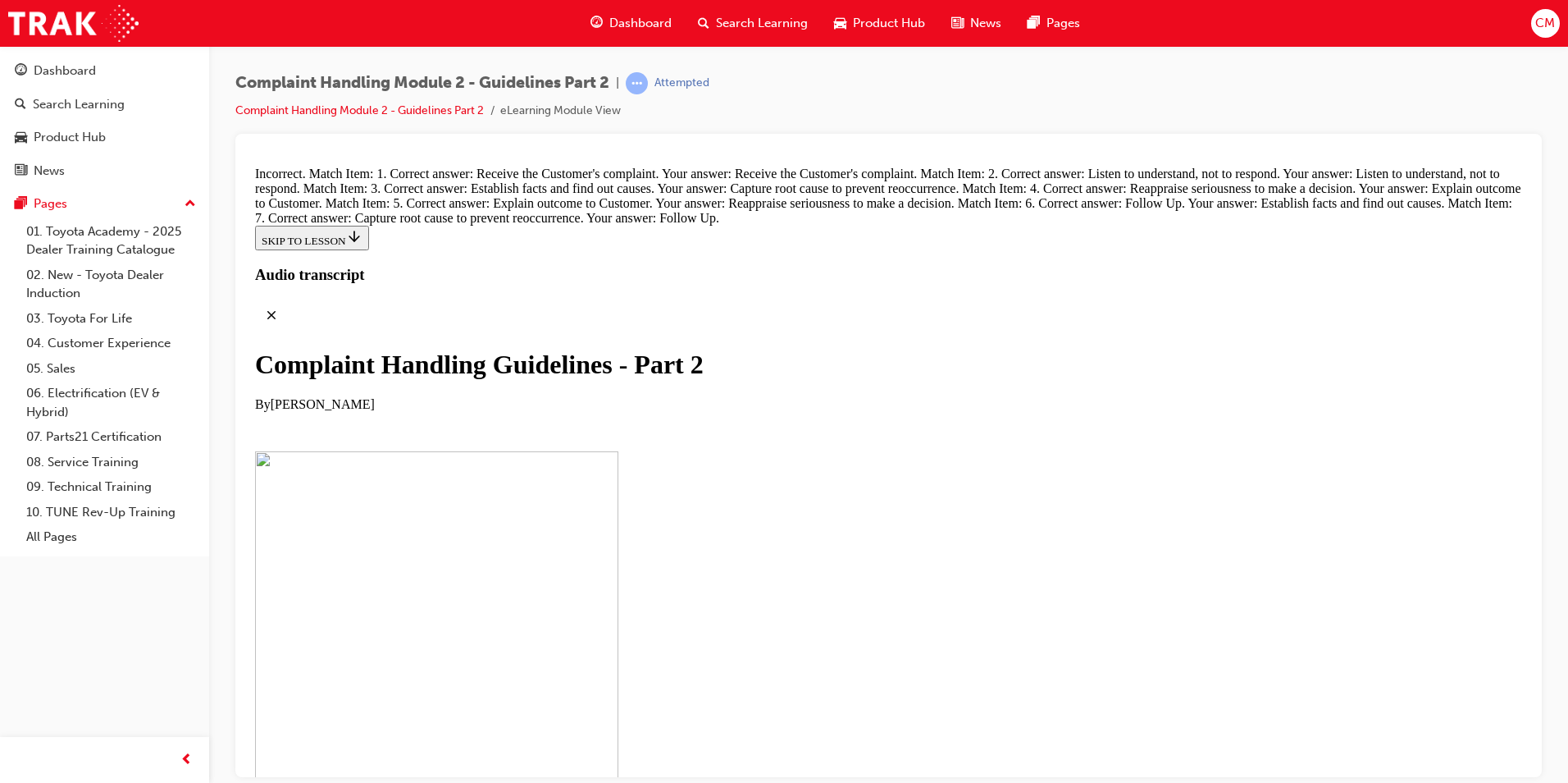
radio input "true"
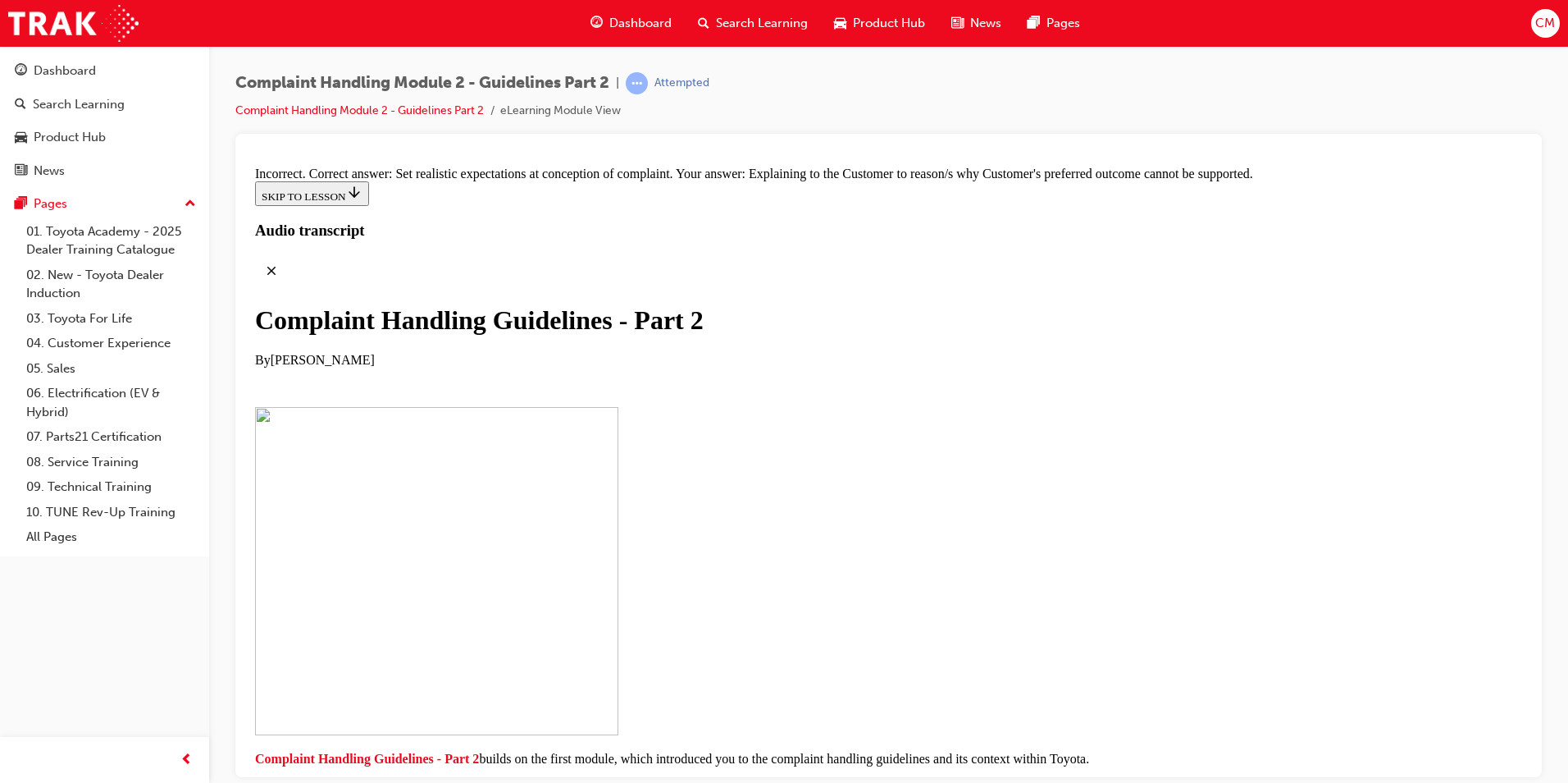
scroll to position [12082, 0]
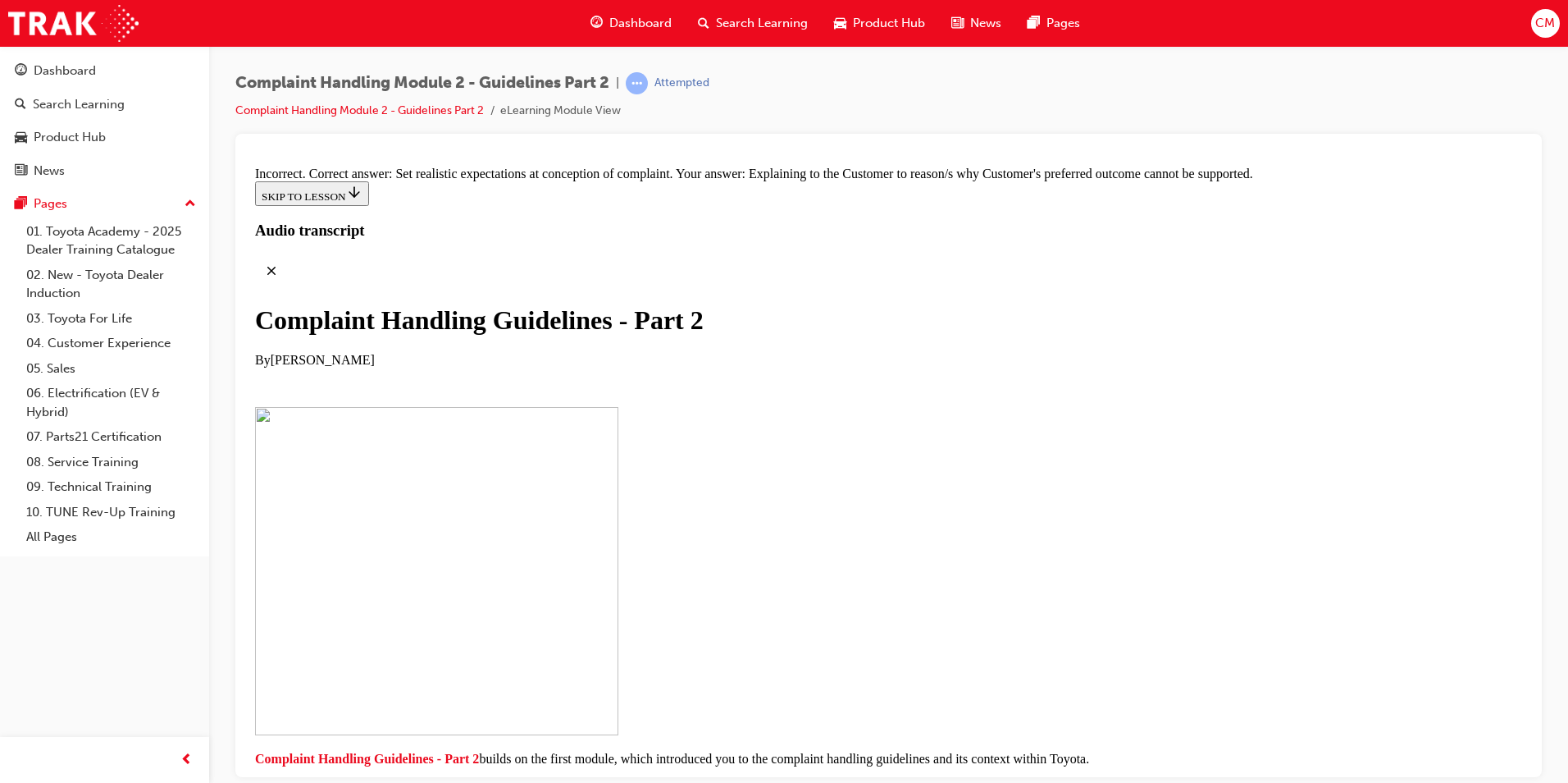
radio input "true"
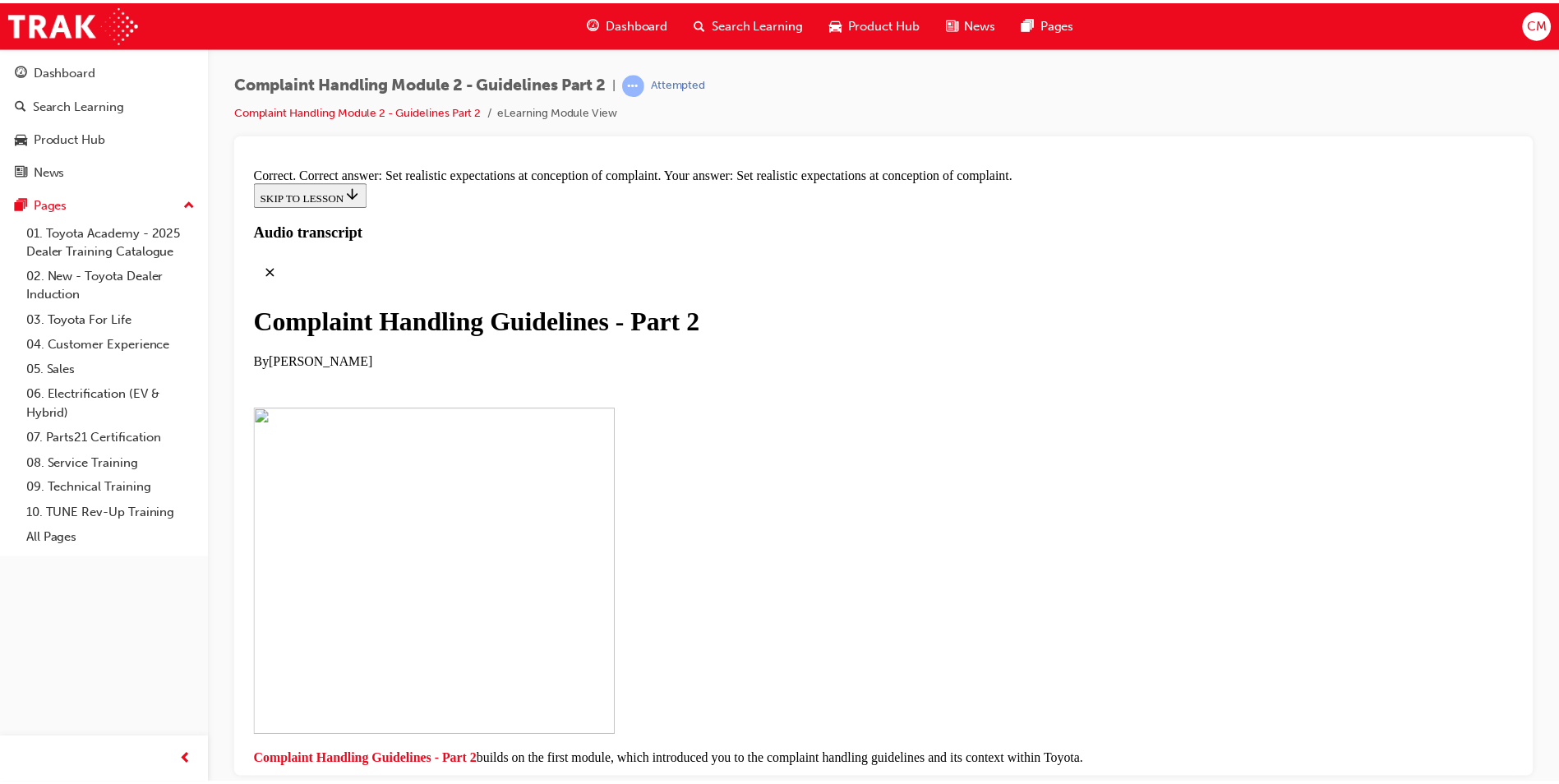
scroll to position [0, 0]
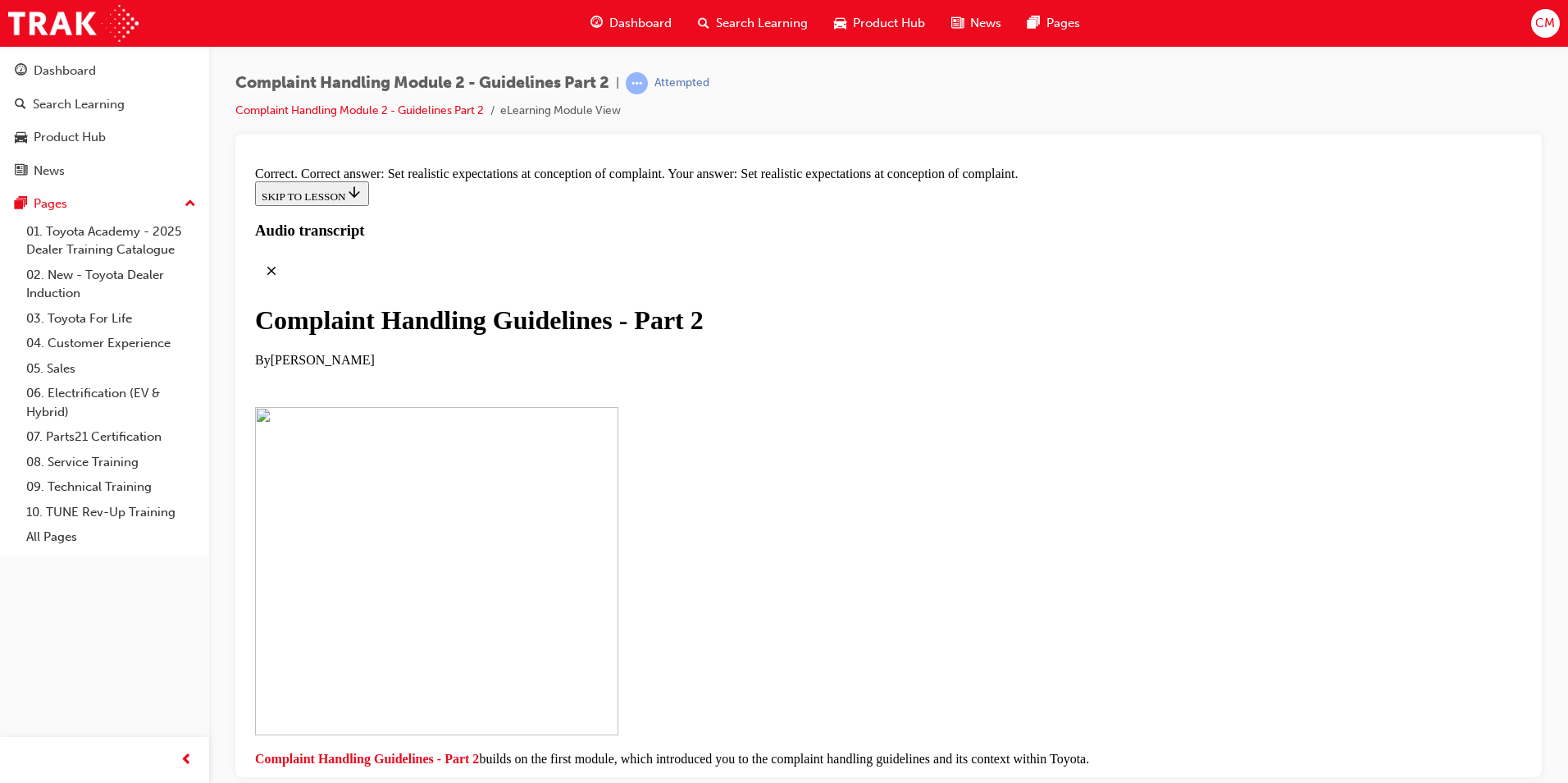
click at [375, 352] on span "[PERSON_NAME]" at bounding box center [322, 359] width 104 height 14
click at [85, 253] on link "01. Toyota Academy - 2025 Dealer Training Catalogue" at bounding box center [111, 240] width 183 height 44
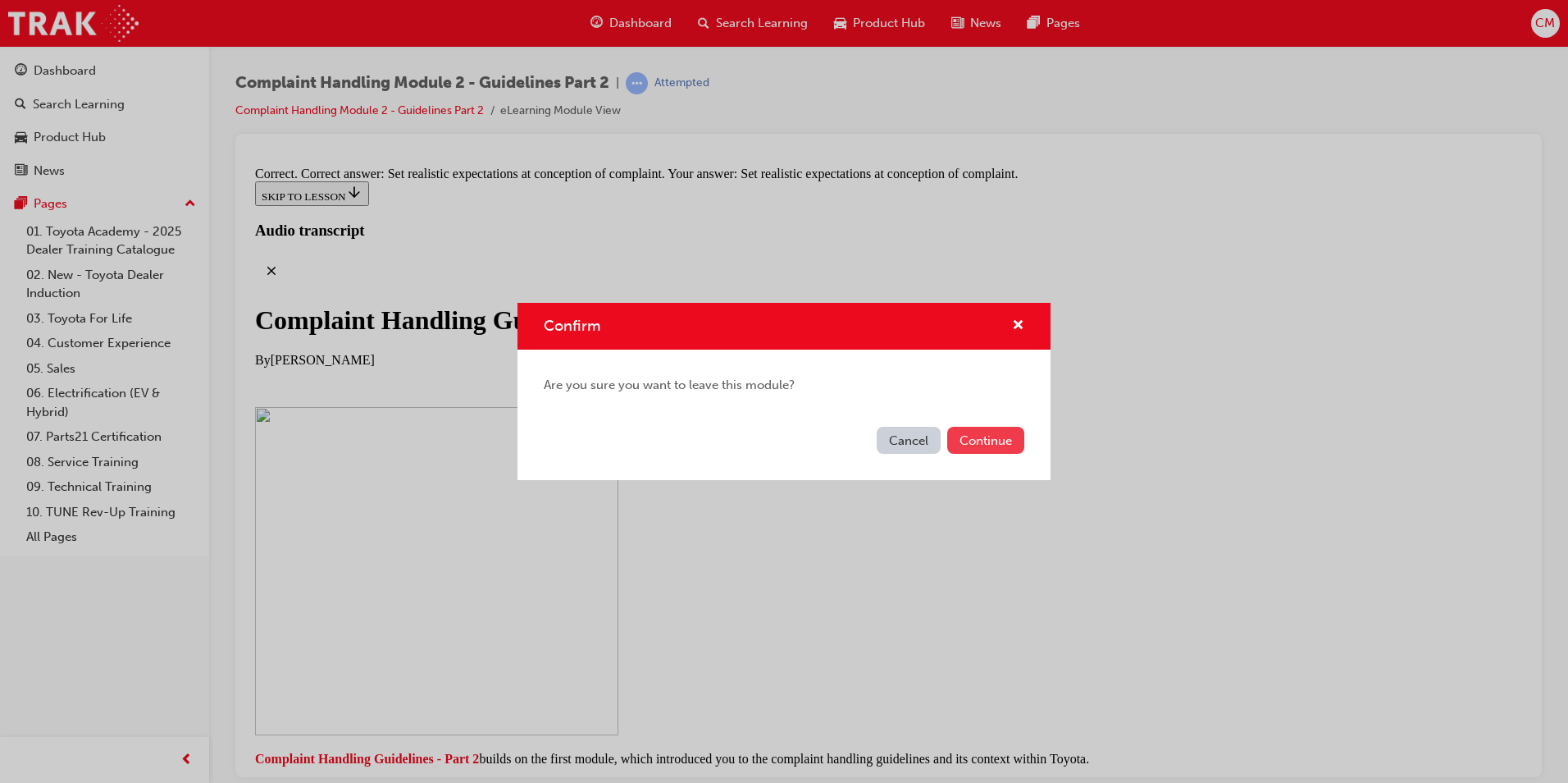
click at [1013, 445] on button "Continue" at bounding box center [986, 440] width 77 height 27
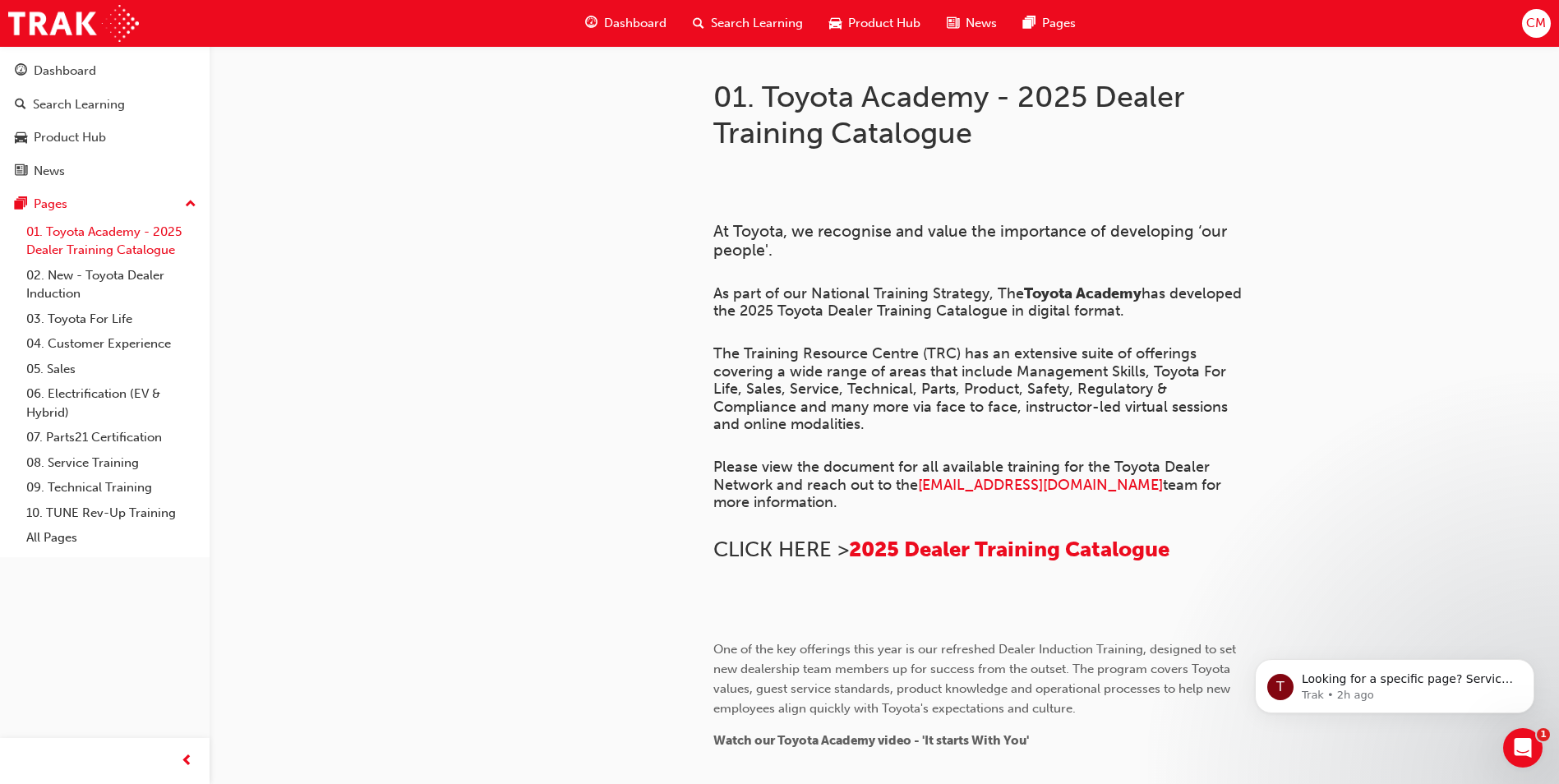
click at [80, 245] on link "01. Toyota Academy - 2025 Dealer Training Catalogue" at bounding box center [111, 241] width 183 height 44
click at [76, 329] on link "03. Toyota For Life" at bounding box center [111, 319] width 183 height 25
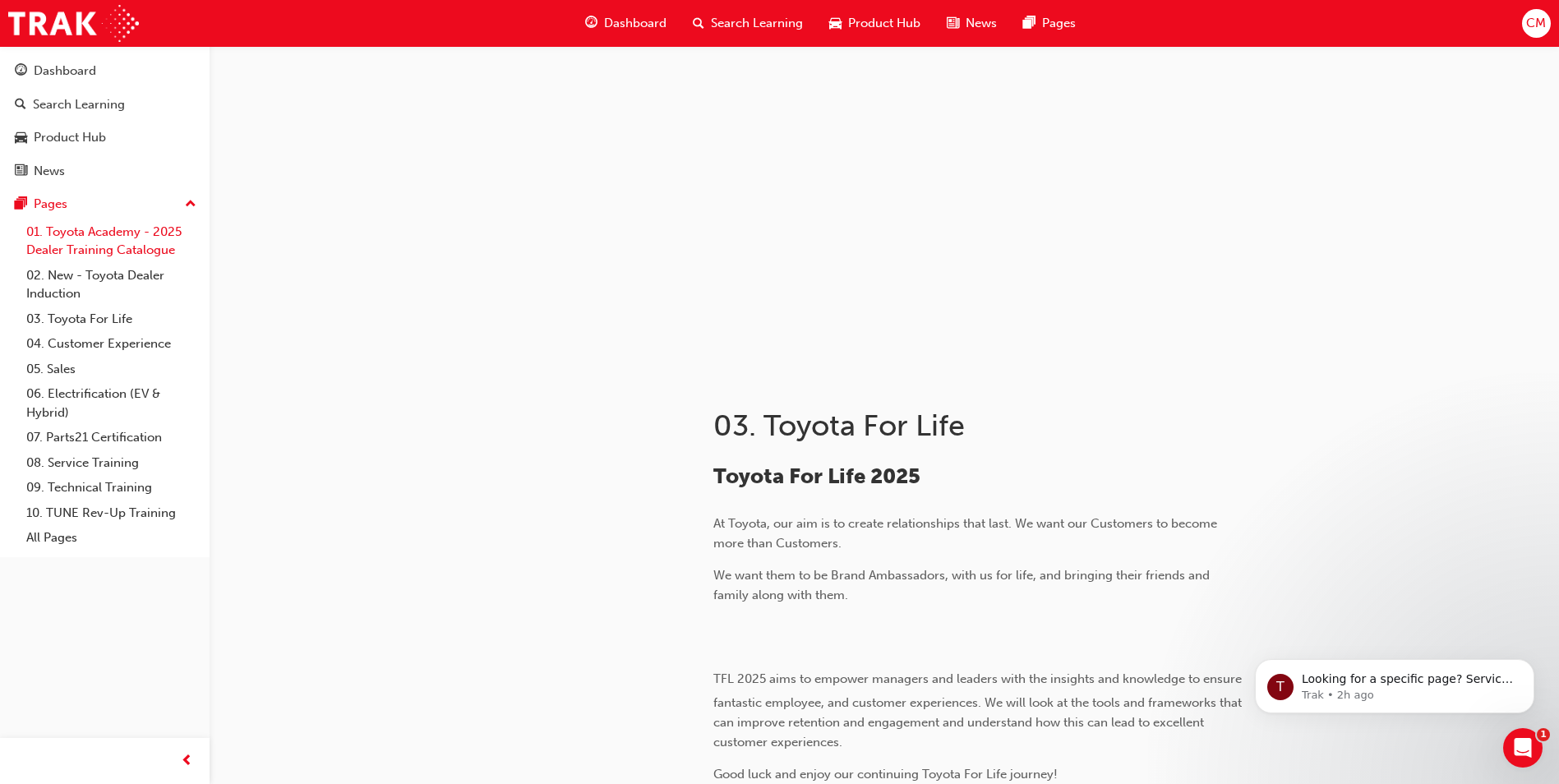
click at [84, 238] on link "01. Toyota Academy - 2025 Dealer Training Catalogue" at bounding box center [111, 241] width 183 height 44
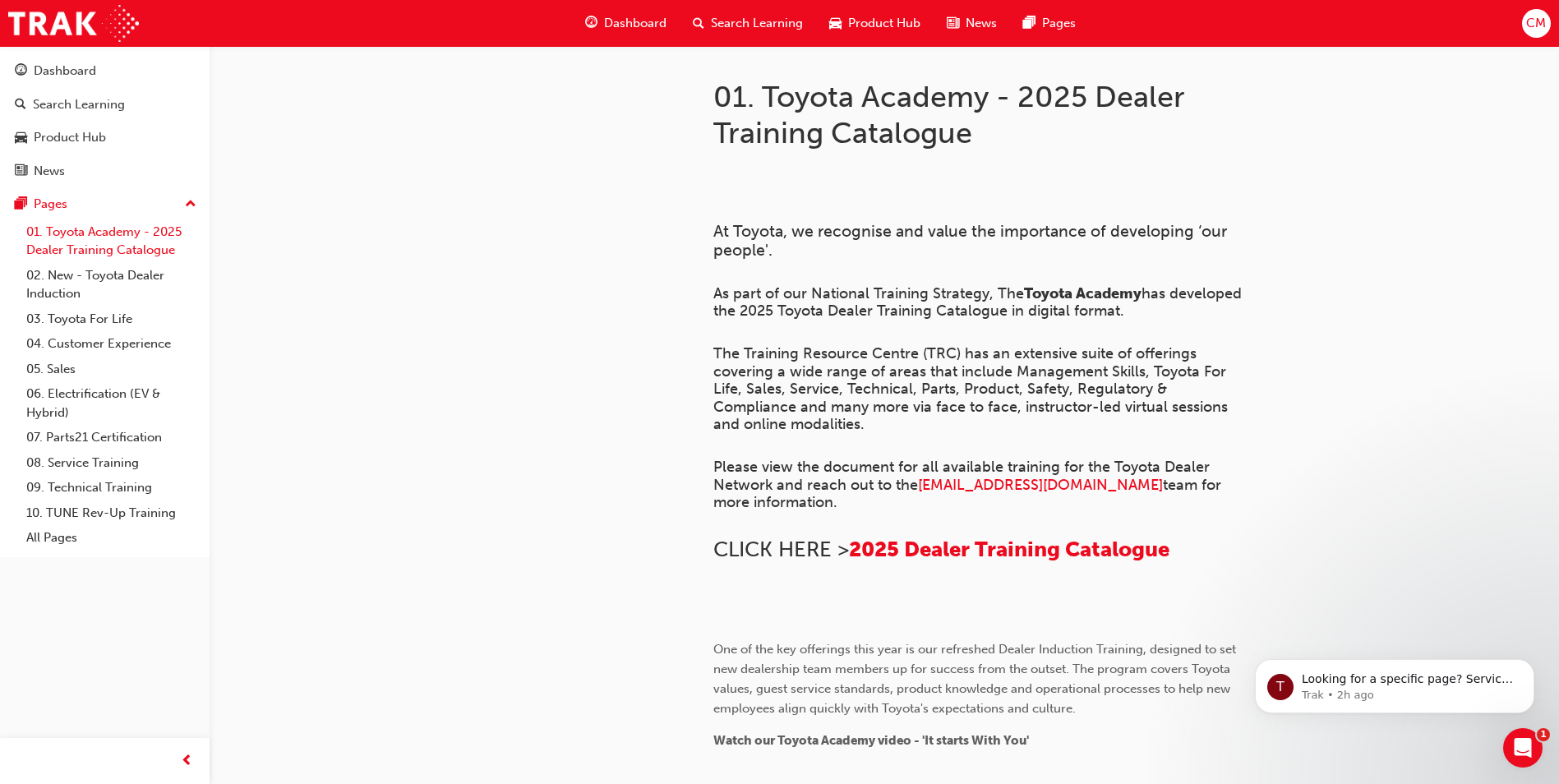
click at [141, 228] on link "01. Toyota Academy - 2025 Dealer Training Catalogue" at bounding box center [111, 241] width 183 height 44
click at [122, 285] on link "02. New - Toyota Dealer Induction" at bounding box center [111, 284] width 183 height 44
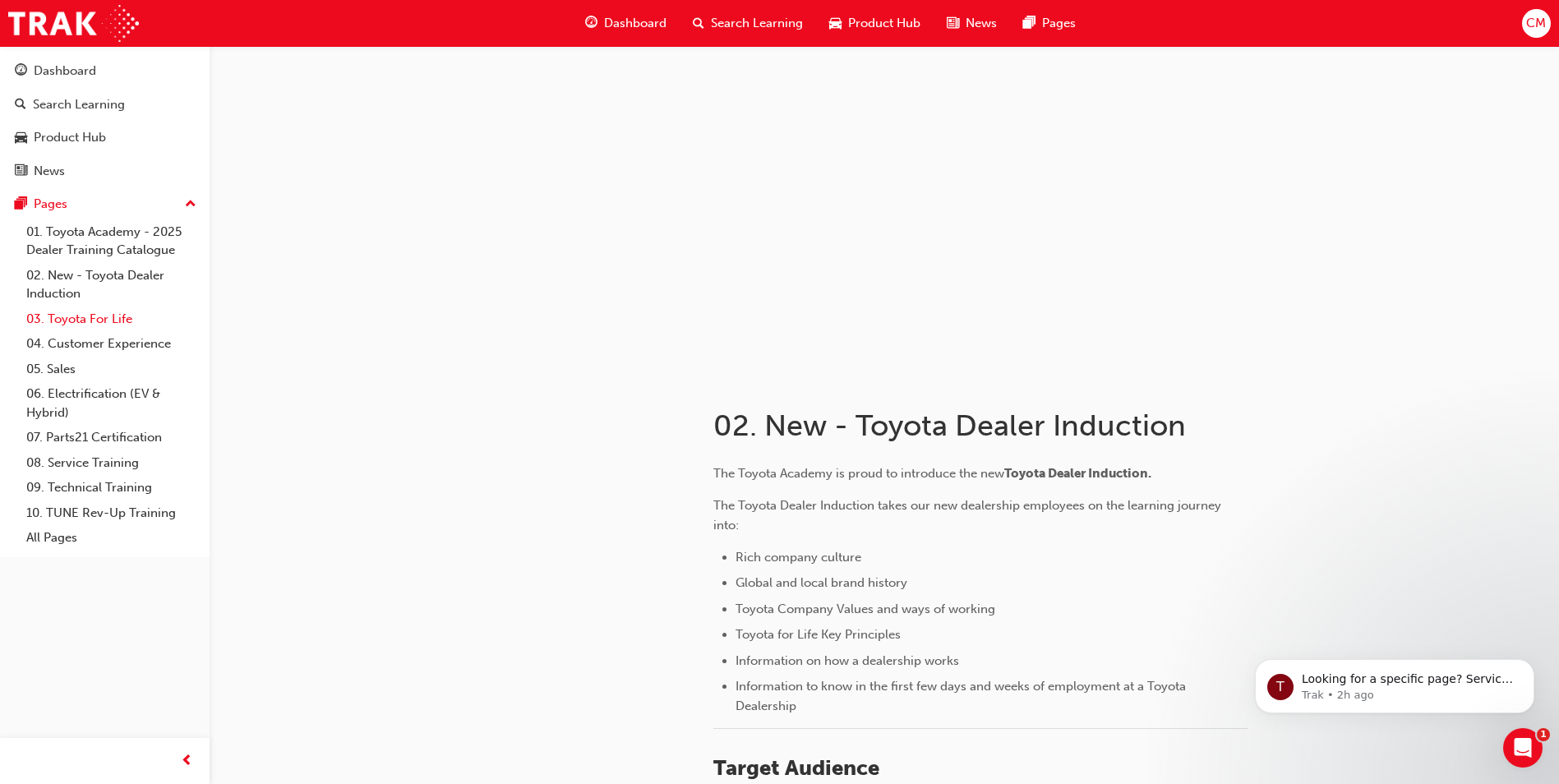
click at [127, 330] on link "03. Toyota For Life" at bounding box center [111, 319] width 183 height 25
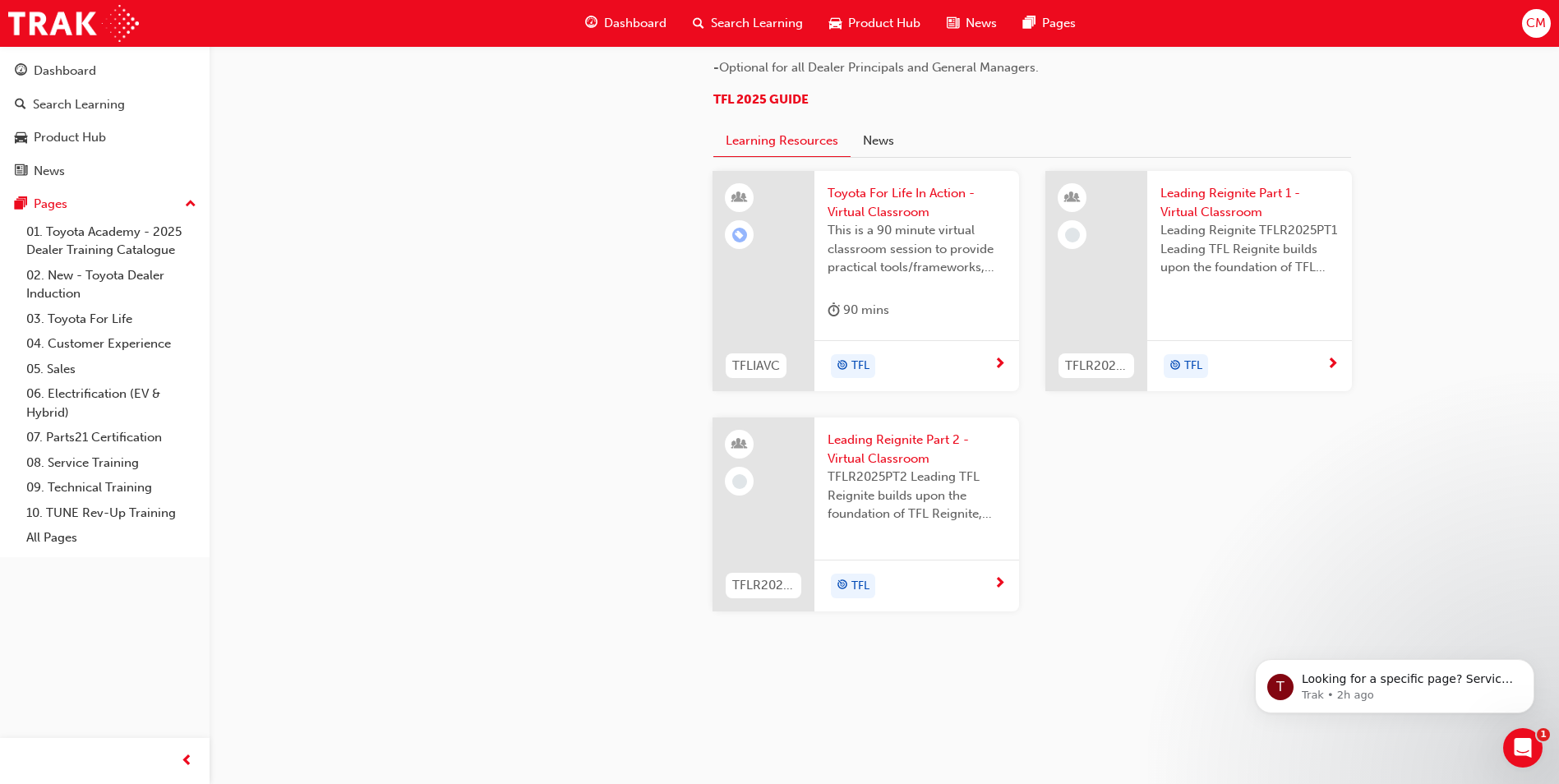
scroll to position [1643, 0]
click at [881, 157] on button "News" at bounding box center [879, 141] width 56 height 31
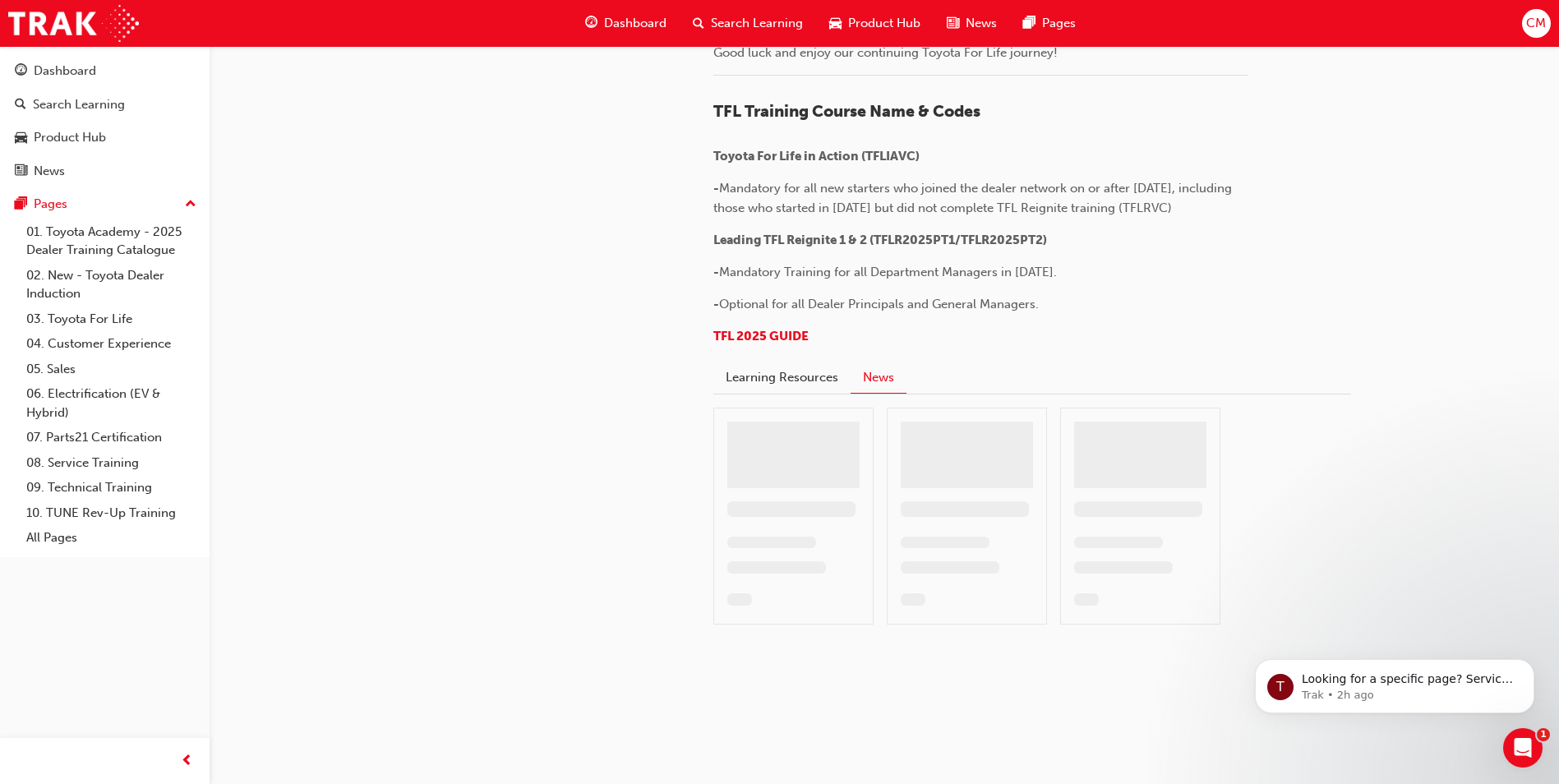
scroll to position [1289, 0]
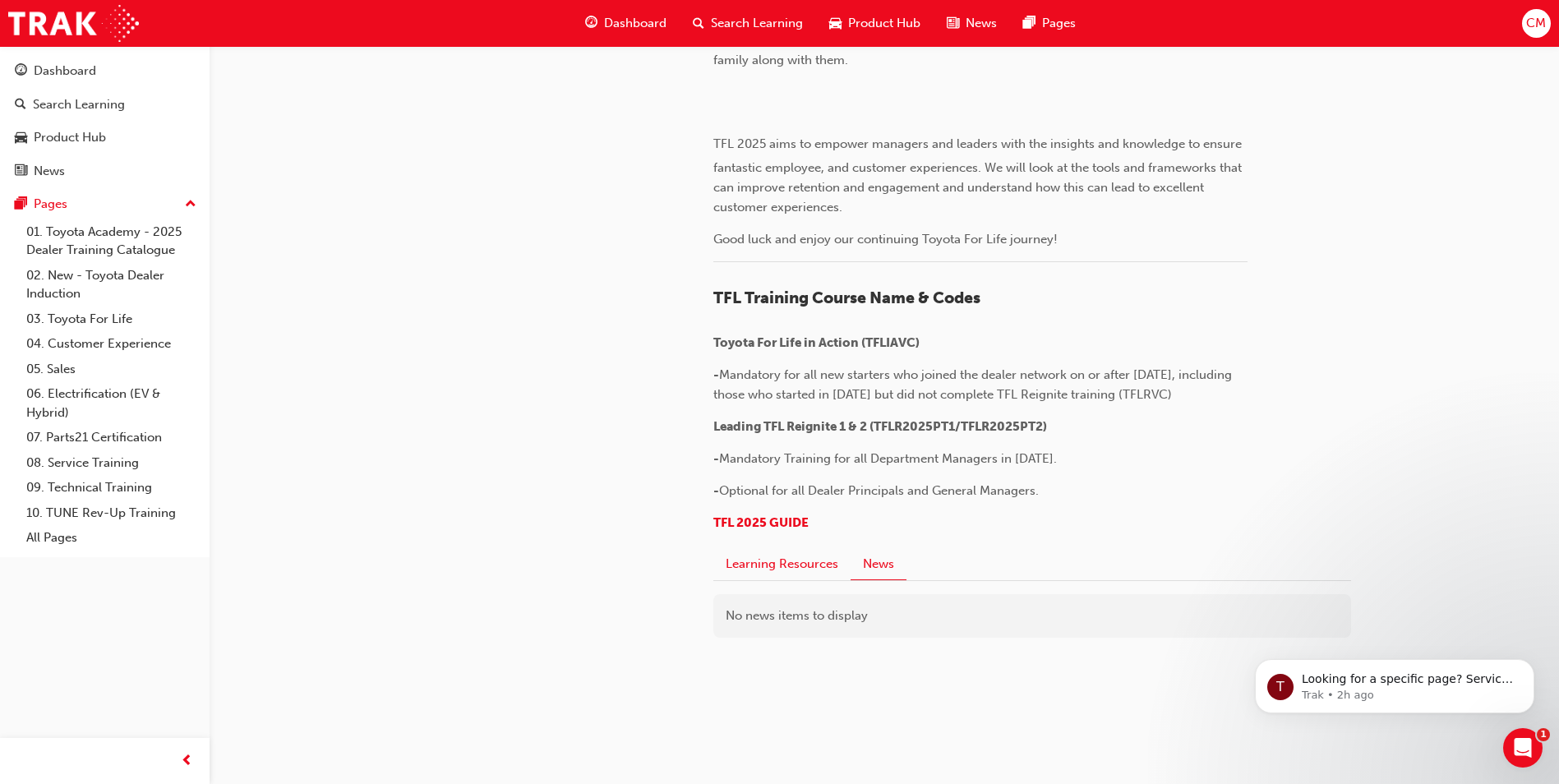
click at [804, 562] on button "Learning Resources" at bounding box center [782, 565] width 137 height 31
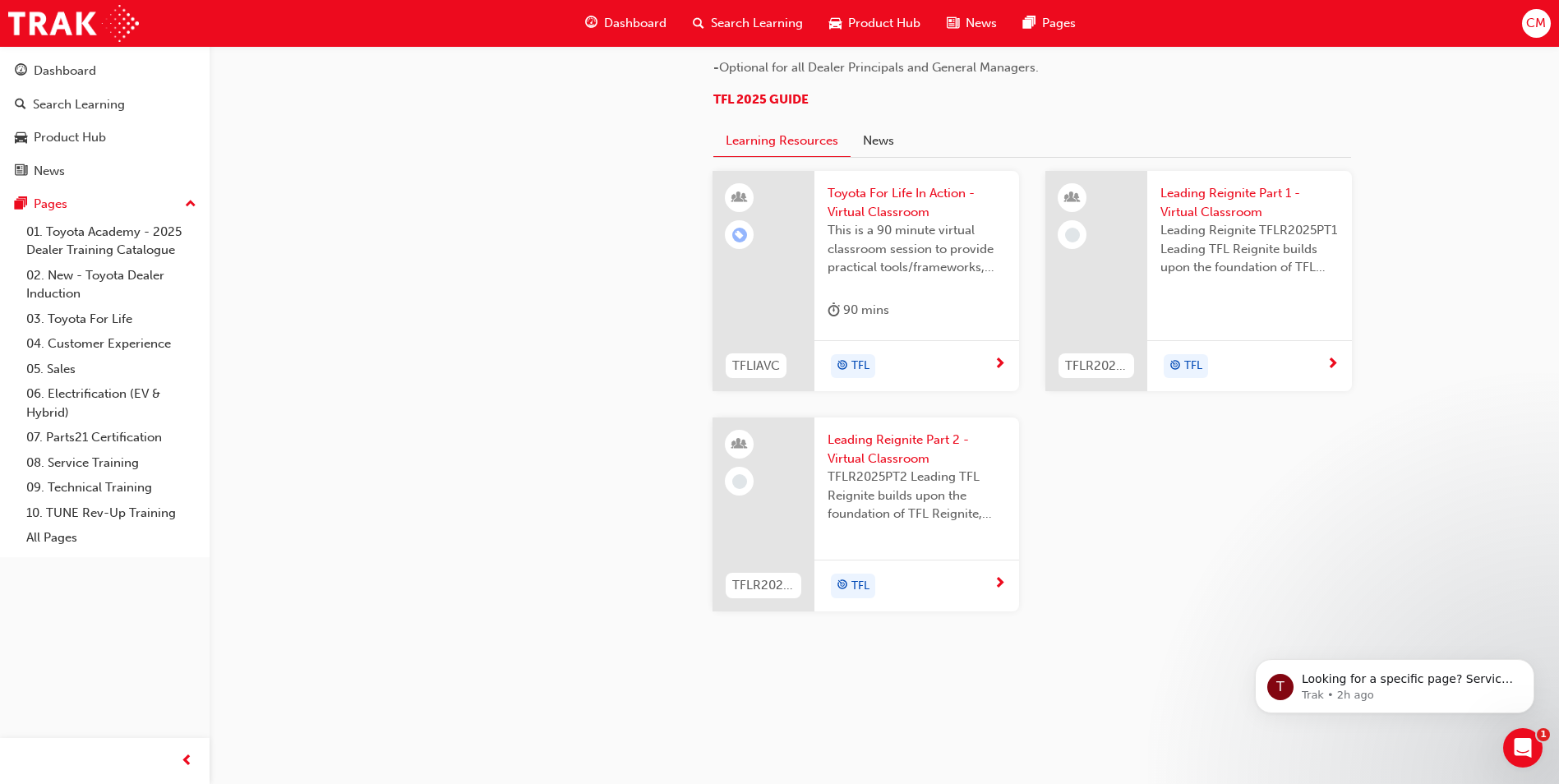
scroll to position [1699, 0]
